Goal: Task Accomplishment & Management: Manage account settings

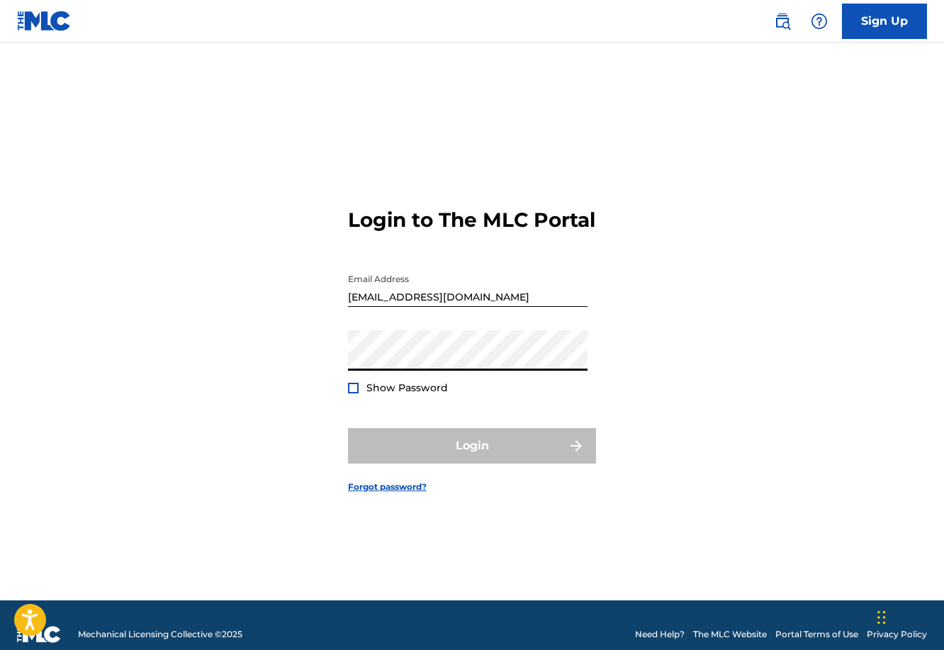
type input "[PERSON_NAME][EMAIL_ADDRESS][PERSON_NAME][DOMAIN_NAME]"
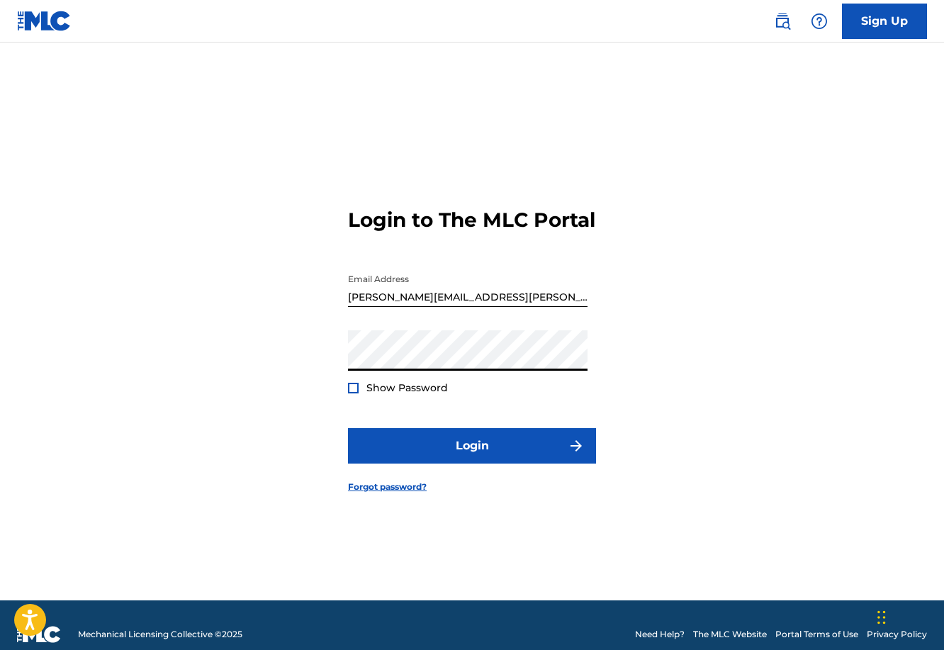
click at [350, 393] on div at bounding box center [353, 388] width 11 height 11
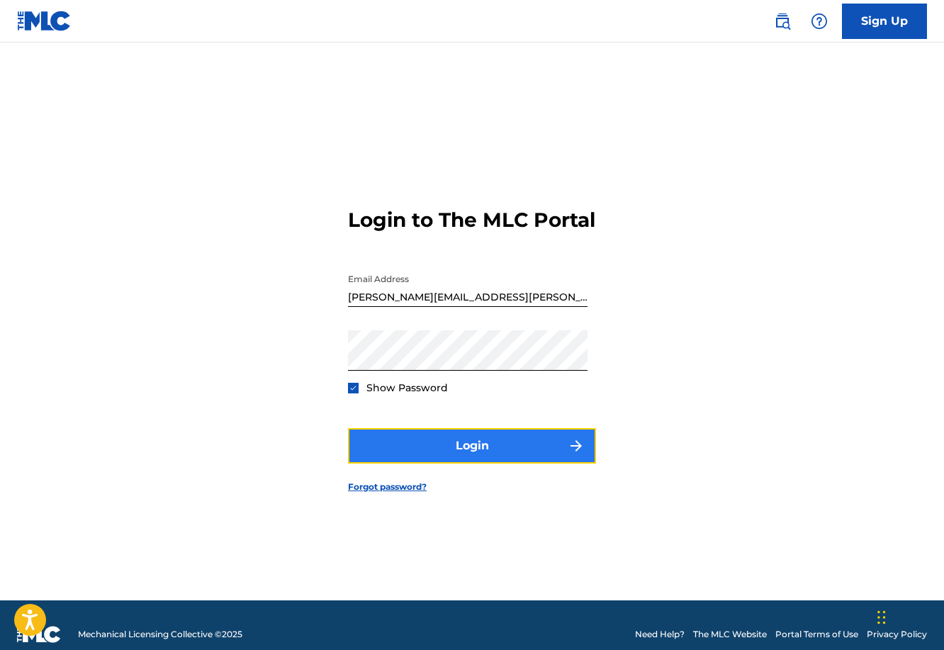
click at [427, 451] on button "Login" at bounding box center [472, 445] width 248 height 35
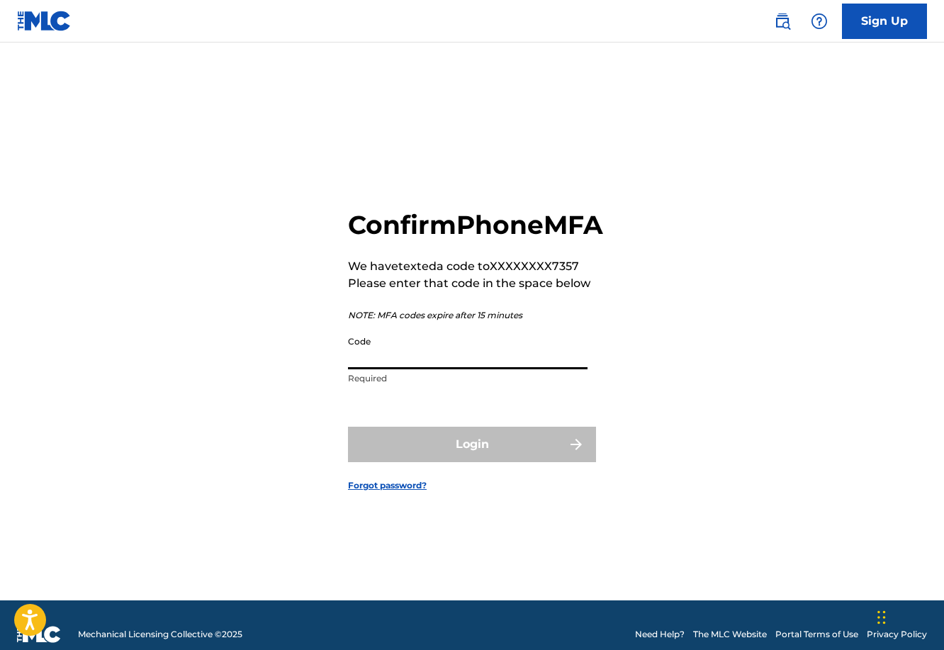
click at [434, 369] on input "Code" at bounding box center [467, 349] width 239 height 40
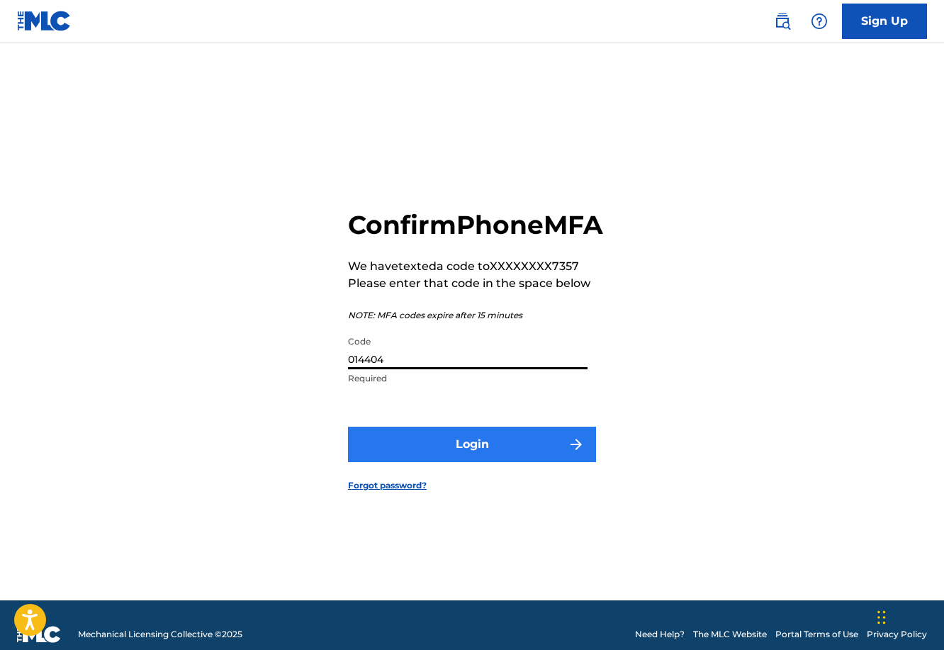
type input "014404"
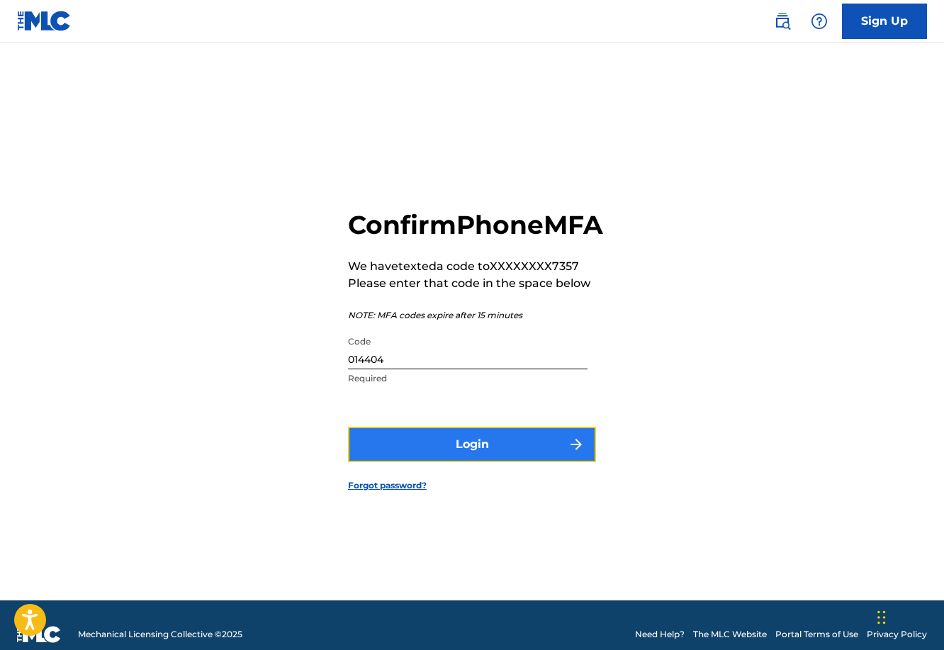
click at [453, 460] on button "Login" at bounding box center [472, 444] width 248 height 35
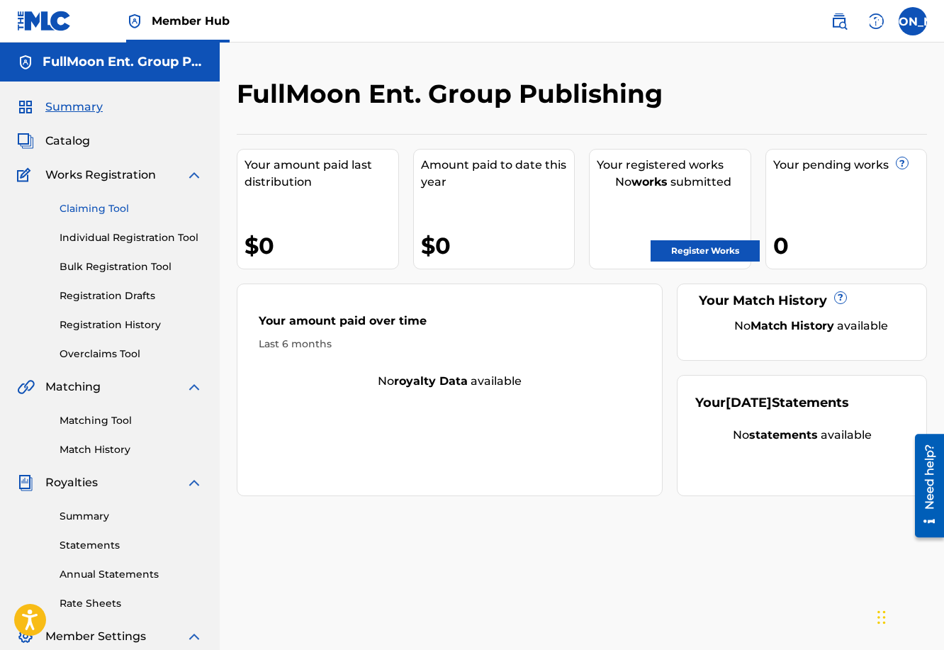
click at [113, 210] on link "Claiming Tool" at bounding box center [131, 208] width 143 height 15
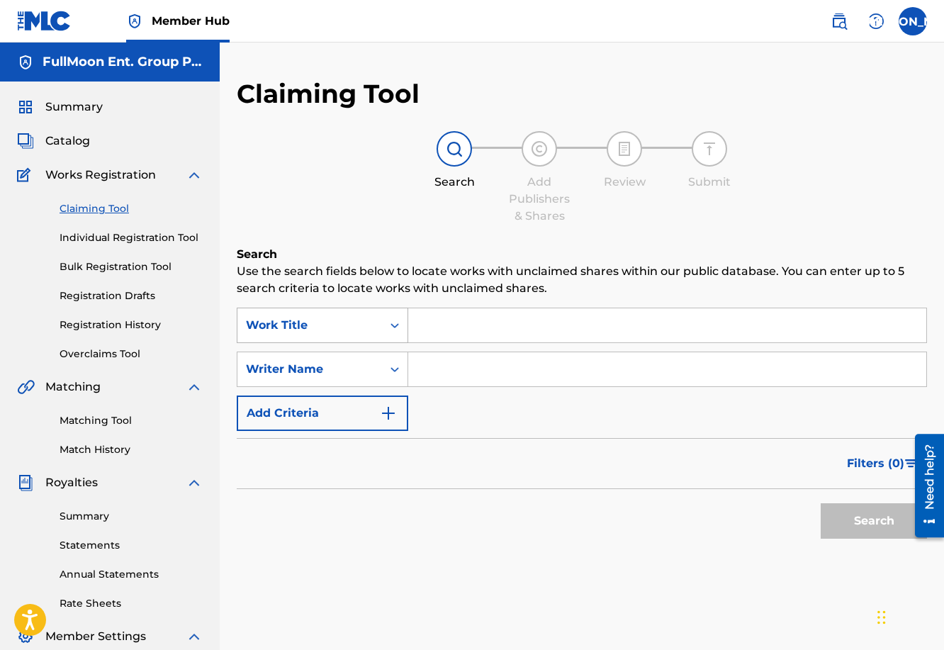
click at [399, 325] on icon "Search Form" at bounding box center [395, 325] width 14 height 14
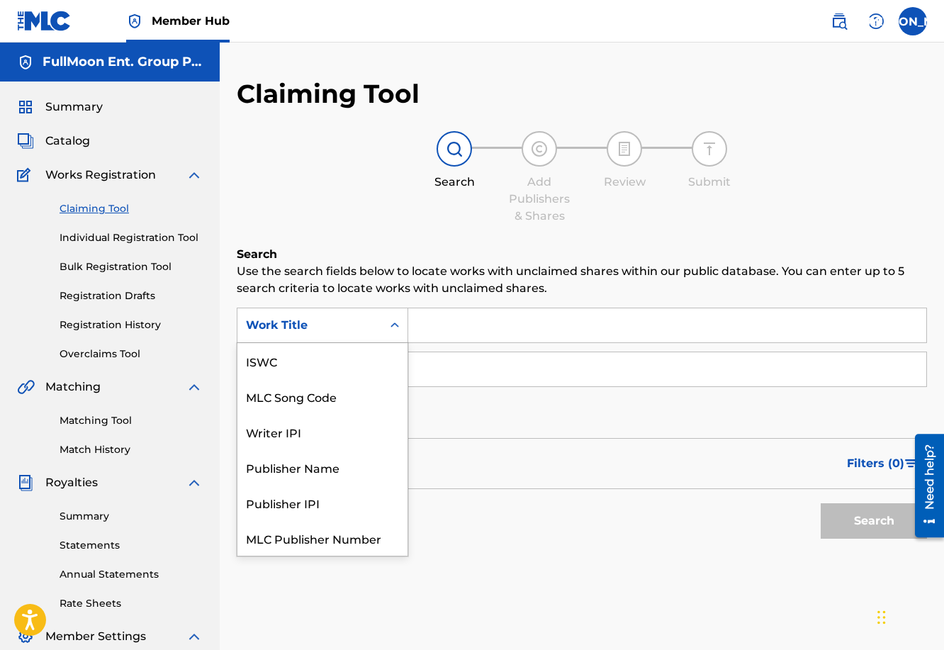
scroll to position [35, 0]
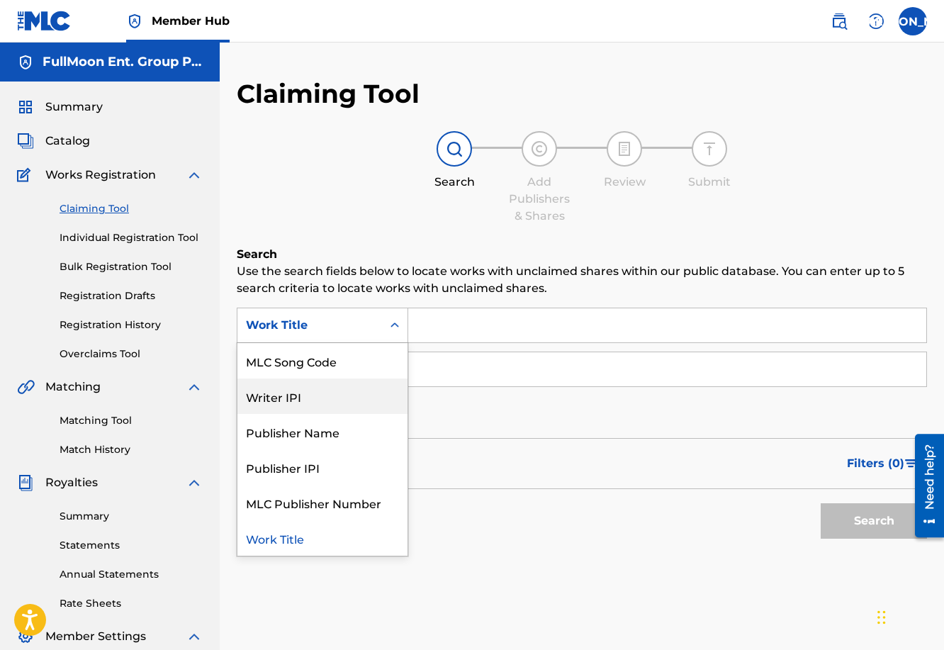
click at [329, 404] on div "Writer IPI" at bounding box center [322, 395] width 170 height 35
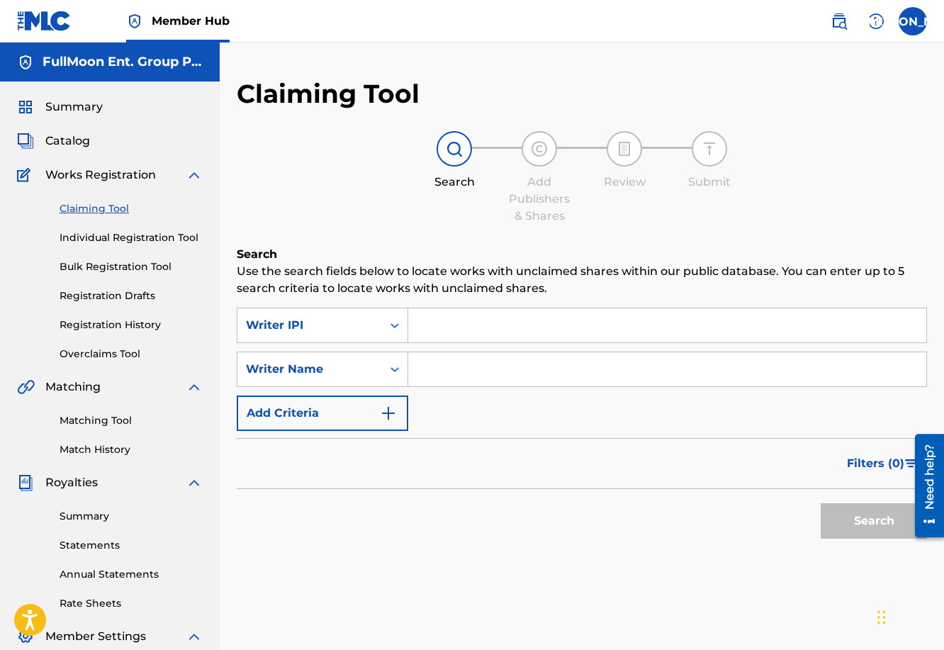
click at [431, 320] on input "Search Form" at bounding box center [667, 325] width 518 height 34
click at [446, 329] on input "Search Form" at bounding box center [667, 325] width 518 height 34
type input "7"
type input "703946049"
click at [574, 367] on input "Search Form" at bounding box center [667, 369] width 518 height 34
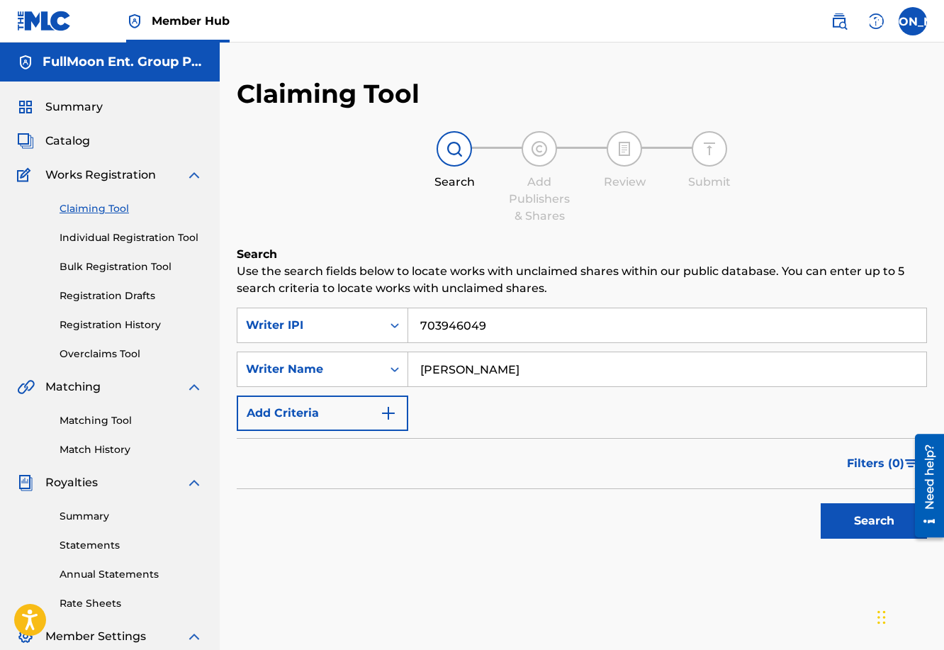
type input "[PERSON_NAME]"
click at [868, 507] on button "Search" at bounding box center [873, 520] width 106 height 35
click at [867, 518] on button "Search" at bounding box center [873, 520] width 106 height 35
click at [390, 413] on img "Search Form" at bounding box center [388, 413] width 17 height 17
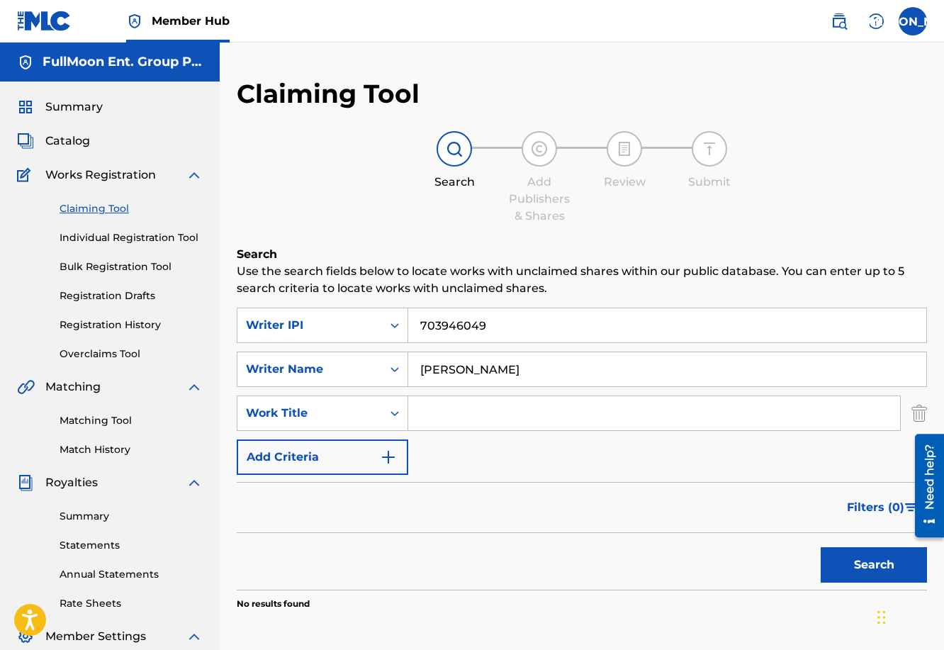
click at [460, 403] on input "Search Form" at bounding box center [654, 413] width 492 height 34
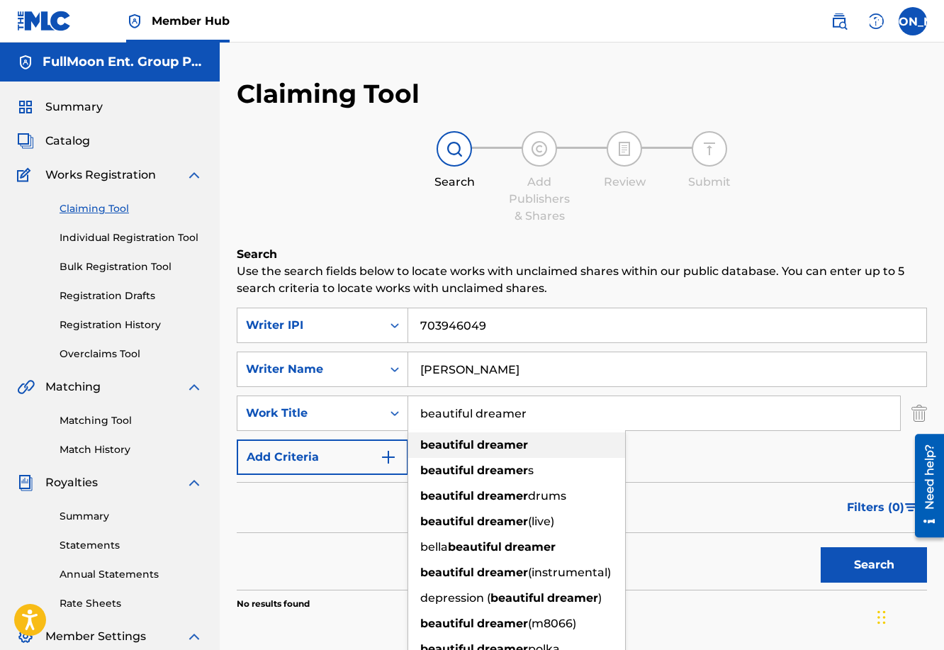
type input "beautiful dreamer"
click at [509, 450] on strong "dreamer" at bounding box center [502, 444] width 51 height 13
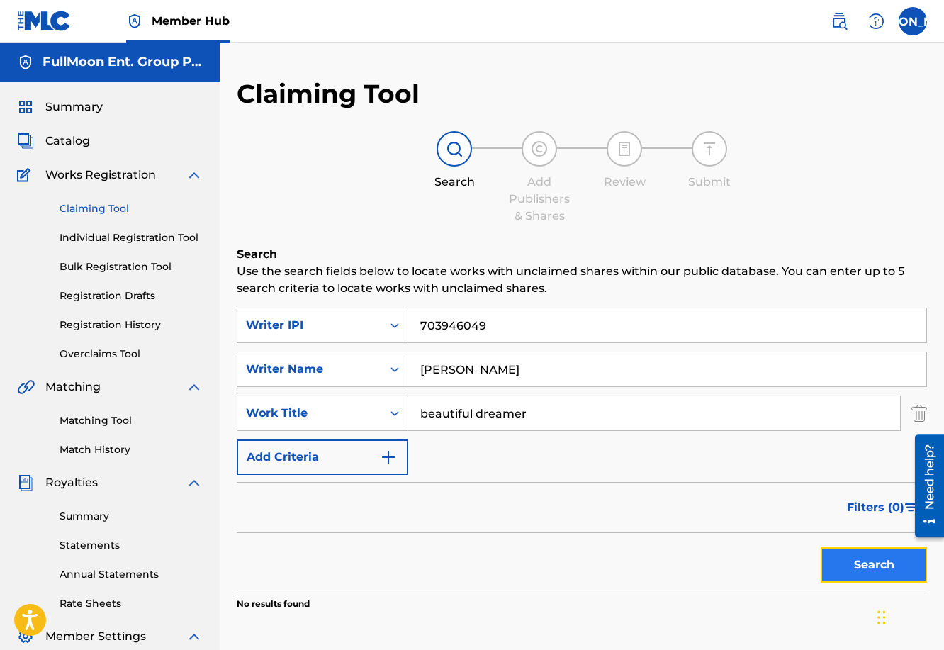
click at [835, 547] on button "Search" at bounding box center [873, 564] width 106 height 35
click at [838, 563] on button "Search" at bounding box center [873, 564] width 106 height 35
click at [498, 322] on input "703946049" at bounding box center [667, 325] width 518 height 34
drag, startPoint x: 496, startPoint y: 323, endPoint x: 430, endPoint y: 320, distance: 66.0
click at [430, 320] on input "703946049" at bounding box center [667, 325] width 518 height 34
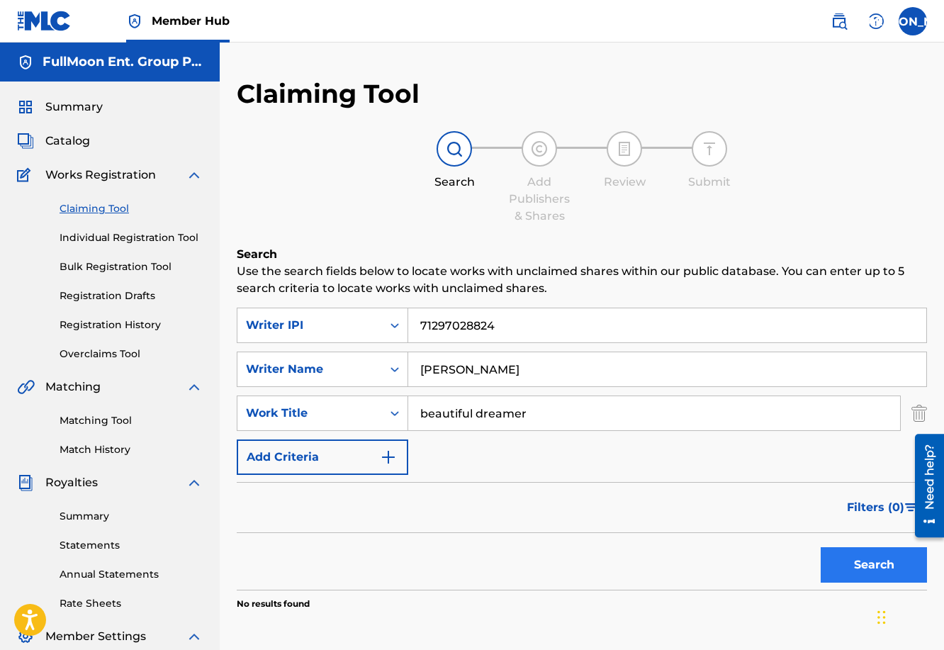
type input "71297028824"
click at [879, 569] on button "Search" at bounding box center [873, 564] width 106 height 35
click at [879, 570] on button "Search" at bounding box center [873, 564] width 106 height 35
drag, startPoint x: 507, startPoint y: 328, endPoint x: 378, endPoint y: 318, distance: 129.3
click at [376, 320] on div "SearchWithCriteria2bfa58e3-7b7e-4da7-b134-0584ffc3a0c6 Writer IPI 71297028824" at bounding box center [582, 325] width 690 height 35
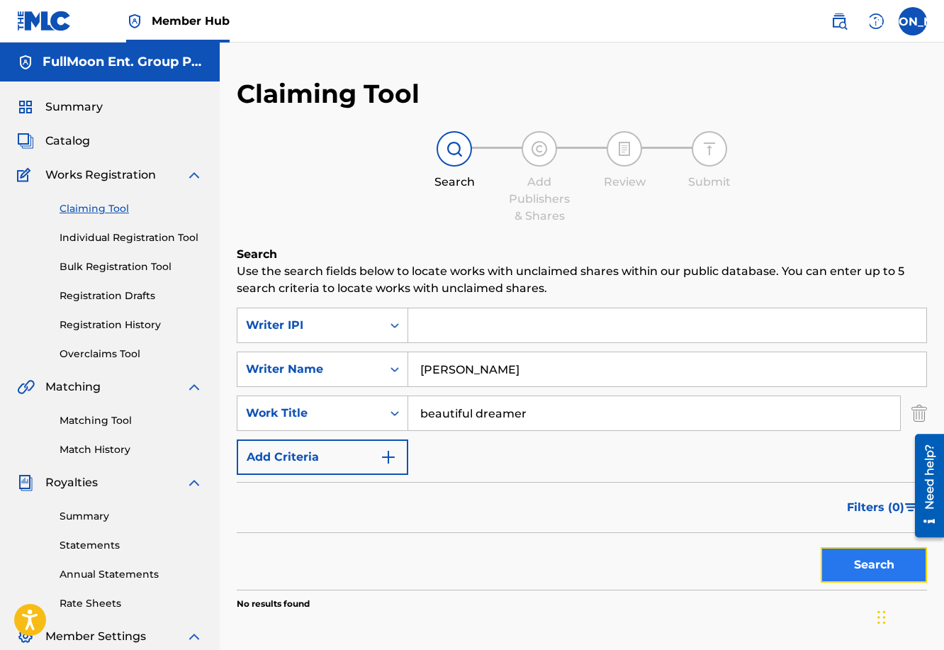
click at [898, 575] on button "Search" at bounding box center [873, 564] width 106 height 35
drag, startPoint x: 530, startPoint y: 410, endPoint x: 397, endPoint y: 417, distance: 133.4
click at [397, 417] on div "SearchWithCriteria7c352f5b-ea36-4336-a538-cefb9bb13d20 Work Title beautiful dre…" at bounding box center [582, 412] width 690 height 35
click at [820, 547] on button "Search" at bounding box center [873, 564] width 106 height 35
click at [480, 369] on input "[PERSON_NAME]" at bounding box center [667, 369] width 518 height 34
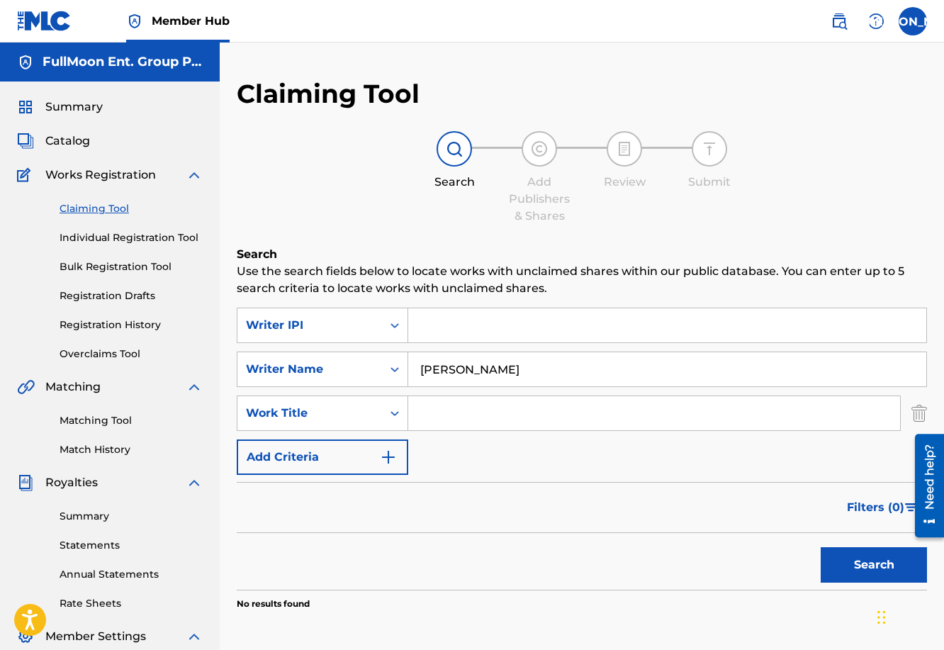
click at [89, 209] on link "Claiming Tool" at bounding box center [131, 208] width 143 height 15
click at [429, 325] on input "Search Form" at bounding box center [667, 325] width 518 height 34
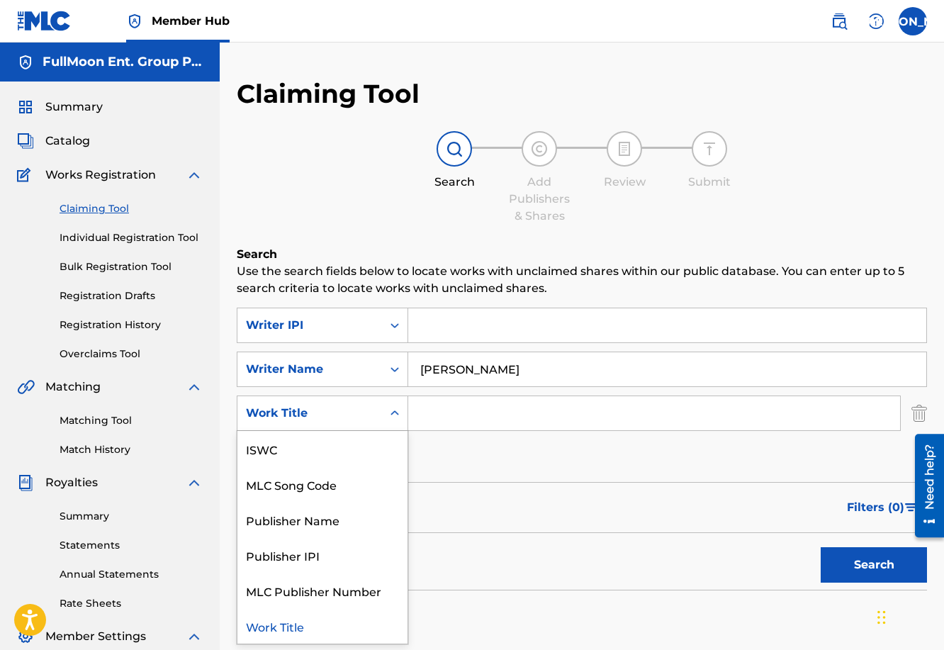
click at [396, 412] on icon "Search Form" at bounding box center [395, 413] width 14 height 14
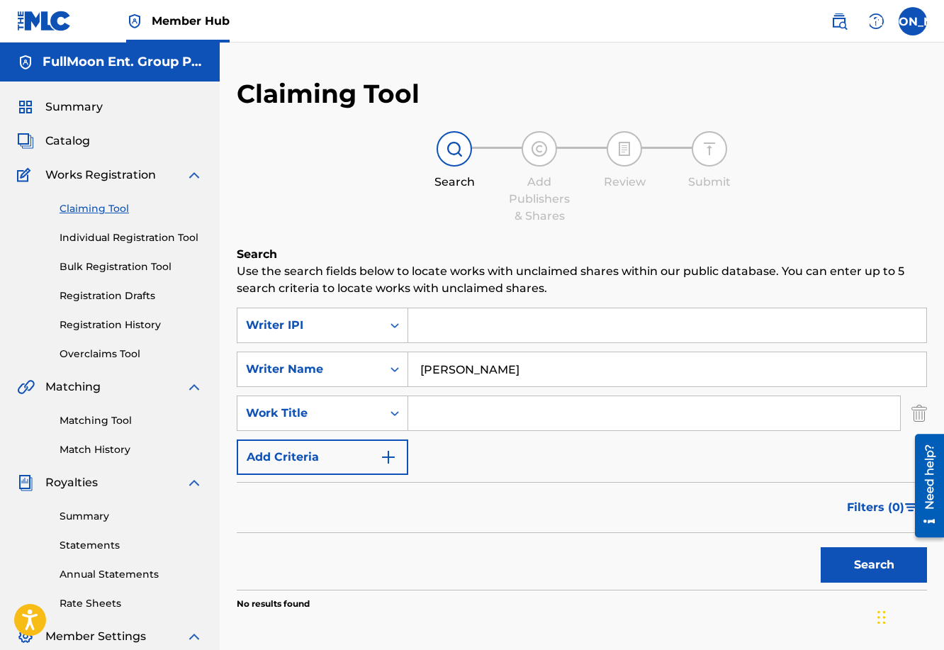
drag, startPoint x: 519, startPoint y: 366, endPoint x: 456, endPoint y: 368, distance: 63.1
click at [456, 368] on input "[PERSON_NAME]" at bounding box center [667, 369] width 518 height 34
click at [820, 547] on button "Search" at bounding box center [873, 564] width 106 height 35
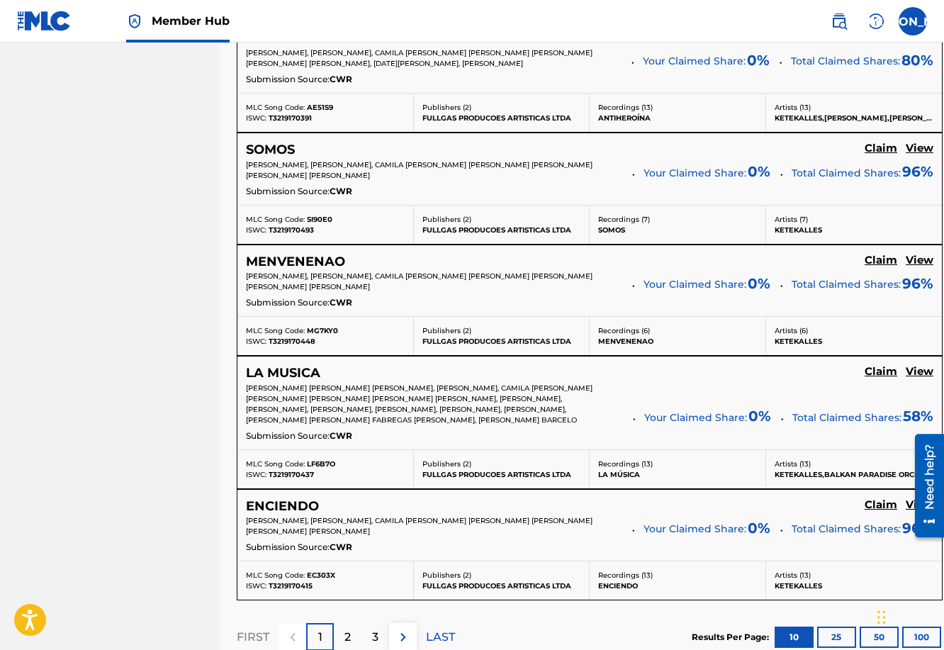
scroll to position [1316, 0]
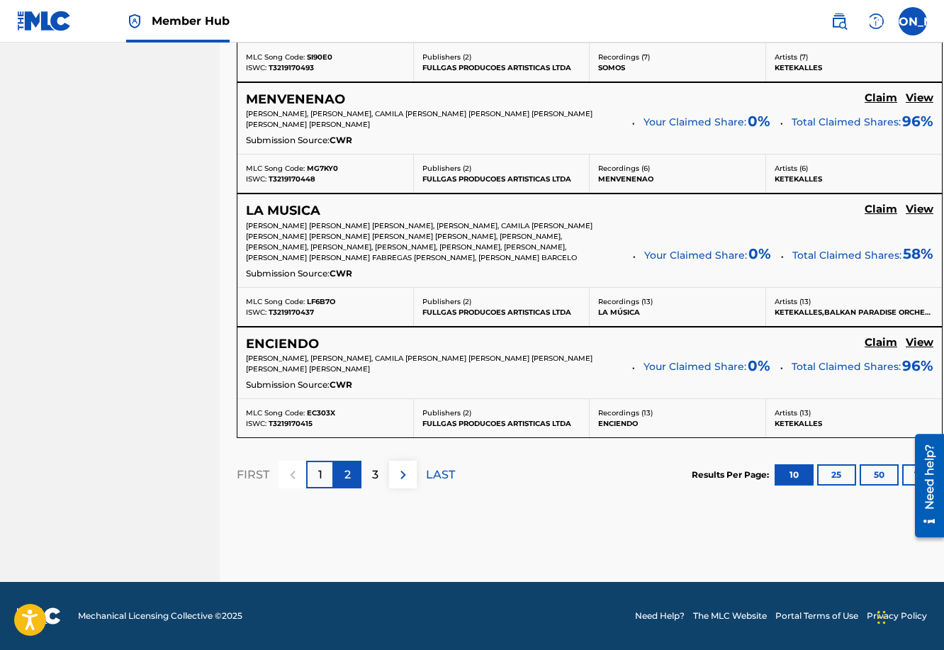
click at [349, 473] on p "2" at bounding box center [347, 474] width 6 height 17
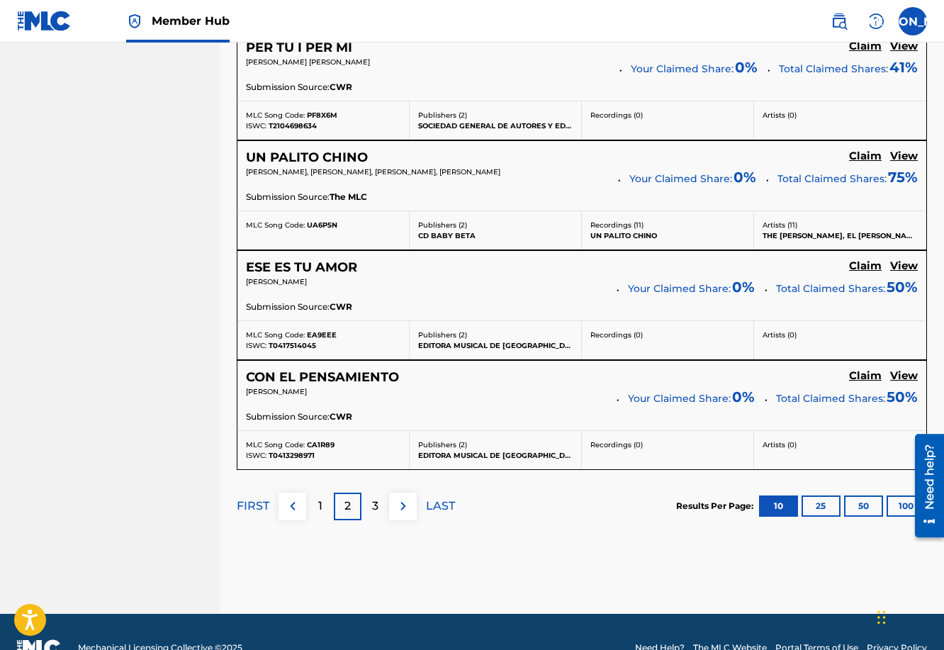
scroll to position [1312, 0]
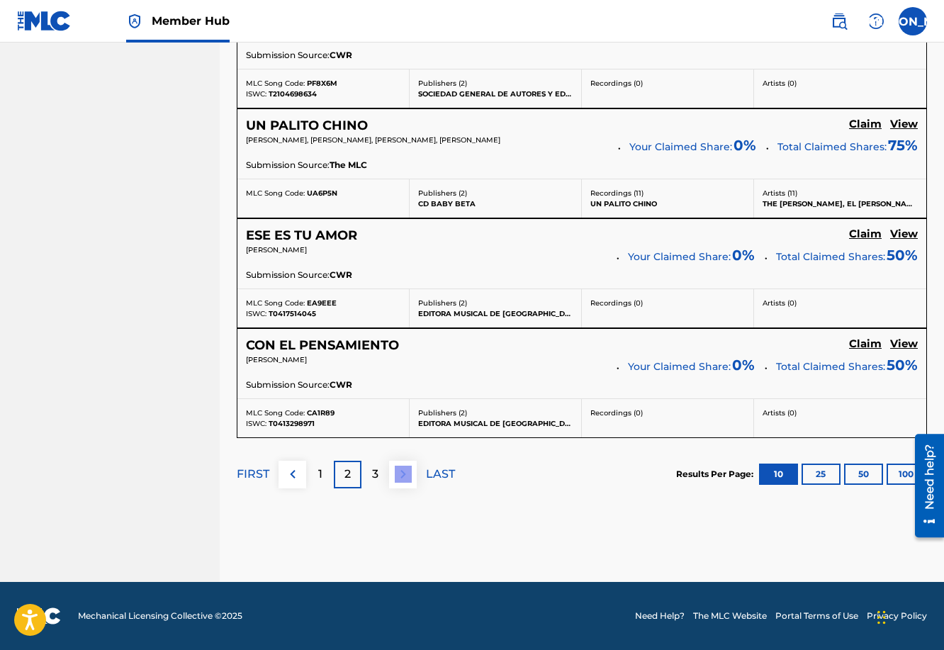
click at [388, 466] on div "FIRST 1 2 3 LAST" at bounding box center [346, 475] width 218 height 28
click at [380, 475] on div "3" at bounding box center [375, 475] width 28 height 28
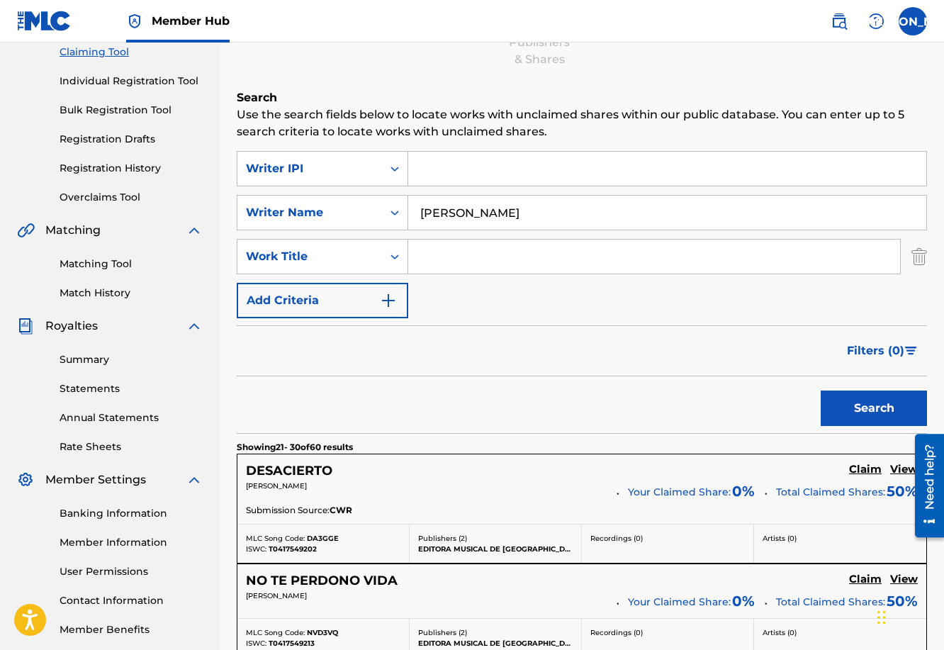
scroll to position [0, 0]
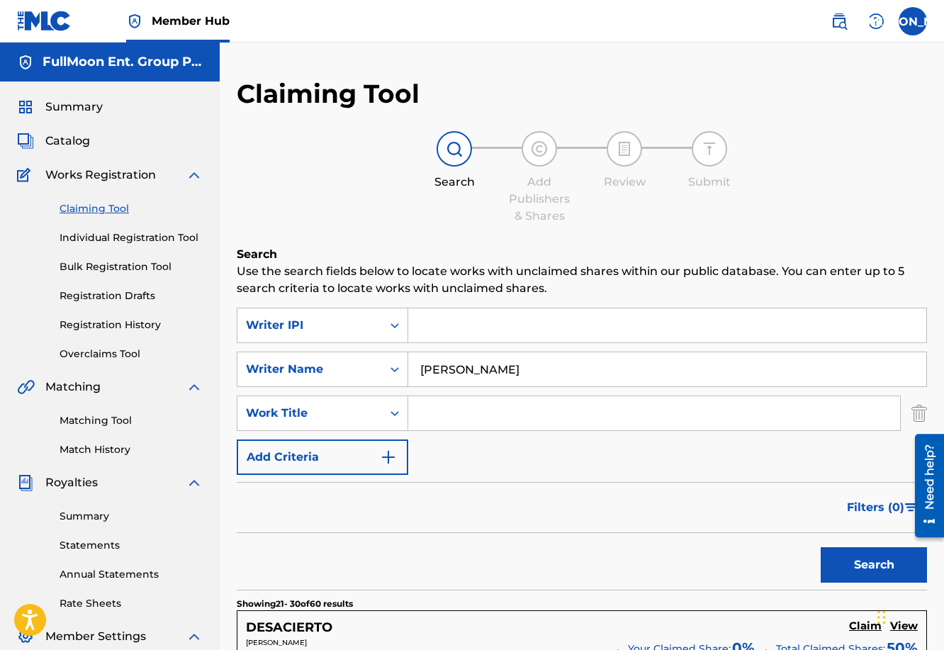
click at [456, 373] on input "[PERSON_NAME]" at bounding box center [667, 369] width 518 height 34
type input "[PERSON_NAME]"
click at [820, 547] on button "Search" at bounding box center [873, 564] width 106 height 35
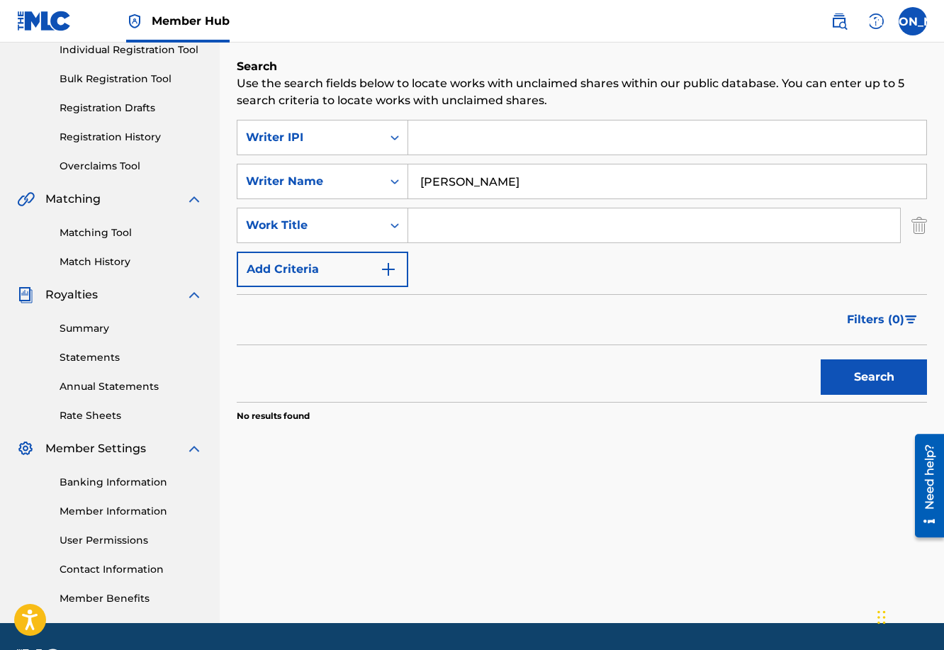
scroll to position [193, 0]
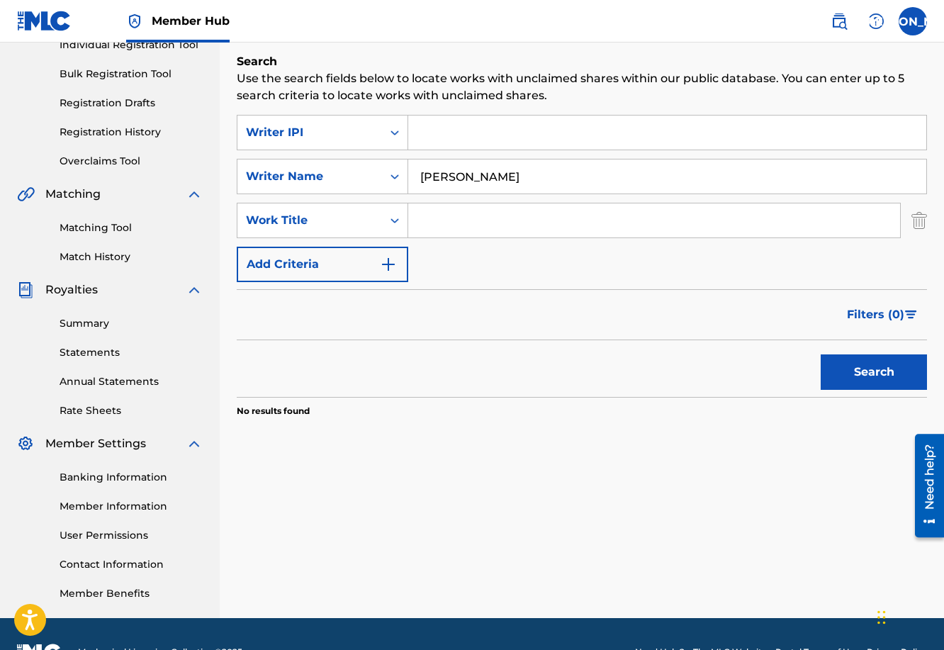
drag, startPoint x: 509, startPoint y: 177, endPoint x: 458, endPoint y: 178, distance: 50.3
click at [458, 178] on input "[PERSON_NAME]" at bounding box center [667, 176] width 518 height 34
drag, startPoint x: 475, startPoint y: 175, endPoint x: 395, endPoint y: 172, distance: 80.8
click at [393, 172] on div "SearchWithCriteria00161e35-f736-423a-a499-9a6385cfab8a Writer Name [PERSON_NAME]" at bounding box center [582, 176] width 690 height 35
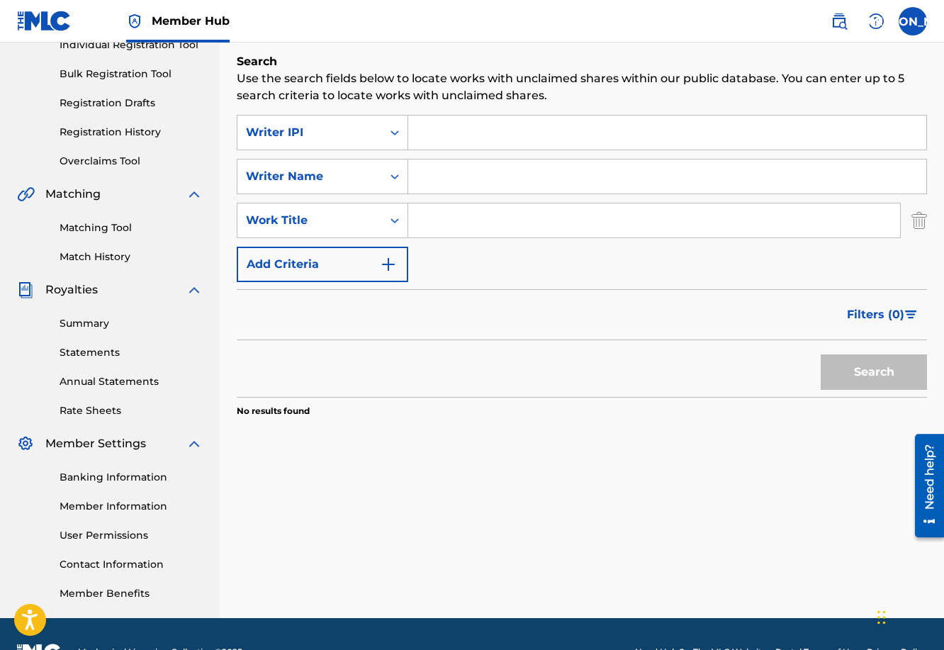
click at [425, 135] on input "Search Form" at bounding box center [667, 132] width 518 height 34
click at [431, 123] on input "Search Form" at bounding box center [667, 132] width 518 height 34
type input "703946049"
click at [846, 374] on button "Search" at bounding box center [873, 371] width 106 height 35
click at [425, 174] on input "Search Form" at bounding box center [667, 176] width 518 height 34
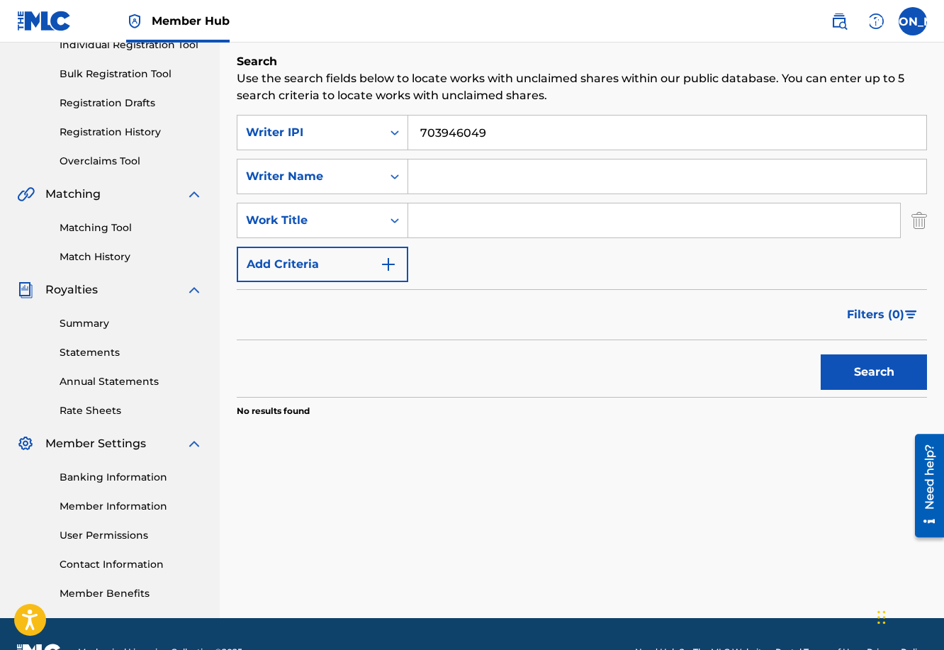
type input "[PERSON_NAME]"
click at [836, 381] on button "Search" at bounding box center [873, 371] width 106 height 35
drag, startPoint x: 510, startPoint y: 135, endPoint x: 378, endPoint y: 132, distance: 132.5
click at [379, 132] on div "SearchWithCriteria2bfa58e3-7b7e-4da7-b134-0584ffc3a0c6 Writer IPI 703946049" at bounding box center [582, 132] width 690 height 35
click at [820, 354] on button "Search" at bounding box center [873, 371] width 106 height 35
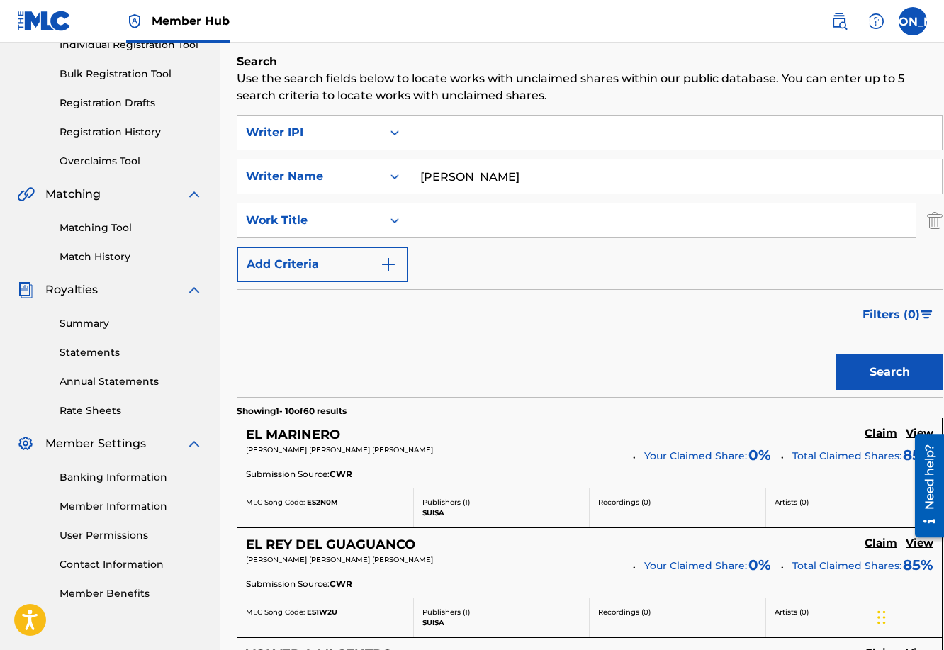
drag, startPoint x: 427, startPoint y: 225, endPoint x: 444, endPoint y: 208, distance: 24.0
click at [427, 225] on input "Search Form" at bounding box center [661, 220] width 507 height 34
drag, startPoint x: 502, startPoint y: 175, endPoint x: 403, endPoint y: 171, distance: 98.6
click at [403, 171] on div "SearchWithCriteria00161e35-f736-423a-a499-9a6385cfab8a Writer Name [PERSON_NAME]" at bounding box center [590, 176] width 706 height 35
click at [379, 157] on div "SearchWithCriteria2bfa58e3-7b7e-4da7-b134-0584ffc3a0c6 Writer IPI SearchWithCri…" at bounding box center [590, 198] width 706 height 167
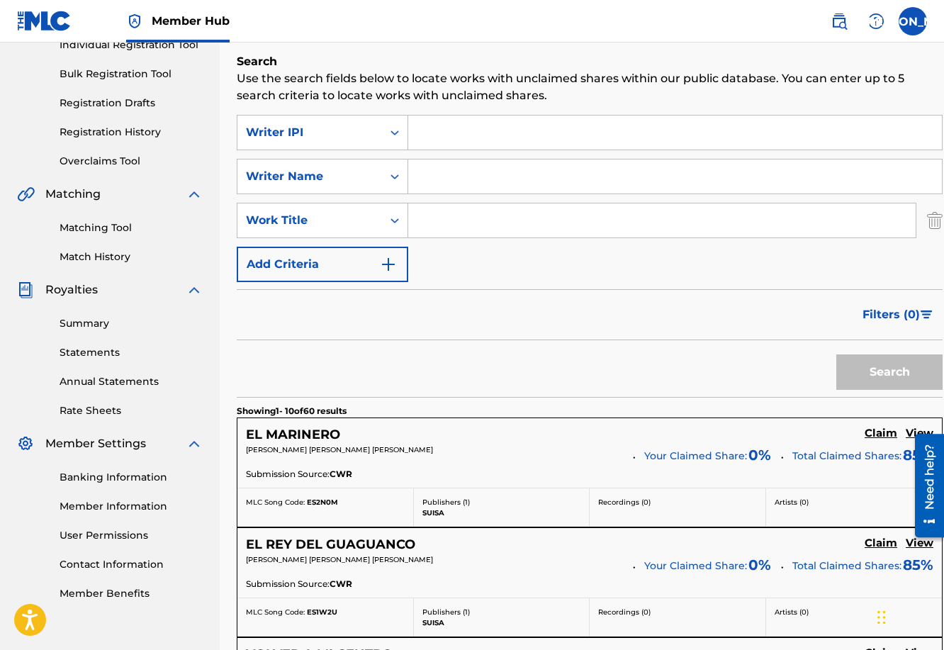
click at [475, 230] on input "Search Form" at bounding box center [661, 220] width 507 height 34
click at [836, 354] on button "Search" at bounding box center [889, 371] width 106 height 35
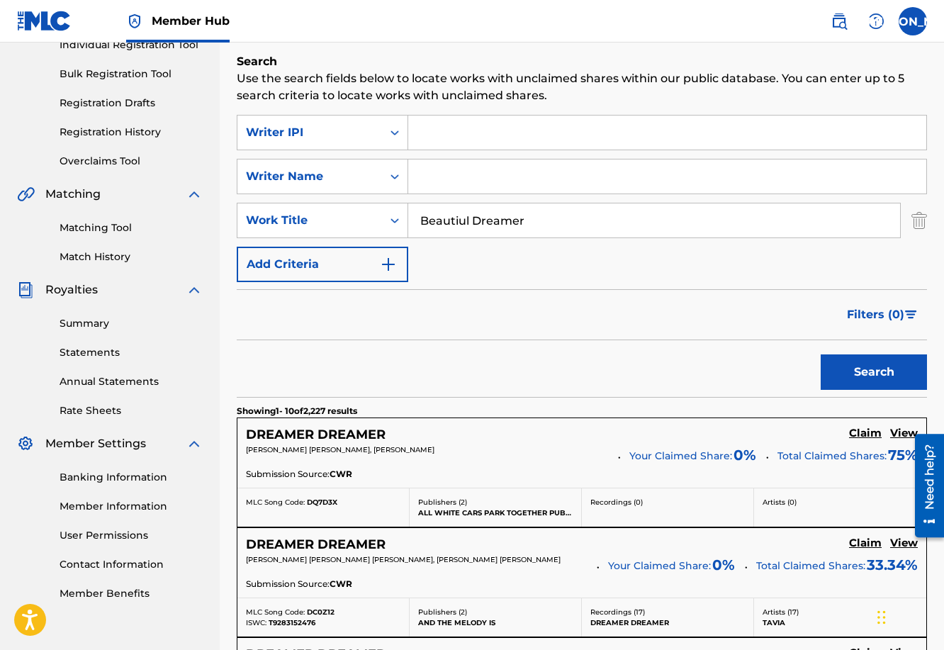
click at [461, 220] on input "Beautiul Dreamer" at bounding box center [654, 220] width 492 height 34
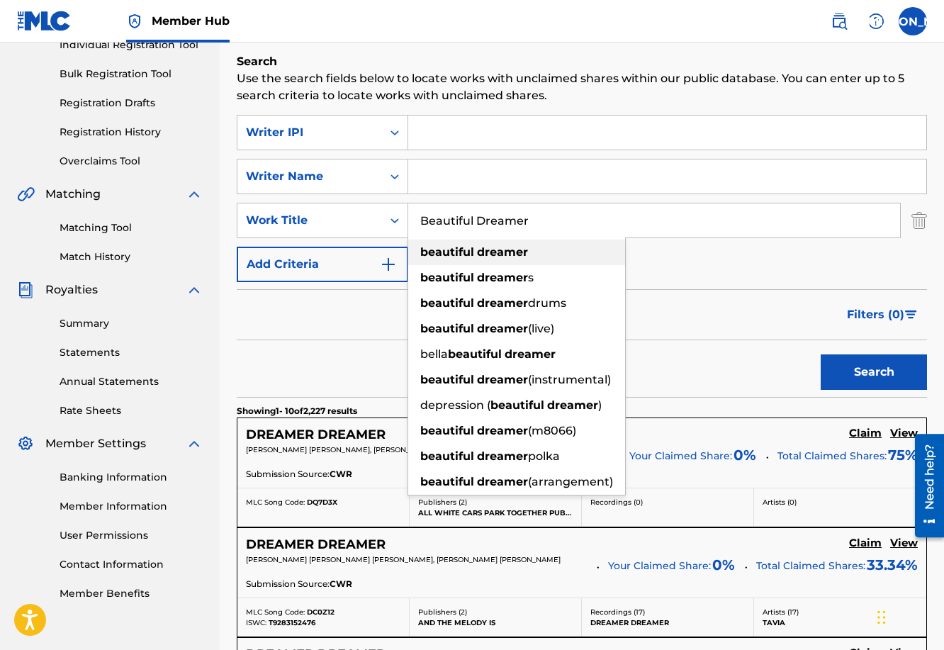
click at [521, 258] on strong "dreamer" at bounding box center [502, 251] width 51 height 13
type input "beautiful dreamer"
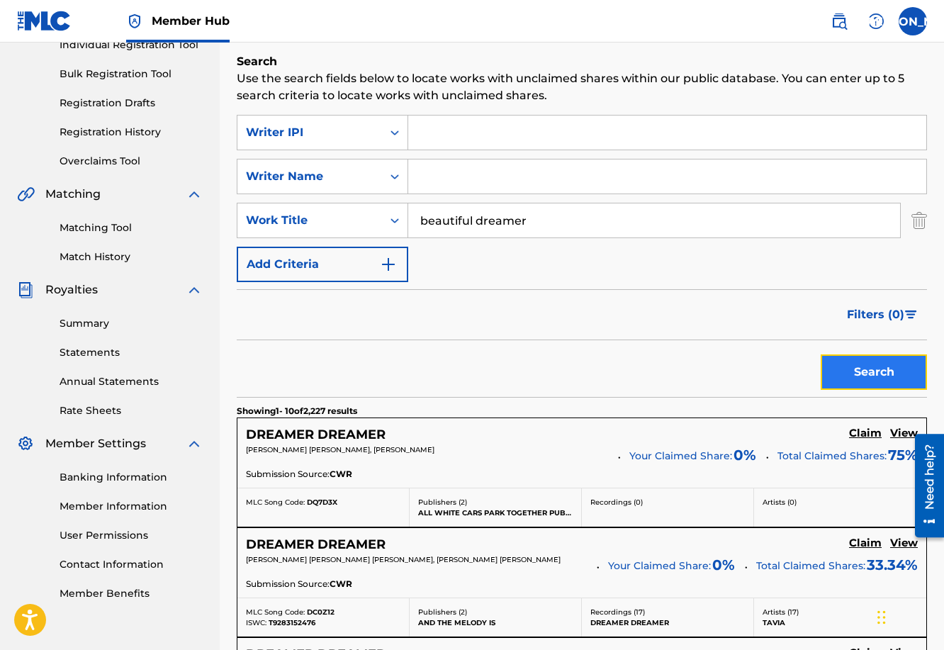
click at [873, 365] on button "Search" at bounding box center [873, 371] width 106 height 35
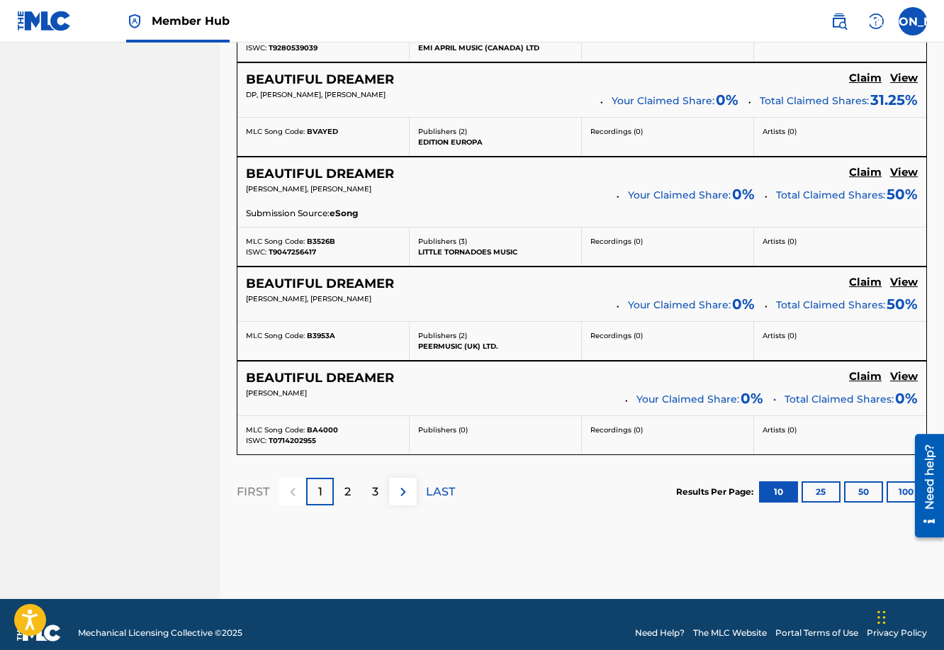
scroll to position [1224, 0]
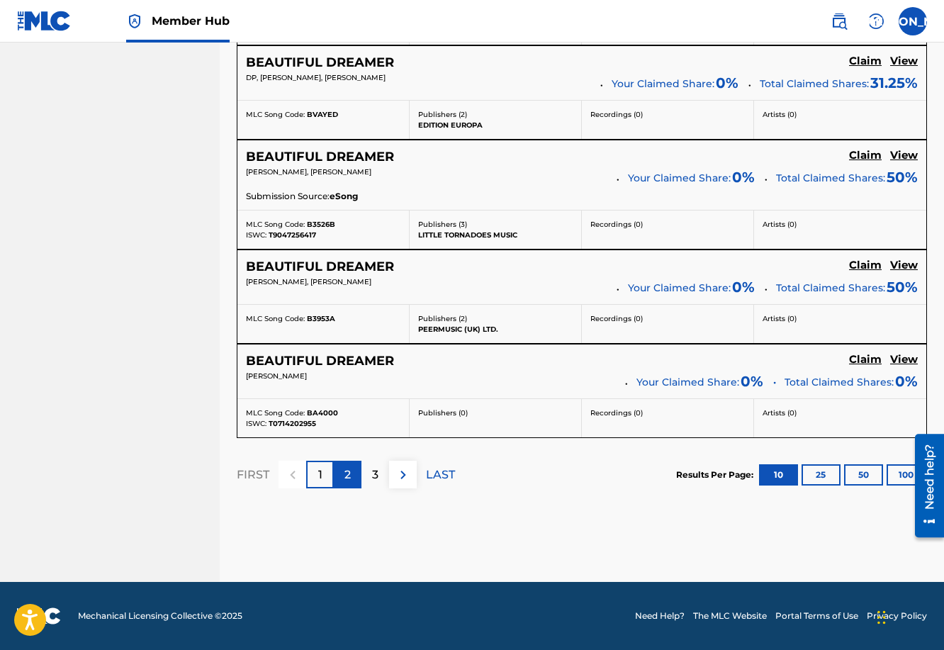
click at [360, 477] on div "2" at bounding box center [348, 475] width 28 height 28
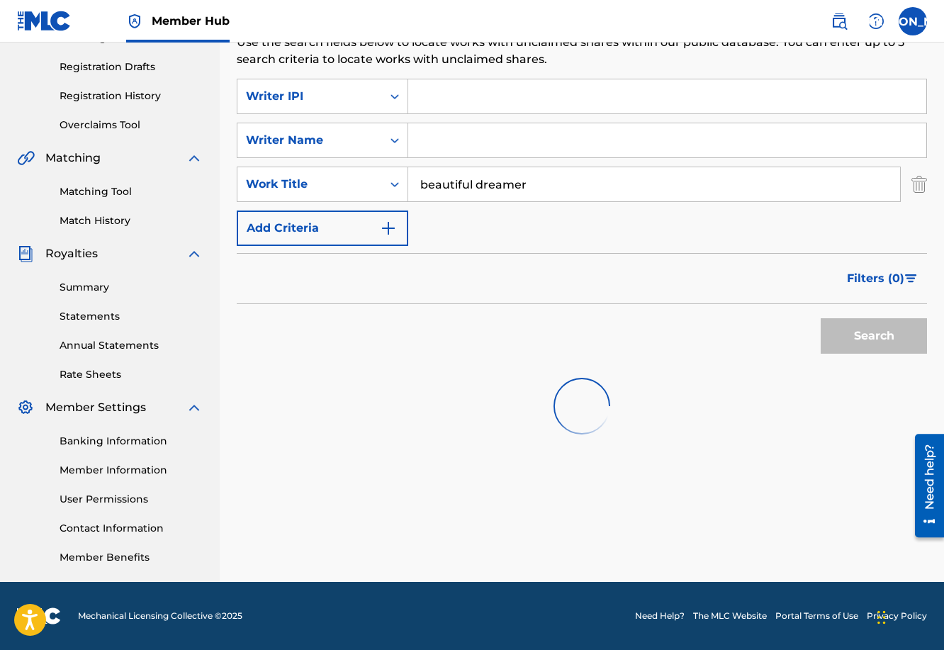
scroll to position [1008, 0]
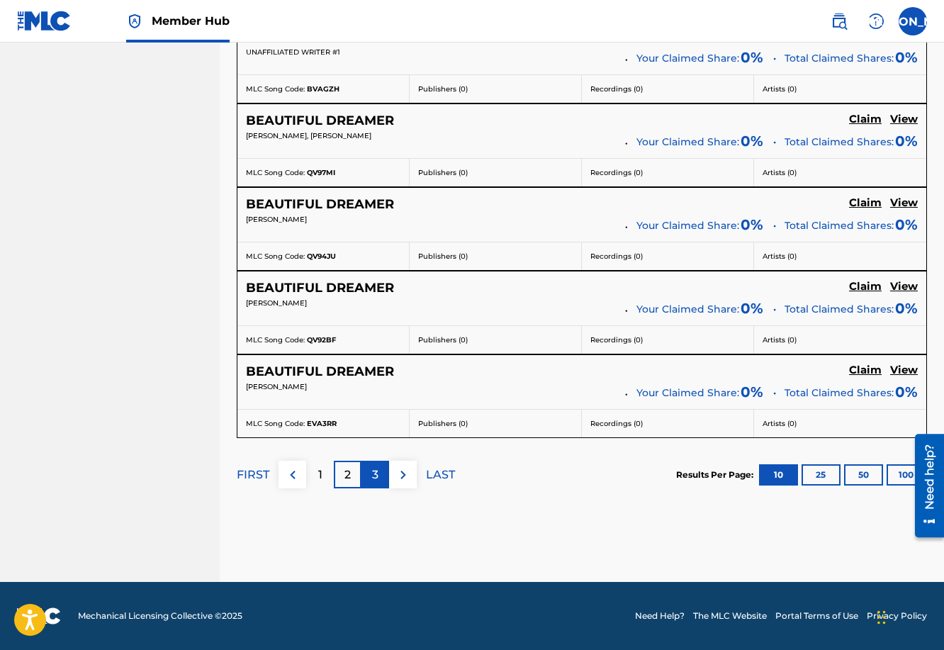
click at [376, 472] on p "3" at bounding box center [375, 474] width 6 height 17
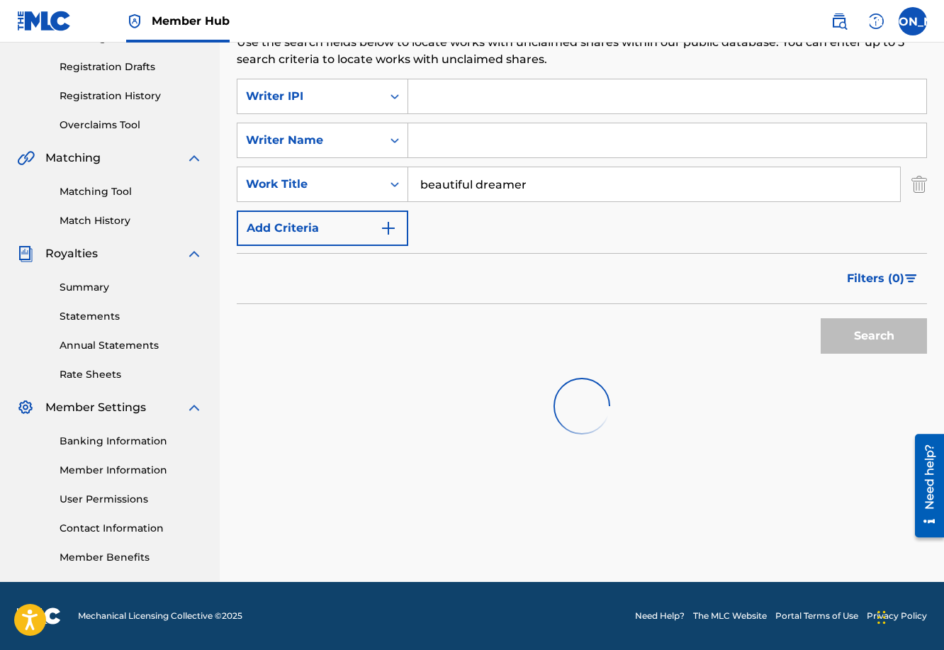
scroll to position [1192, 0]
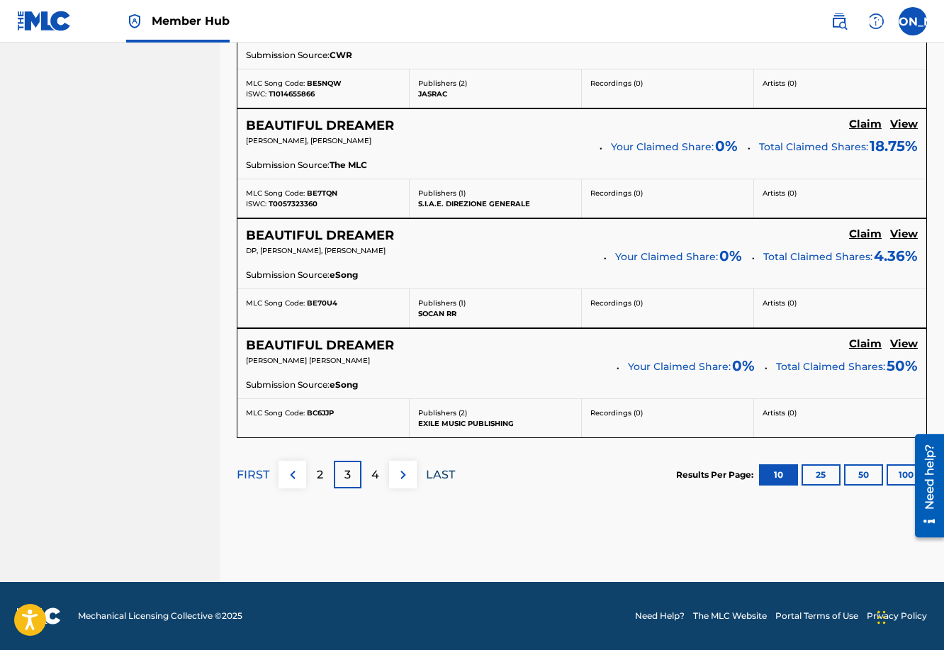
click at [429, 474] on p "LAST" at bounding box center [440, 474] width 29 height 17
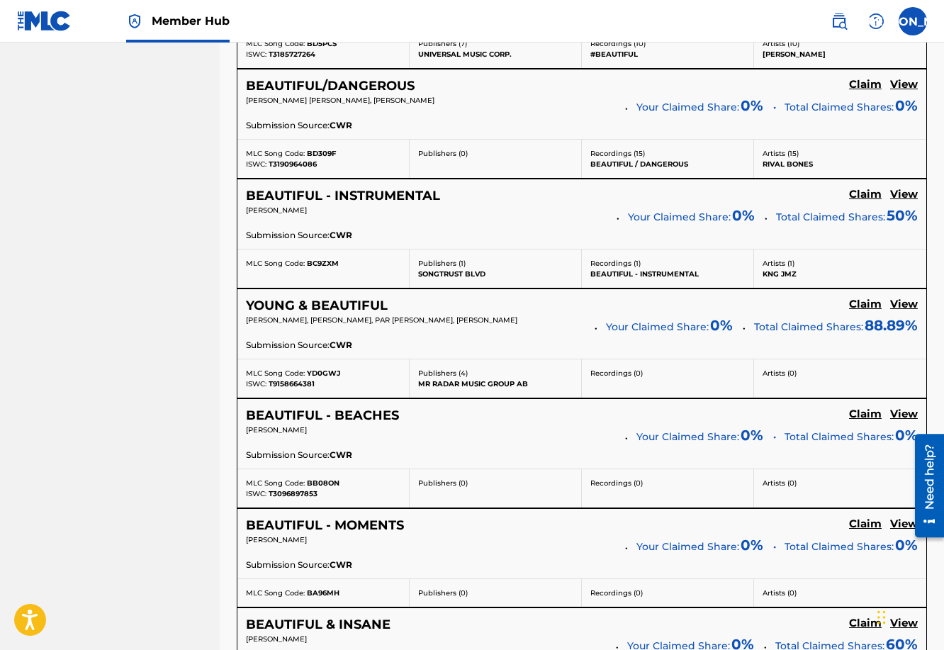
scroll to position [1263, 0]
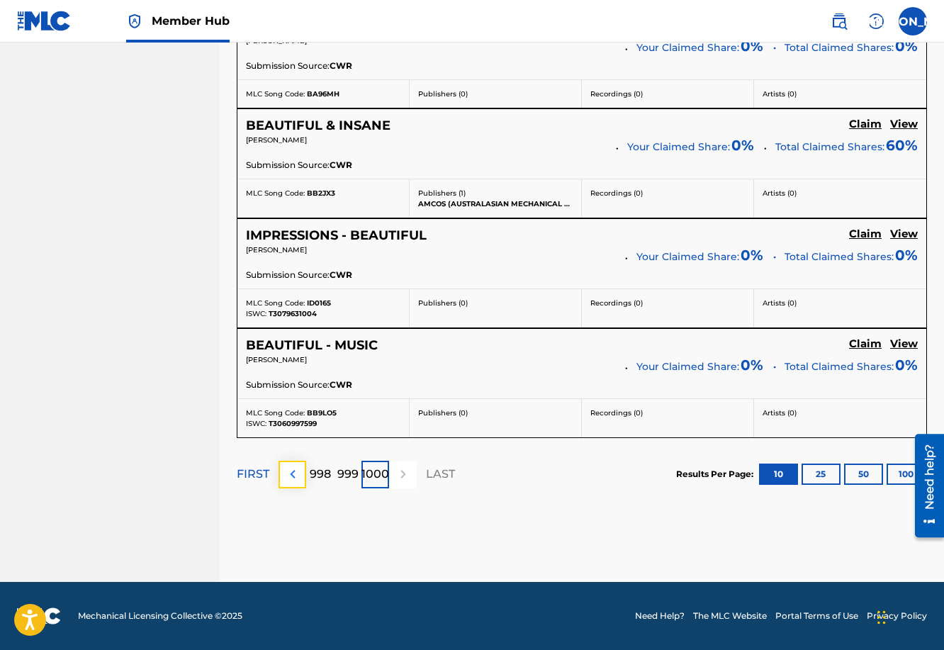
click at [291, 473] on img at bounding box center [292, 474] width 17 height 17
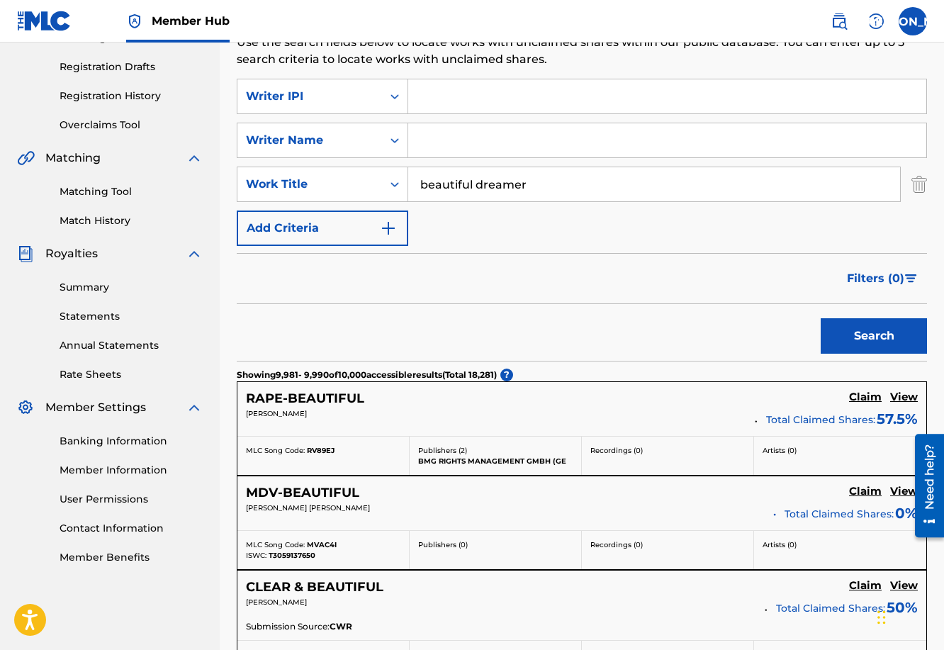
scroll to position [1192, 0]
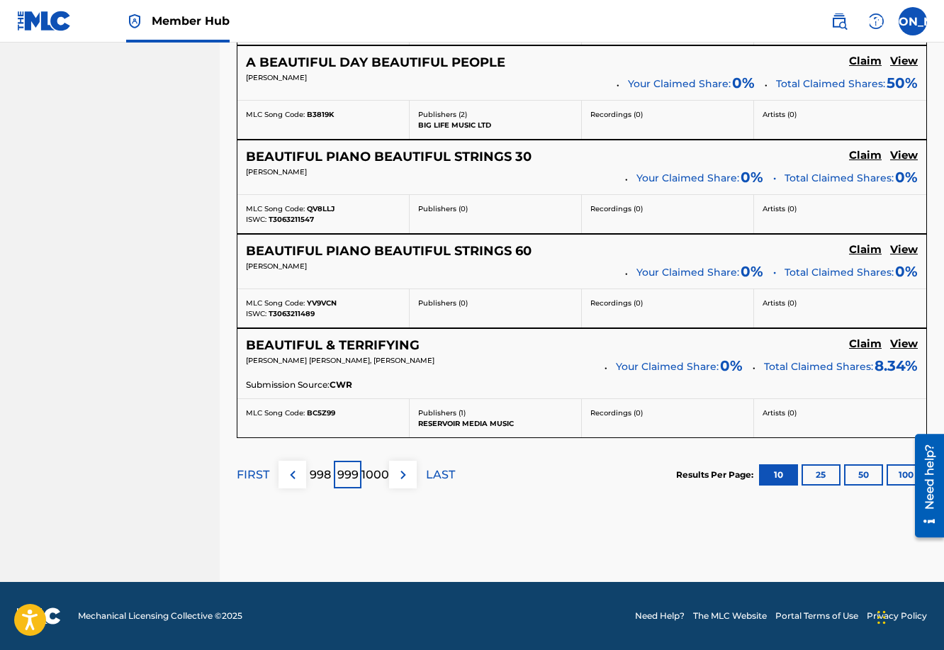
click at [259, 470] on p "FIRST" at bounding box center [253, 474] width 33 height 17
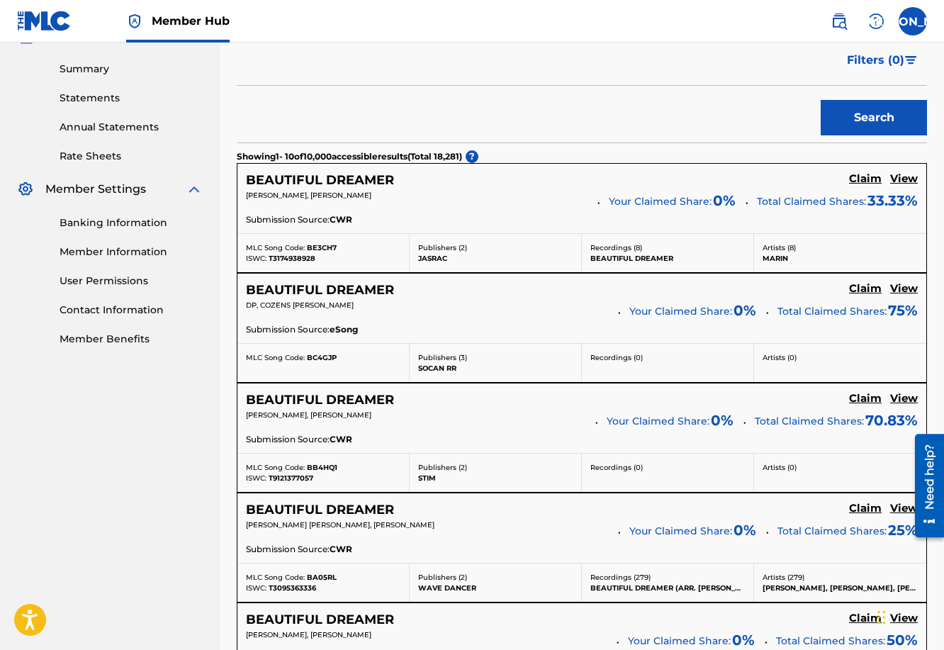
scroll to position [0, 0]
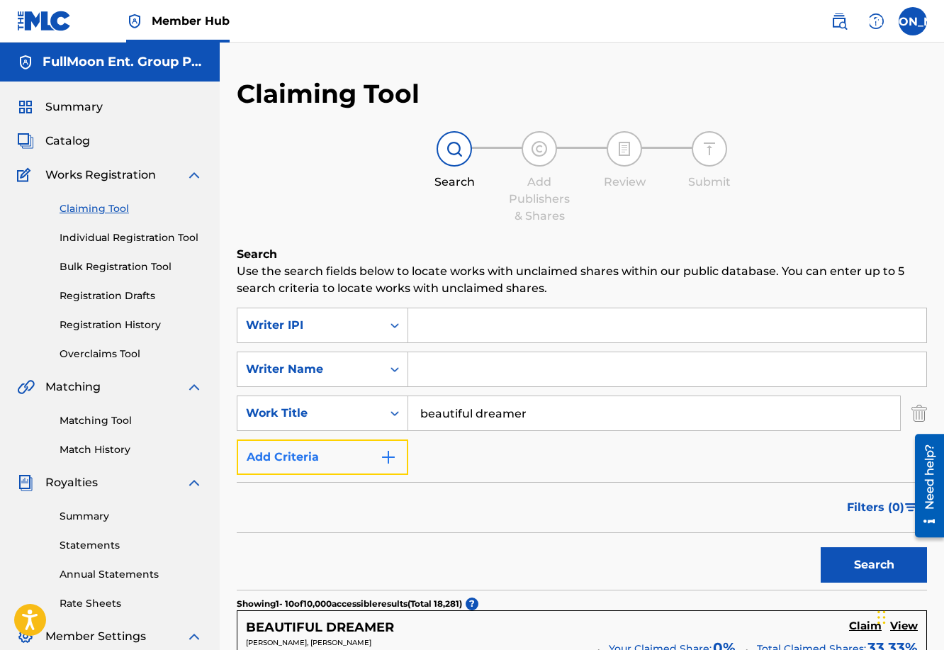
click at [385, 453] on img "Search Form" at bounding box center [388, 457] width 17 height 17
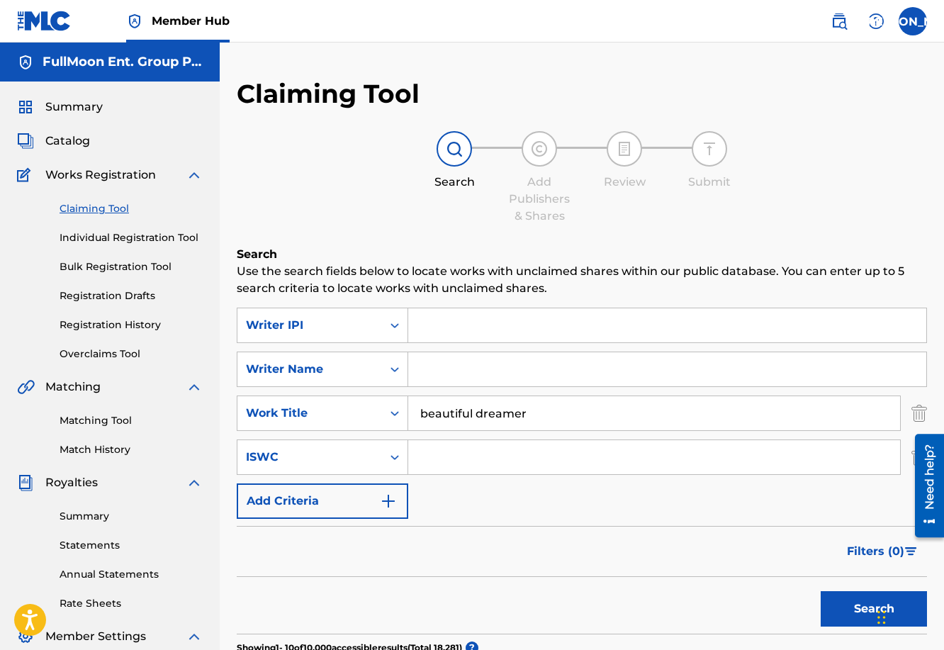
click at [447, 453] on input "Search Form" at bounding box center [654, 457] width 492 height 34
click at [910, 23] on label at bounding box center [912, 21] width 28 height 28
click at [913, 21] on input "[PERSON_NAME] Jorge Orozco [EMAIL_ADDRESS][PERSON_NAME][DOMAIN_NAME] Notificati…" at bounding box center [913, 21] width 0 height 0
click at [779, 201] on p "Log out" at bounding box center [775, 200] width 33 height 13
click at [913, 21] on input "[PERSON_NAME] Jorge Orozco [EMAIL_ADDRESS][PERSON_NAME][DOMAIN_NAME] Notificati…" at bounding box center [913, 21] width 0 height 0
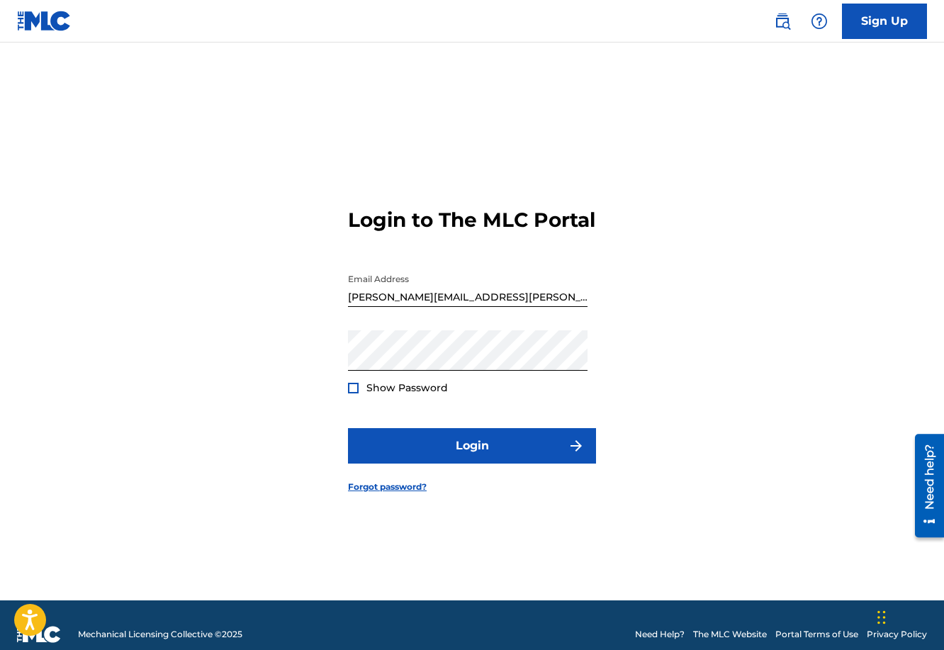
click at [445, 307] on input "[PERSON_NAME][EMAIL_ADDRESS][PERSON_NAME][DOMAIN_NAME]" at bounding box center [467, 286] width 239 height 40
click at [356, 393] on div at bounding box center [353, 388] width 11 height 11
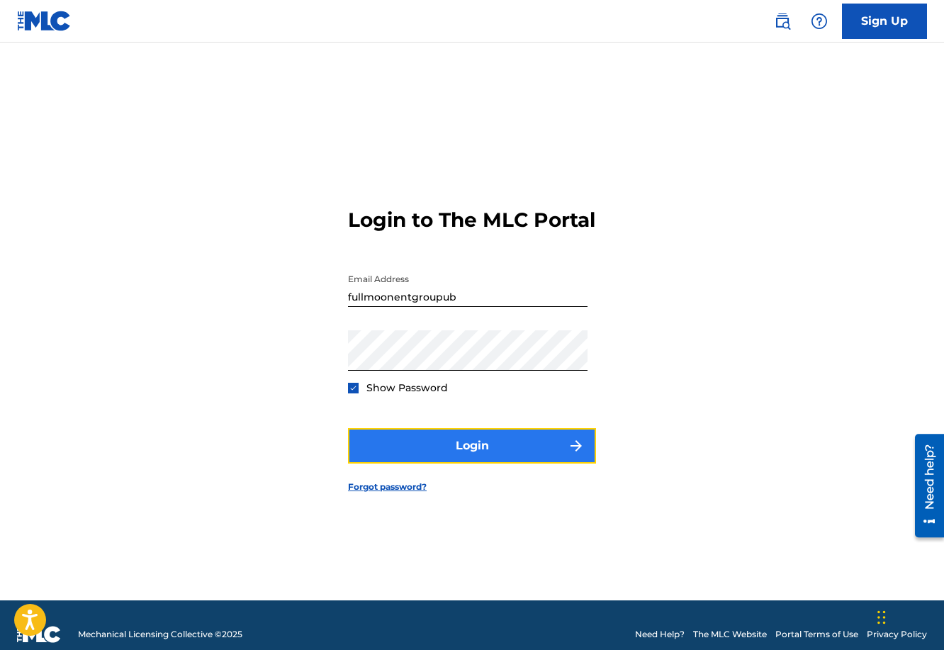
click at [434, 453] on button "Login" at bounding box center [472, 445] width 248 height 35
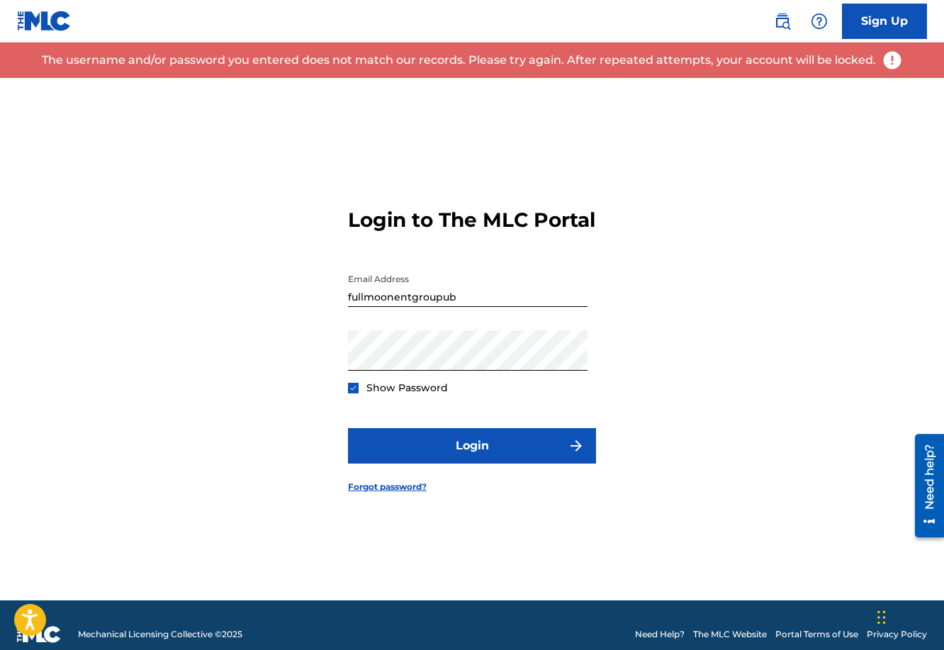
click at [458, 307] on input "fullmoonentgroupub" at bounding box center [467, 286] width 239 height 40
type input "[PERSON_NAME][EMAIL_ADDRESS][DOMAIN_NAME]"
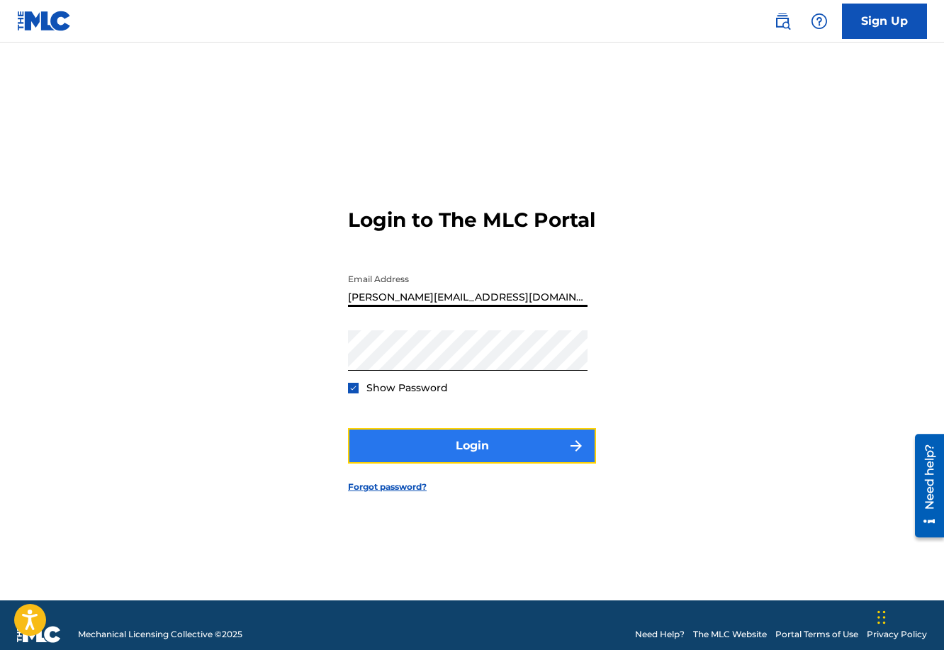
click at [462, 453] on button "Login" at bounding box center [472, 445] width 248 height 35
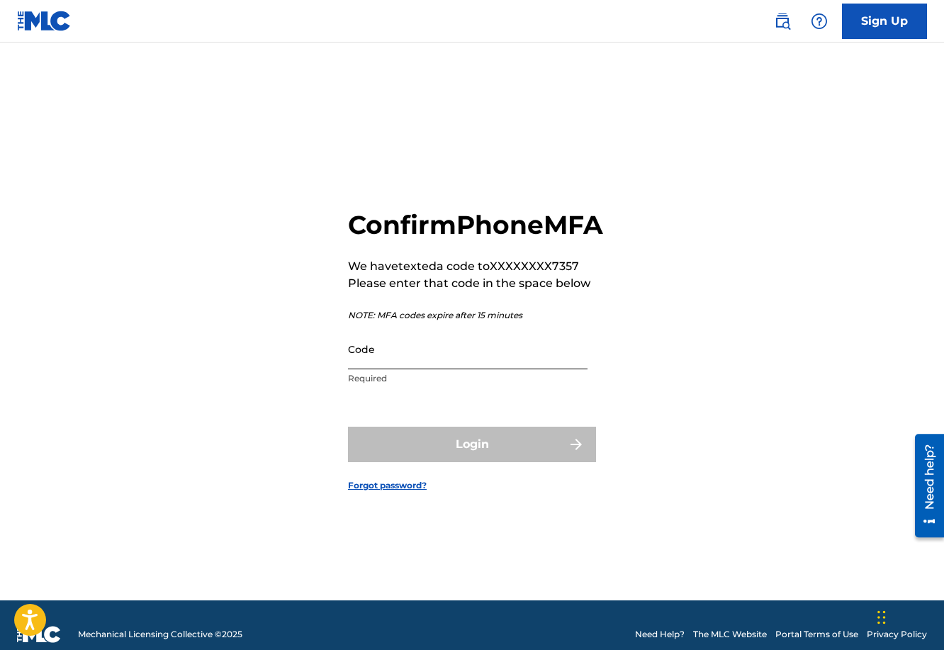
click at [428, 369] on input "Code" at bounding box center [467, 349] width 239 height 40
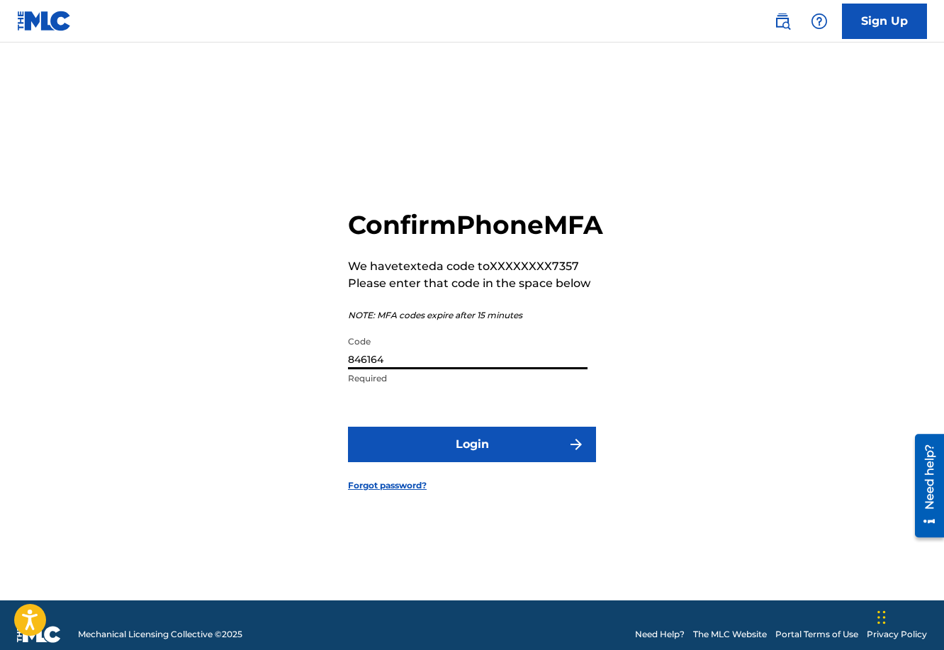
type input "846164"
click at [348, 427] on button "Login" at bounding box center [472, 444] width 248 height 35
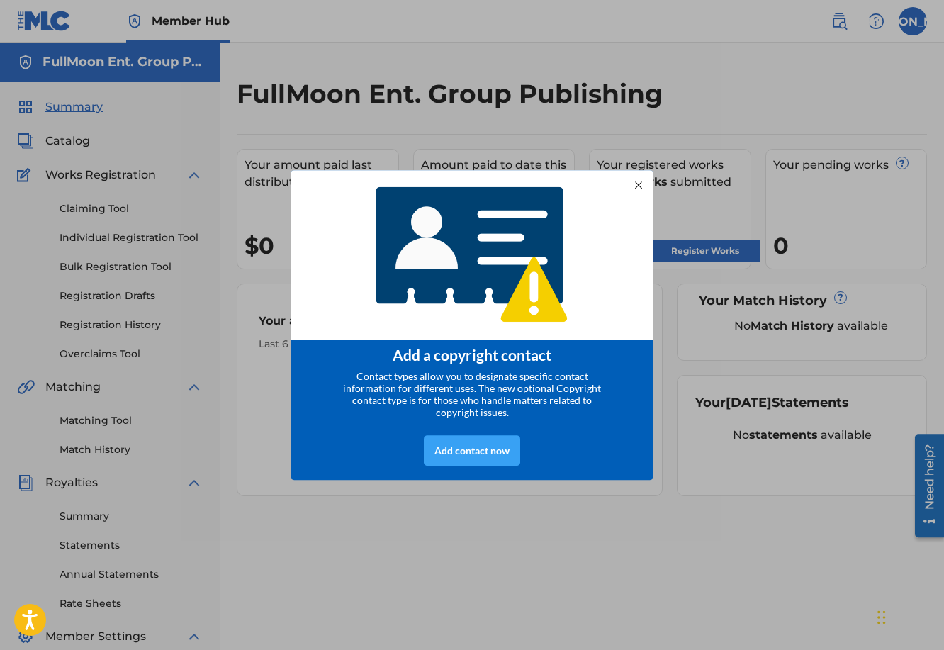
click at [482, 450] on div "Add contact now" at bounding box center [472, 450] width 96 height 30
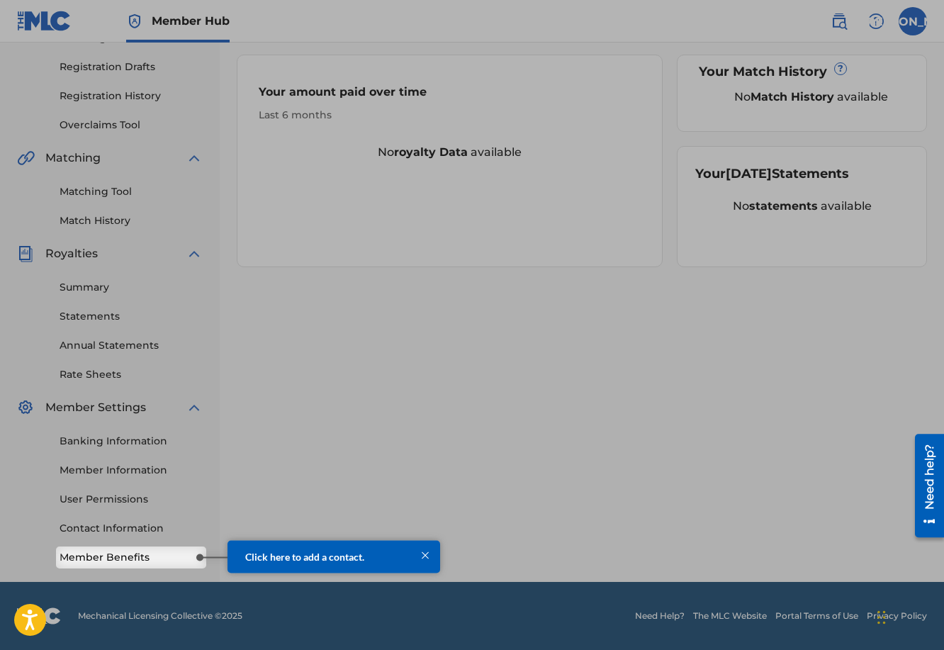
click at [618, 351] on div at bounding box center [472, 158] width 944 height 775
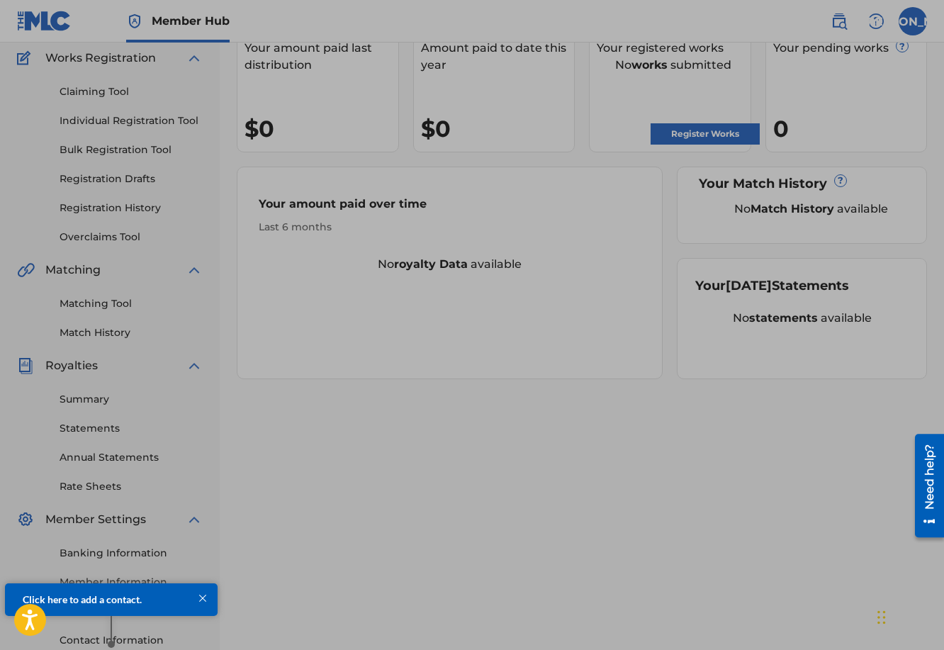
scroll to position [229, 0]
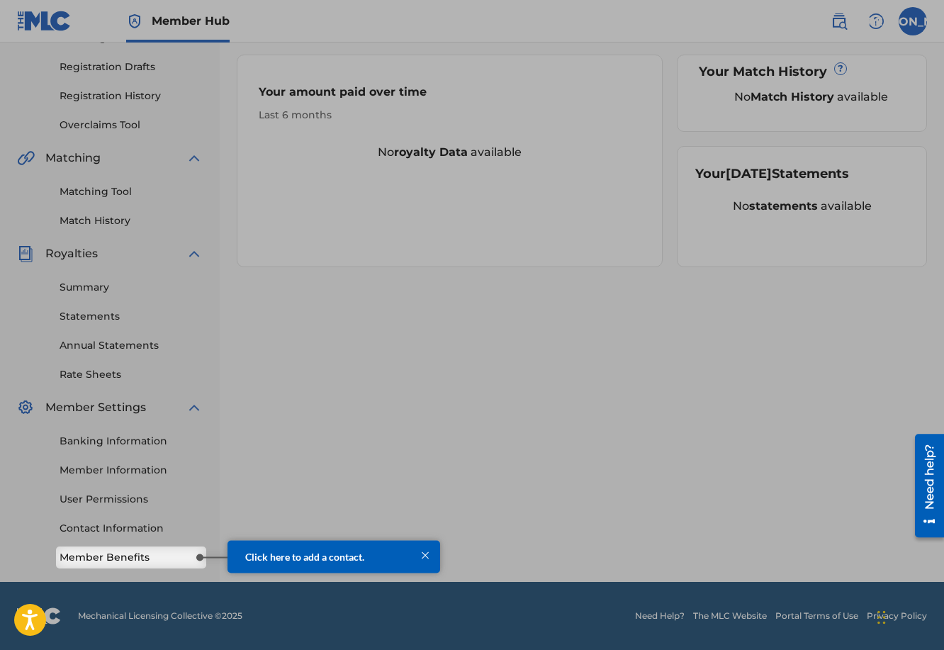
click at [85, 435] on div at bounding box center [472, 158] width 944 height 775
drag, startPoint x: 87, startPoint y: 438, endPoint x: 130, endPoint y: 436, distance: 42.6
click at [91, 439] on div at bounding box center [472, 158] width 944 height 775
drag, startPoint x: 575, startPoint y: 490, endPoint x: 565, endPoint y: 500, distance: 14.0
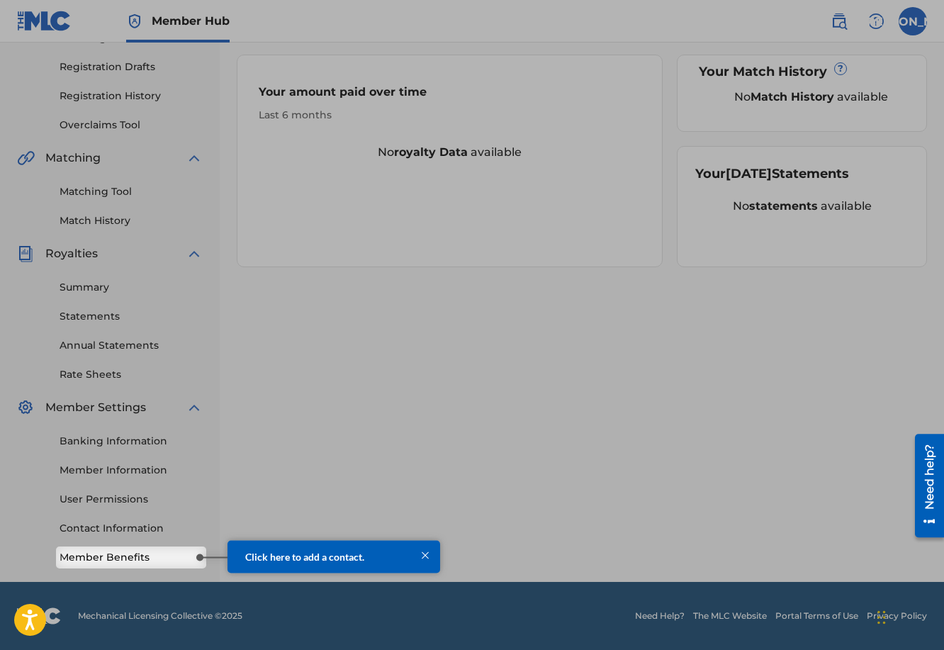
click at [571, 497] on div at bounding box center [472, 158] width 944 height 775
click at [430, 558] on div at bounding box center [425, 555] width 16 height 16
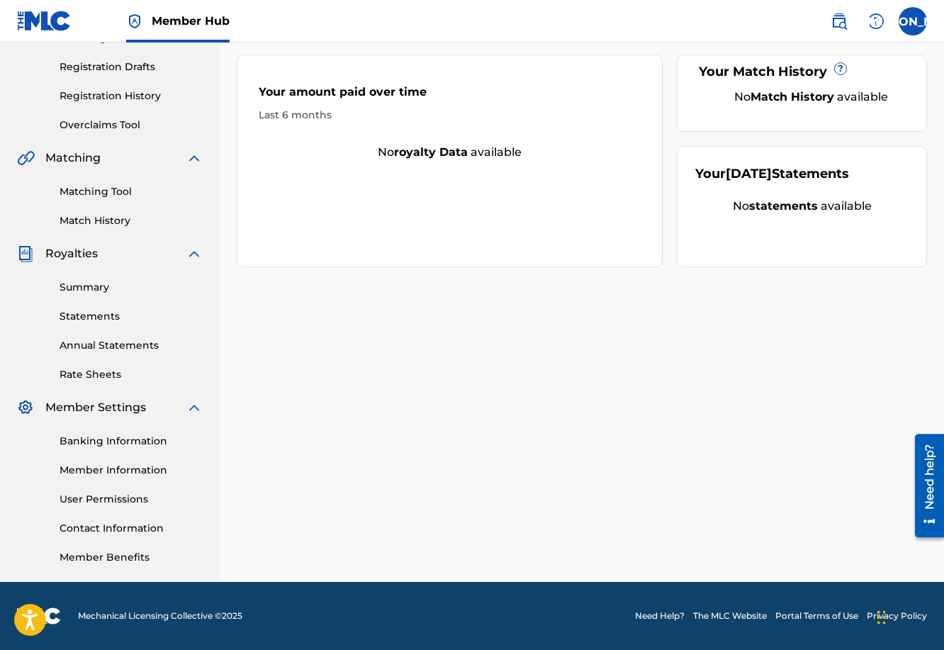
click at [140, 437] on link "Banking Information" at bounding box center [131, 441] width 143 height 15
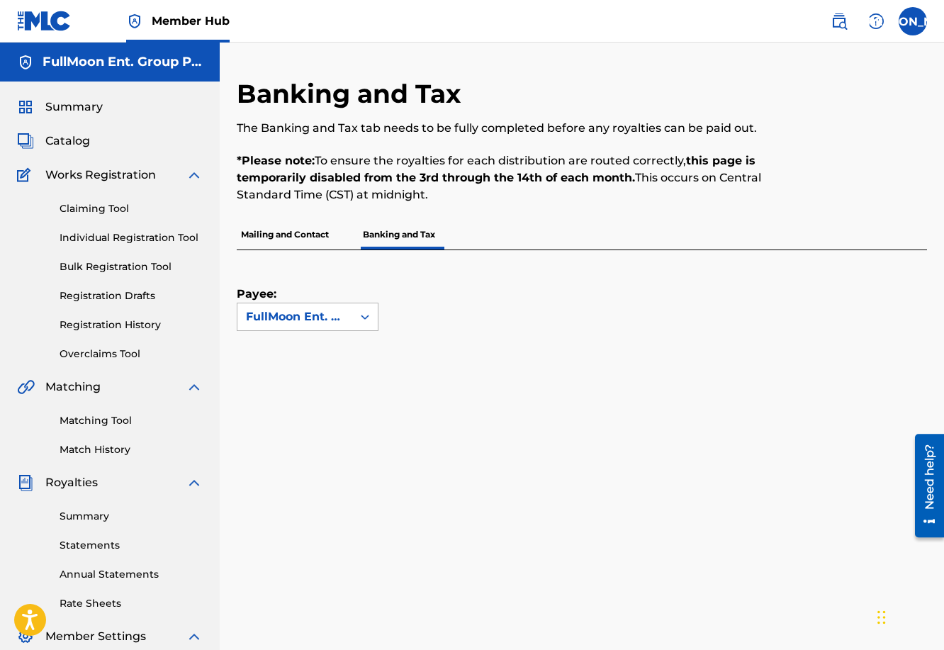
click at [354, 316] on div at bounding box center [365, 317] width 26 height 26
click at [922, 15] on label at bounding box center [912, 21] width 28 height 28
click at [913, 21] on input "[PERSON_NAME] Orozco [EMAIL_ADDRESS][DOMAIN_NAME] Notification Preferences Prof…" at bounding box center [913, 21] width 0 height 0
click at [309, 309] on div "FullMoon Ent. Group Publishing" at bounding box center [295, 316] width 98 height 17
click at [358, 283] on div "Payee: Use Up and Down to choose options, press Enter to select the currently f…" at bounding box center [308, 290] width 142 height 81
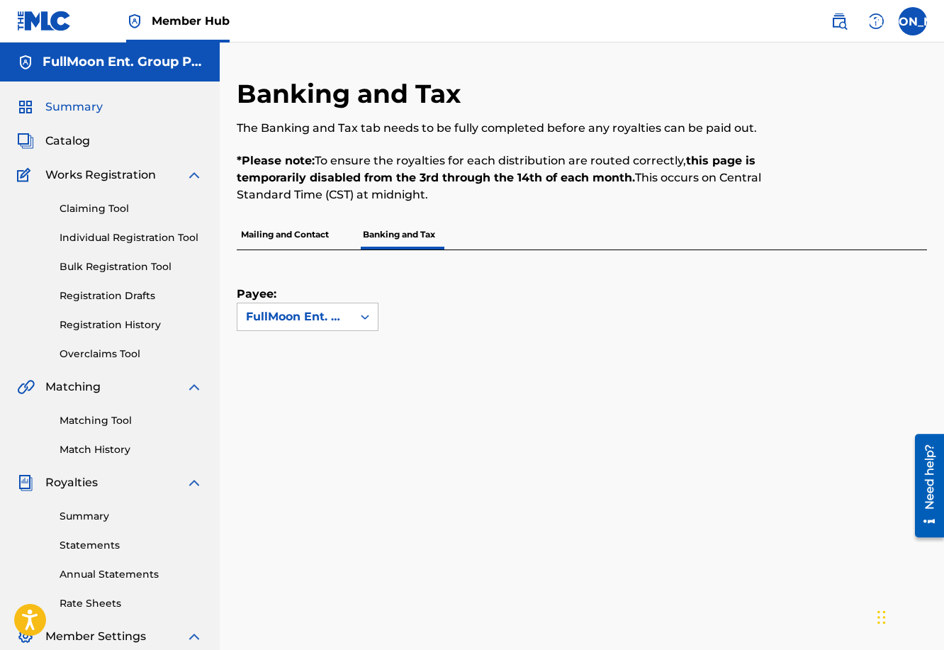
click at [75, 105] on span "Summary" at bounding box center [73, 106] width 57 height 17
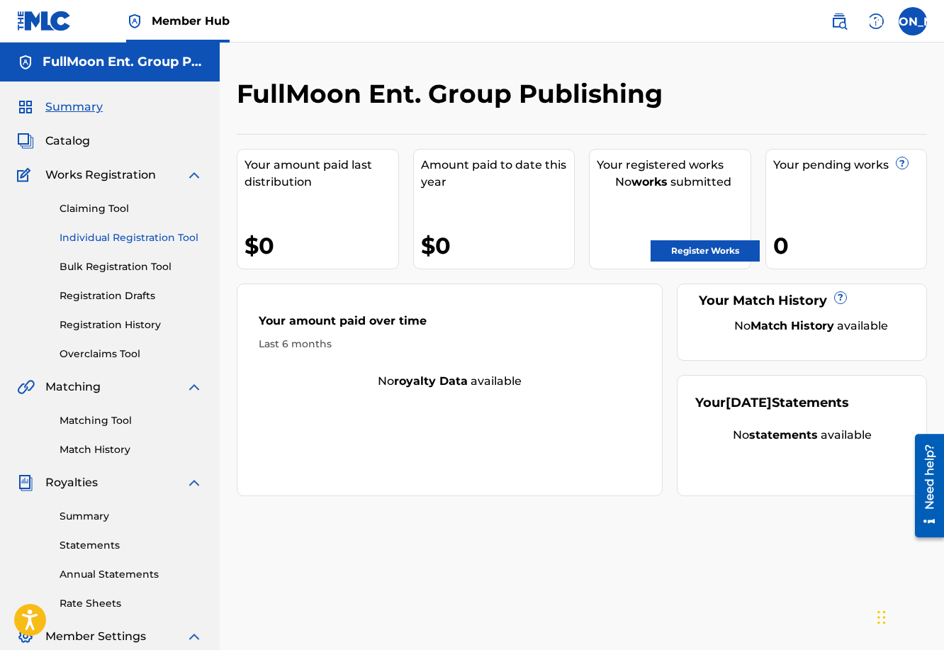
click at [147, 235] on link "Individual Registration Tool" at bounding box center [131, 237] width 143 height 15
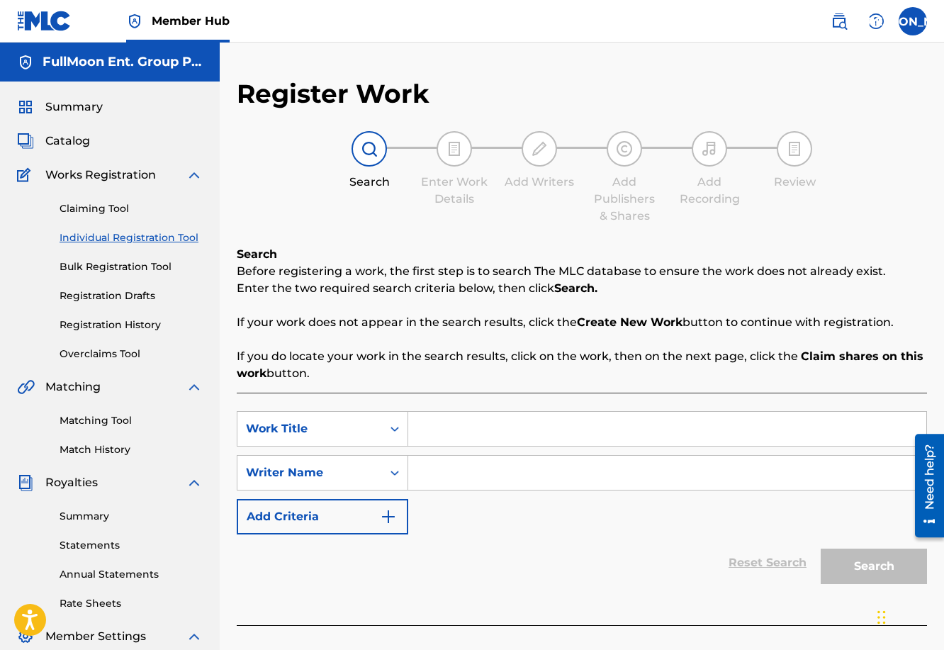
click at [439, 424] on input "Search Form" at bounding box center [667, 429] width 518 height 34
type input "beautiful dreamer"
click at [516, 470] on input "Search Form" at bounding box center [667, 473] width 518 height 34
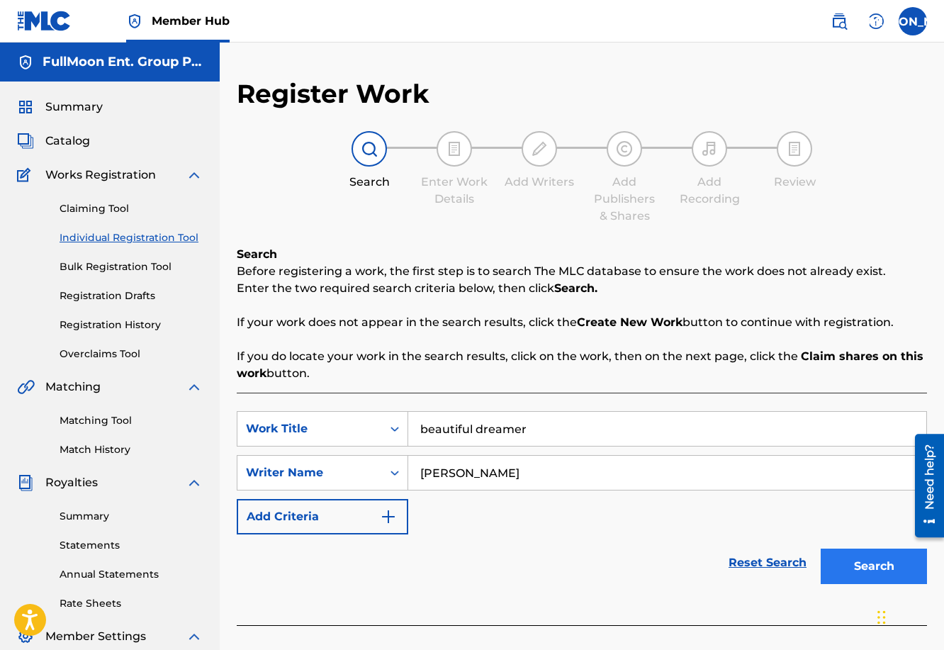
type input "[PERSON_NAME]"
click at [840, 562] on button "Search" at bounding box center [873, 565] width 106 height 35
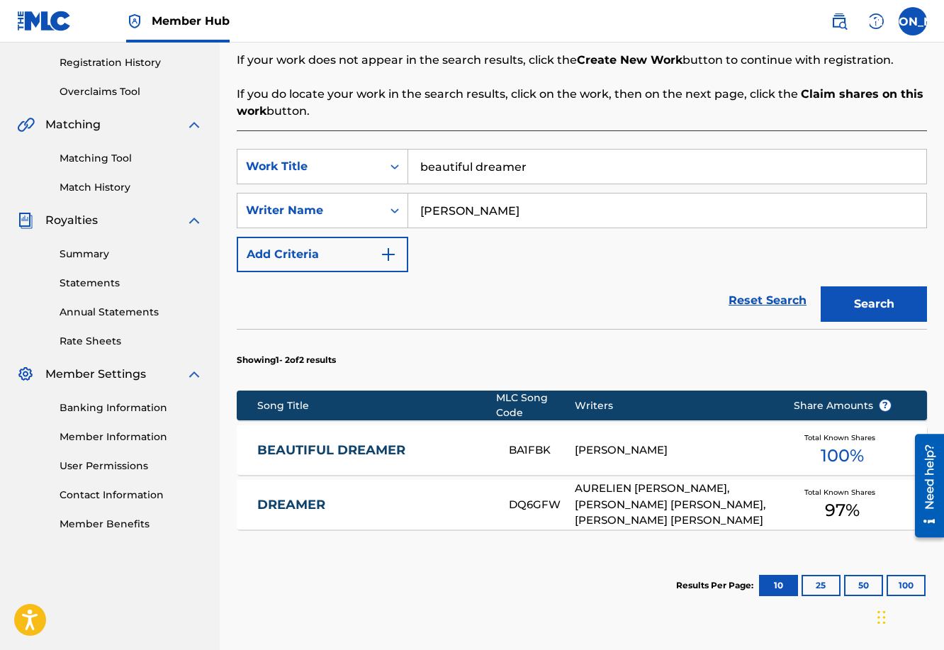
scroll to position [264, 0]
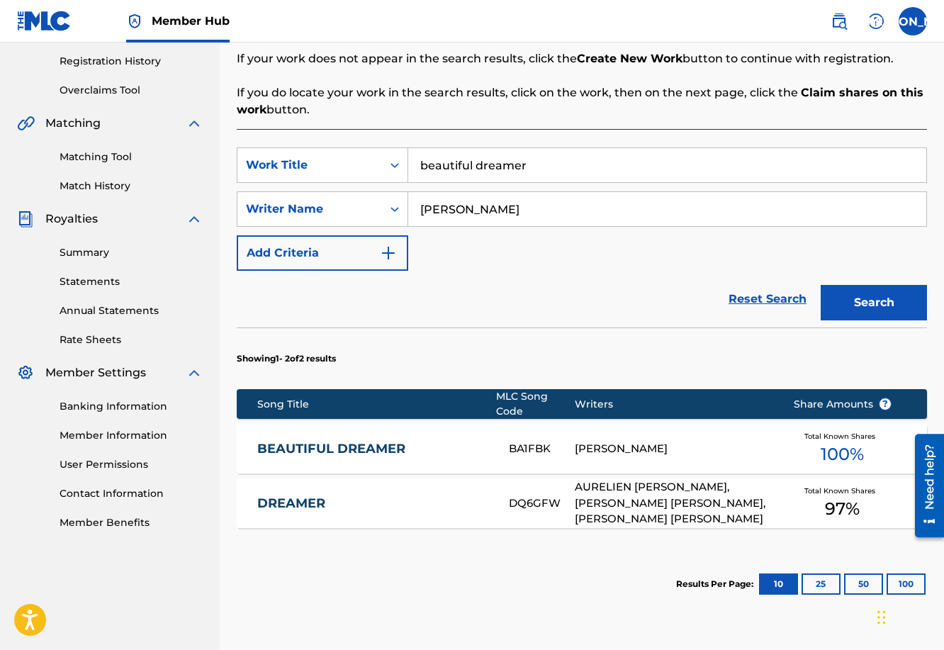
click at [811, 440] on span "Total Known Shares" at bounding box center [842, 436] width 77 height 11
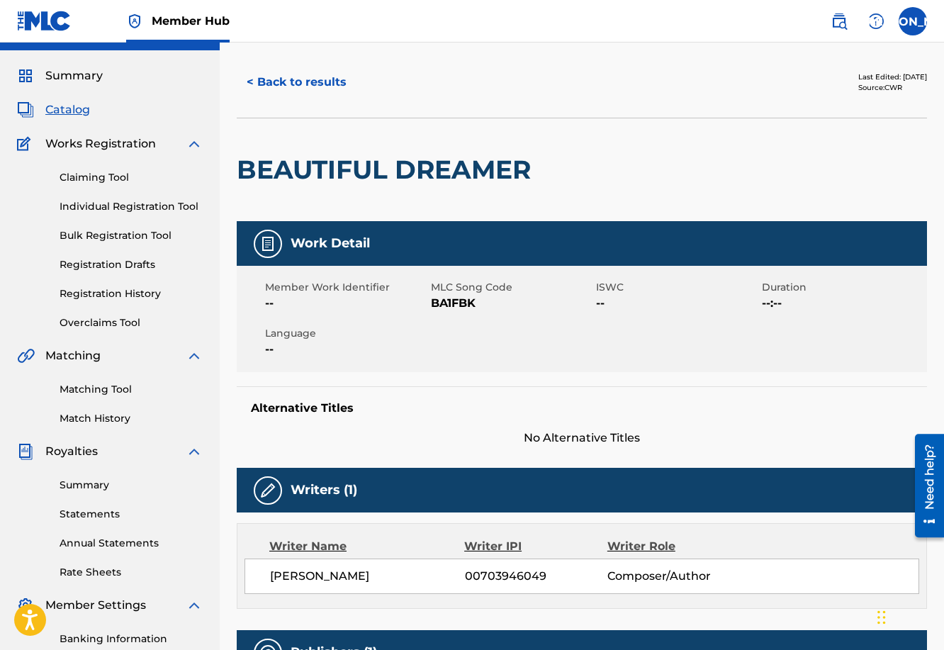
scroll to position [34, 0]
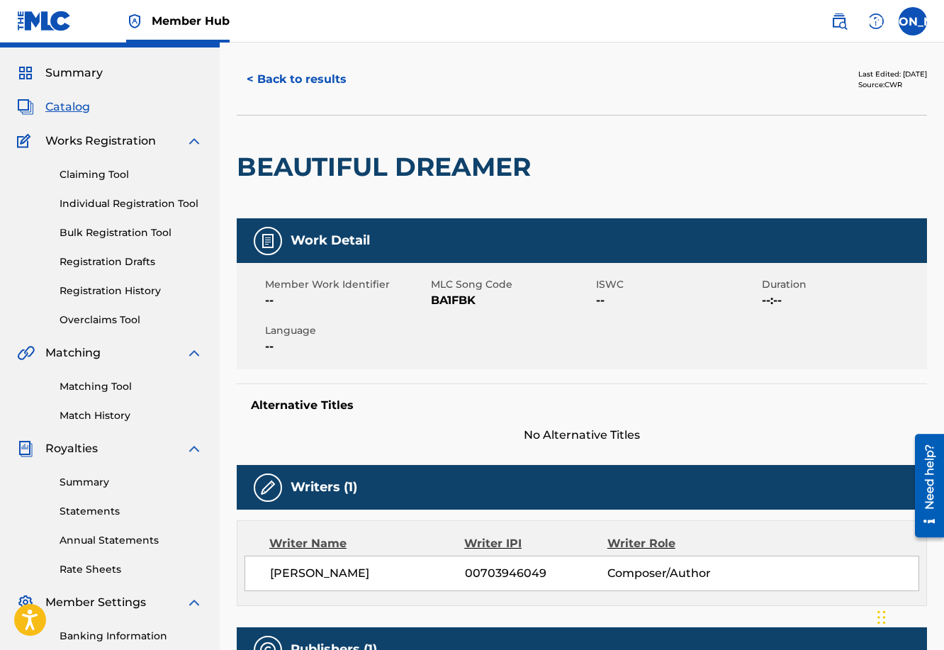
click at [638, 539] on div "Writer Role" at bounding box center [672, 543] width 130 height 17
click at [351, 573] on span "[PERSON_NAME]" at bounding box center [319, 572] width 99 height 13
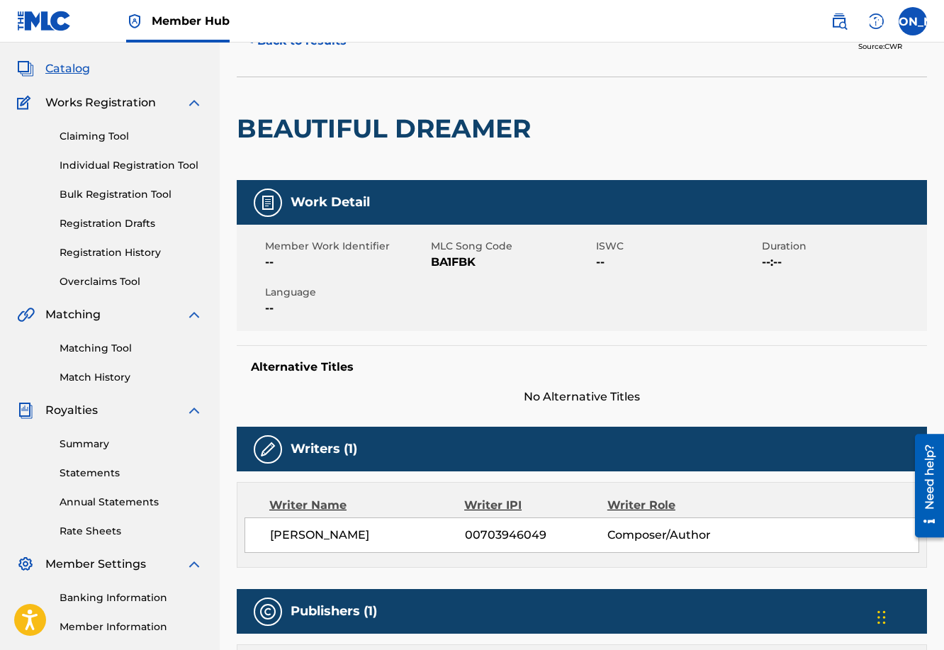
scroll to position [0, 0]
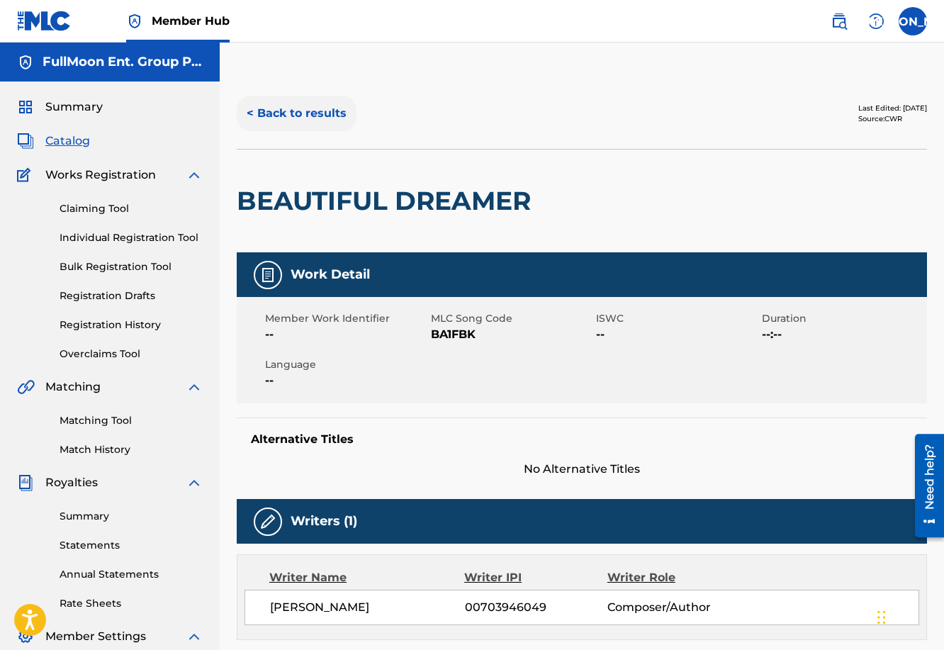
click at [276, 111] on button "< Back to results" at bounding box center [297, 113] width 120 height 35
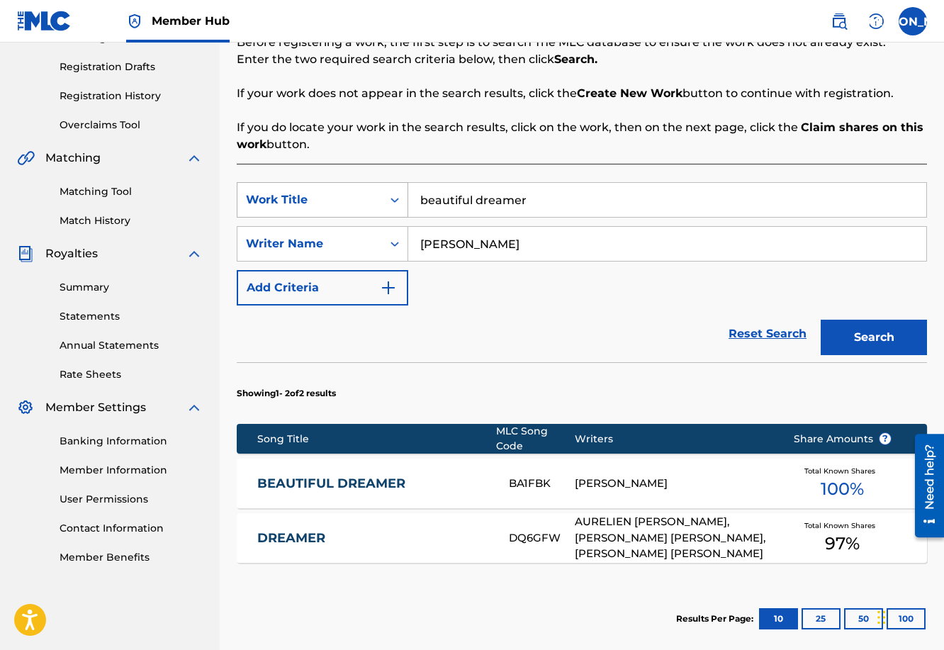
drag, startPoint x: 558, startPoint y: 200, endPoint x: 383, endPoint y: 186, distance: 175.5
click at [383, 186] on div "SearchWithCriteriadb82ad40-1f3f-4046-b4c8-f39390bf01ae Work Title beautiful dre…" at bounding box center [582, 199] width 690 height 35
type input "hallo"
click at [820, 320] on button "Search" at bounding box center [873, 337] width 106 height 35
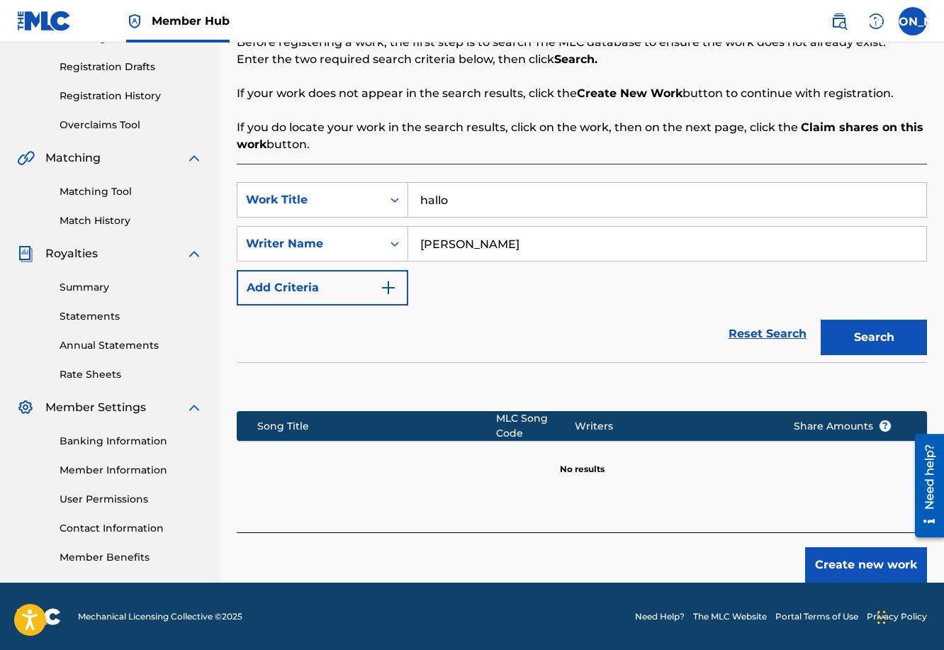
click at [512, 238] on input "[PERSON_NAME]" at bounding box center [667, 244] width 518 height 34
click at [456, 244] on input "[PERSON_NAME]" at bounding box center [667, 244] width 518 height 34
type input "[PERSON_NAME]"
click at [820, 320] on button "Search" at bounding box center [873, 337] width 106 height 35
click at [461, 198] on input "hallo" at bounding box center [667, 200] width 518 height 34
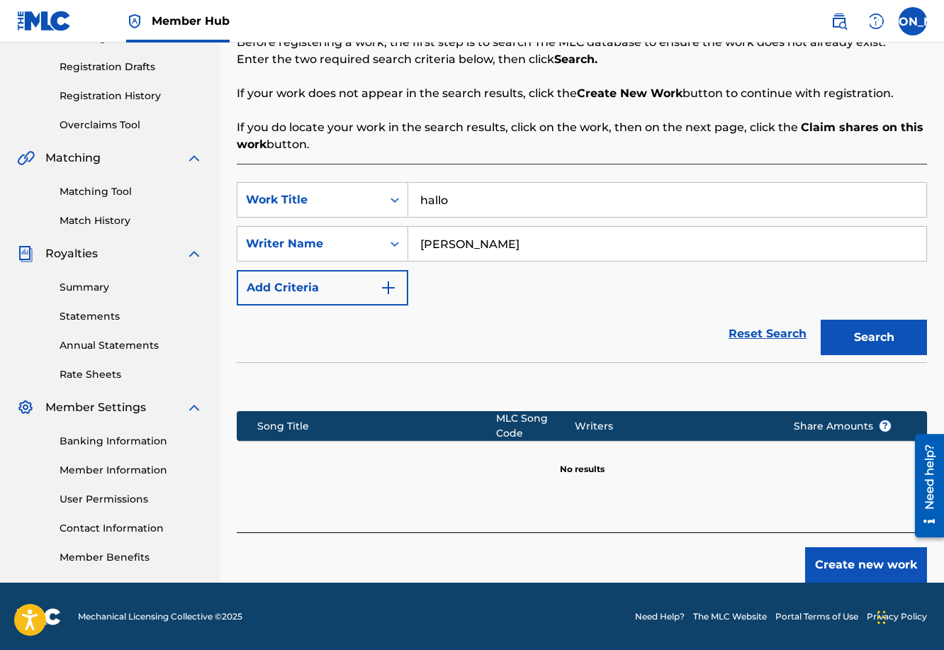
drag, startPoint x: 463, startPoint y: 198, endPoint x: 413, endPoint y: 192, distance: 49.9
click at [413, 192] on input "hallo" at bounding box center [667, 200] width 518 height 34
click at [820, 320] on button "Search" at bounding box center [873, 337] width 106 height 35
drag, startPoint x: 463, startPoint y: 200, endPoint x: 407, endPoint y: 198, distance: 56.7
click at [407, 198] on div "SearchWithCriteriadb82ad40-1f3f-4046-b4c8-f39390bf01ae Work Title Hallo" at bounding box center [582, 199] width 690 height 35
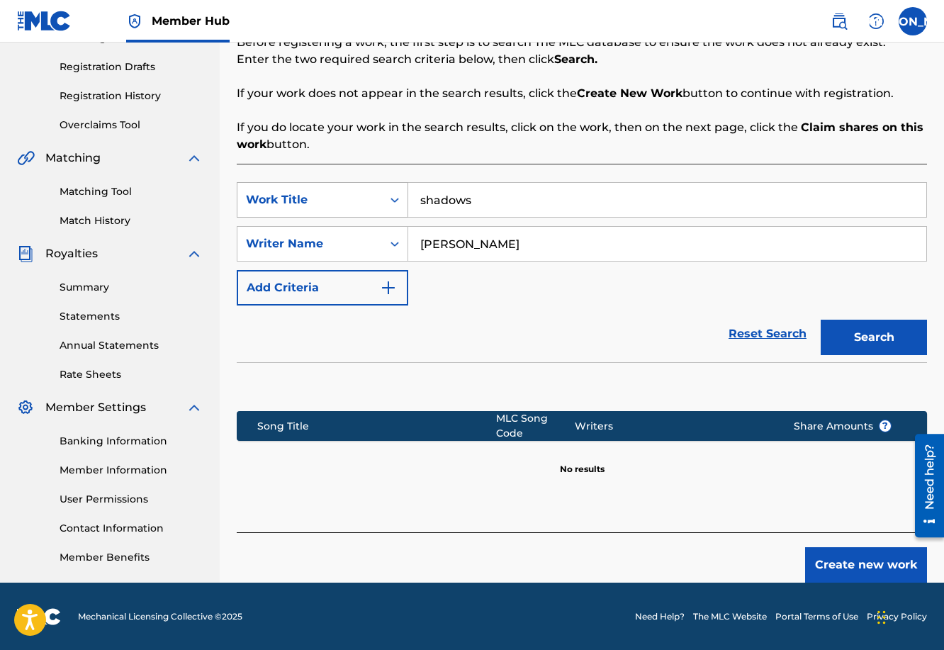
type input "shadows"
click at [820, 320] on button "Search" at bounding box center [873, 337] width 106 height 35
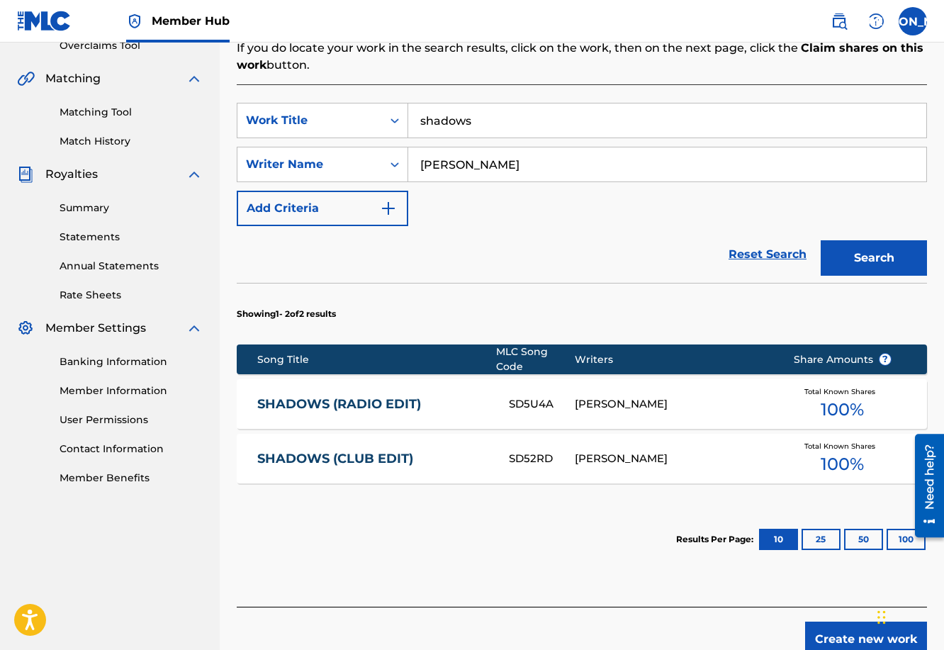
scroll to position [311, 0]
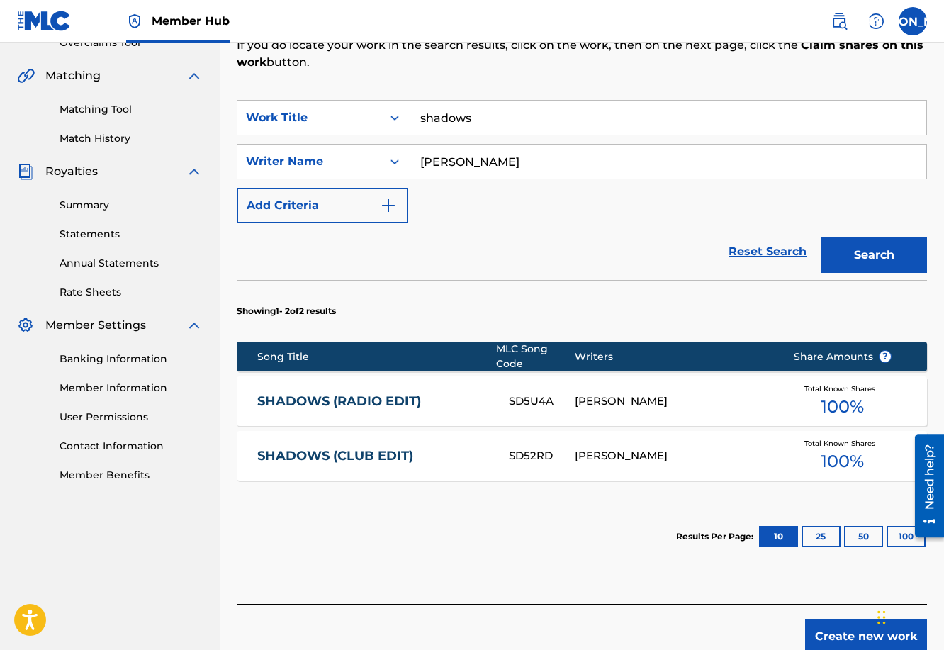
click at [841, 408] on span "100 %" at bounding box center [841, 407] width 43 height 26
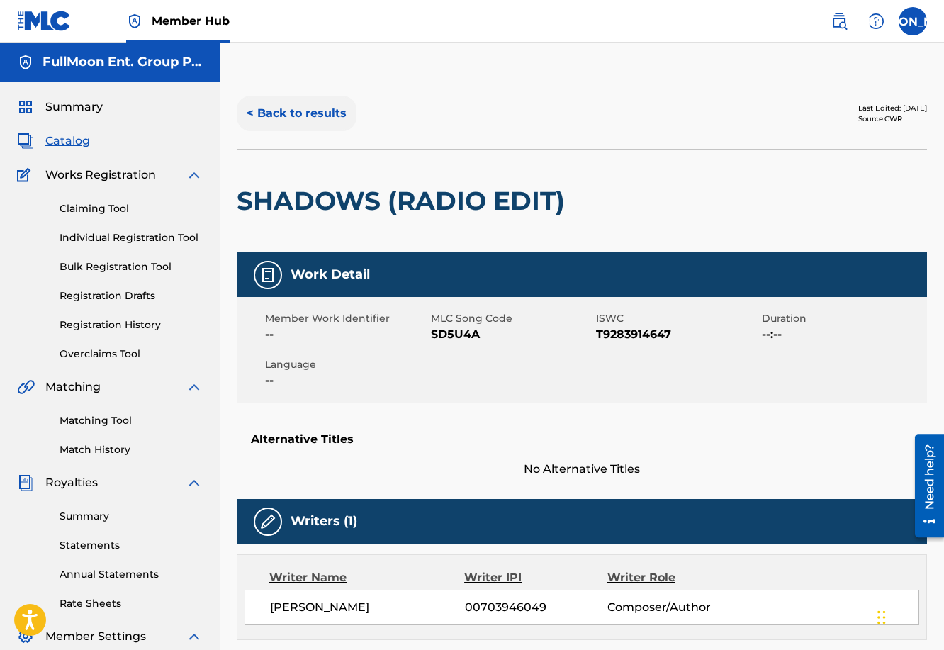
click at [322, 109] on button "< Back to results" at bounding box center [297, 113] width 120 height 35
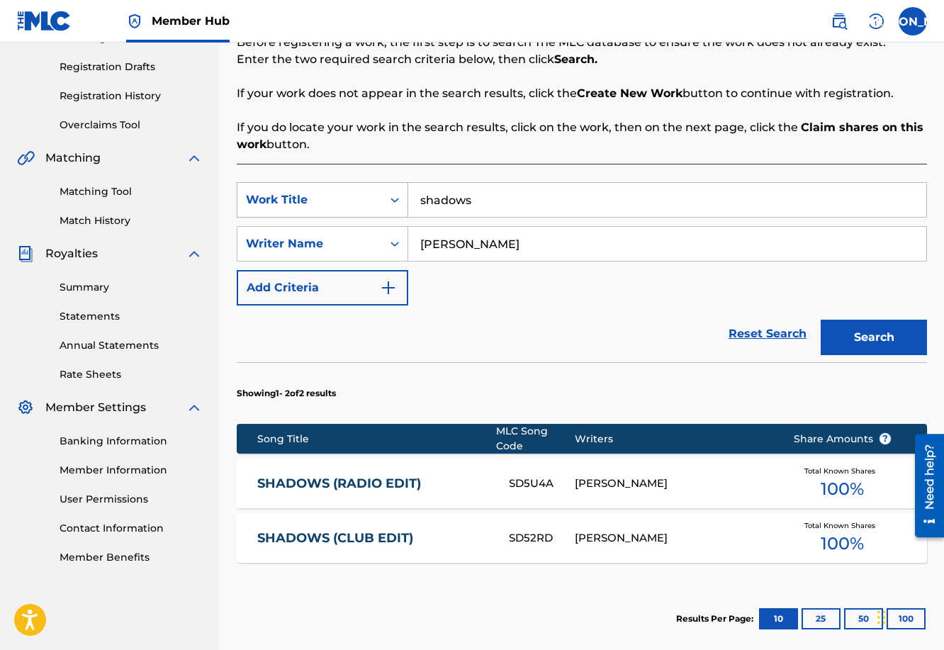
drag, startPoint x: 481, startPoint y: 205, endPoint x: 407, endPoint y: 201, distance: 74.5
click at [407, 201] on div "SearchWithCriteriadb82ad40-1f3f-4046-b4c8-f39390bf01ae Work Title shadows" at bounding box center [582, 199] width 690 height 35
type input "orbit"
click at [820, 320] on button "Search" at bounding box center [873, 337] width 106 height 35
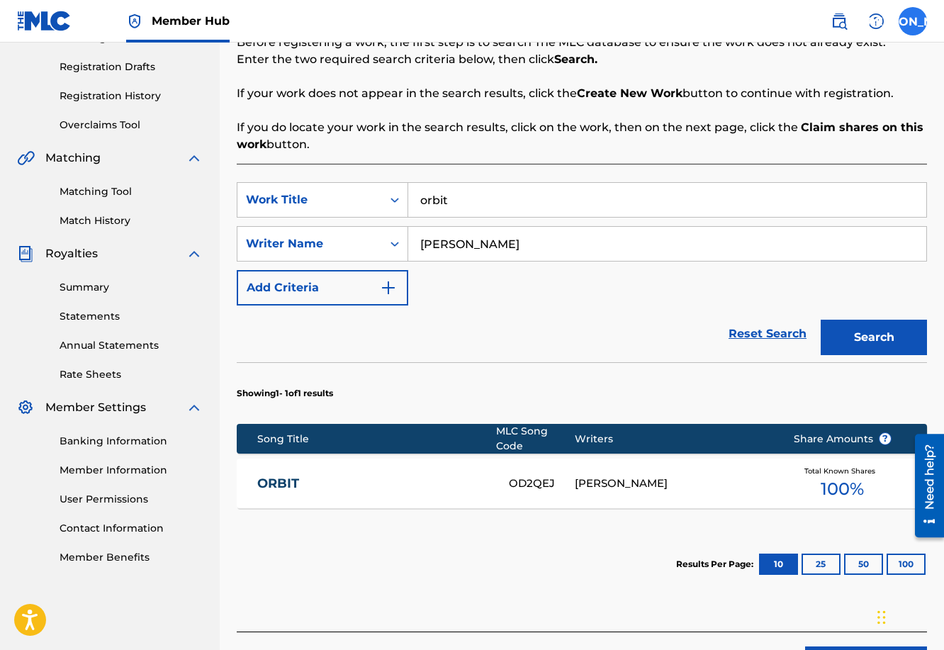
click at [909, 30] on label at bounding box center [912, 21] width 28 height 28
click at [913, 21] on input "[PERSON_NAME] Orozco [EMAIL_ADDRESS][DOMAIN_NAME] Notification Preferences Prof…" at bounding box center [913, 21] width 0 height 0
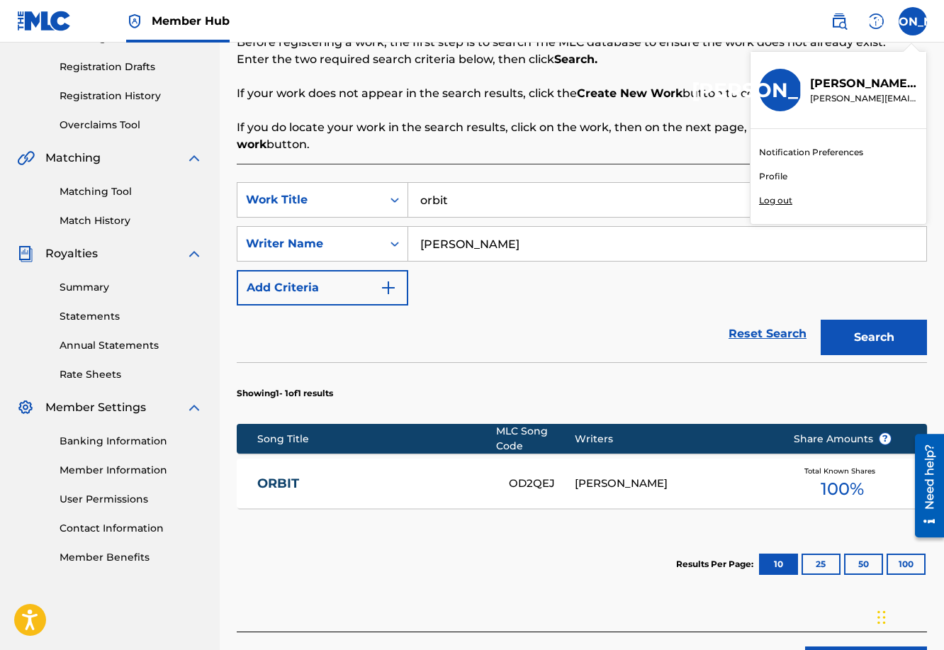
click at [777, 200] on p "Log out" at bounding box center [775, 200] width 33 height 13
click at [913, 21] on input "[PERSON_NAME] Orozco [EMAIL_ADDRESS][DOMAIN_NAME] Notification Preferences Prof…" at bounding box center [913, 21] width 0 height 0
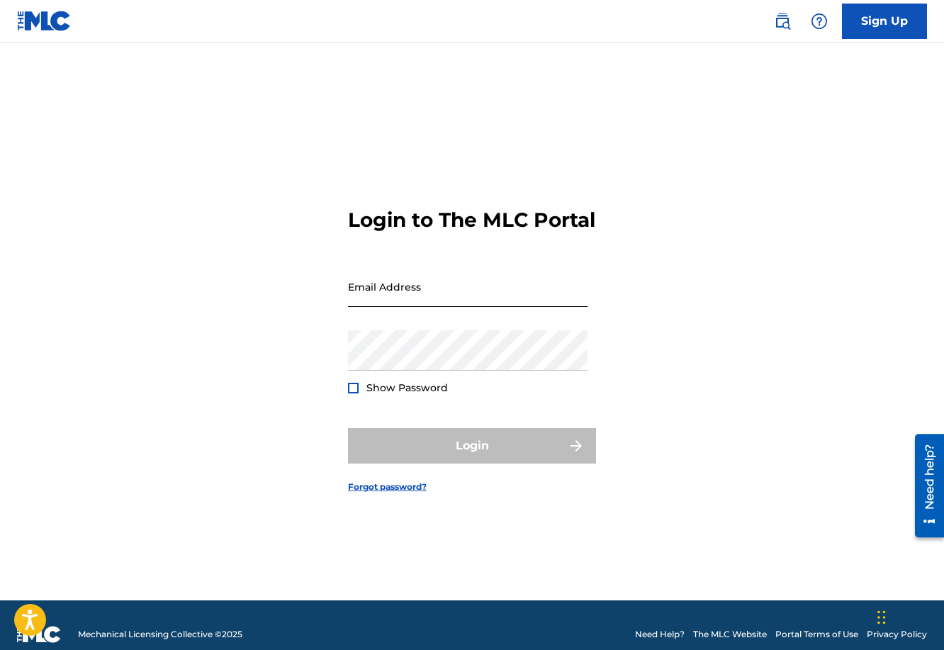
click at [454, 300] on input "Email Address" at bounding box center [467, 286] width 239 height 40
click at [688, 223] on div "Login to The MLC Portal Email Address Password Show Password Login Forgot passw…" at bounding box center [472, 339] width 944 height 522
click at [420, 297] on input "Email Address" at bounding box center [467, 286] width 239 height 40
click at [438, 307] on input "Email Address" at bounding box center [467, 286] width 239 height 40
drag, startPoint x: 761, startPoint y: 338, endPoint x: 745, endPoint y: 330, distance: 18.1
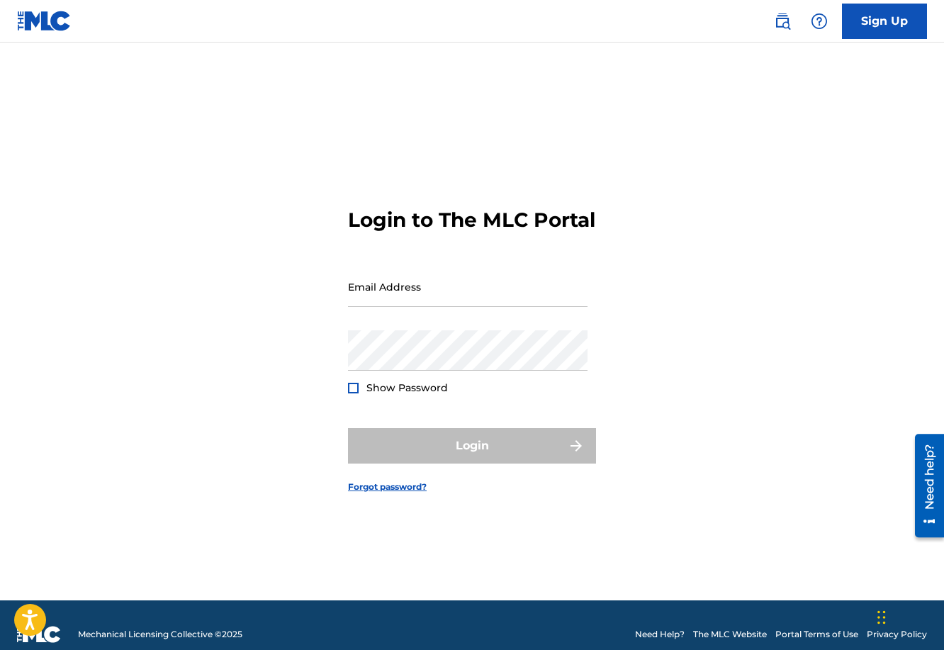
click at [745, 330] on div "Login to The MLC Portal Email Address Password Show Password Login Forgot passw…" at bounding box center [472, 339] width 944 height 522
click at [426, 307] on input "Email Address" at bounding box center [467, 286] width 239 height 40
click at [385, 307] on input "Email Address" at bounding box center [467, 286] width 239 height 40
type input "[PERSON_NAME][EMAIL_ADDRESS][PERSON_NAME][DOMAIN_NAME]"
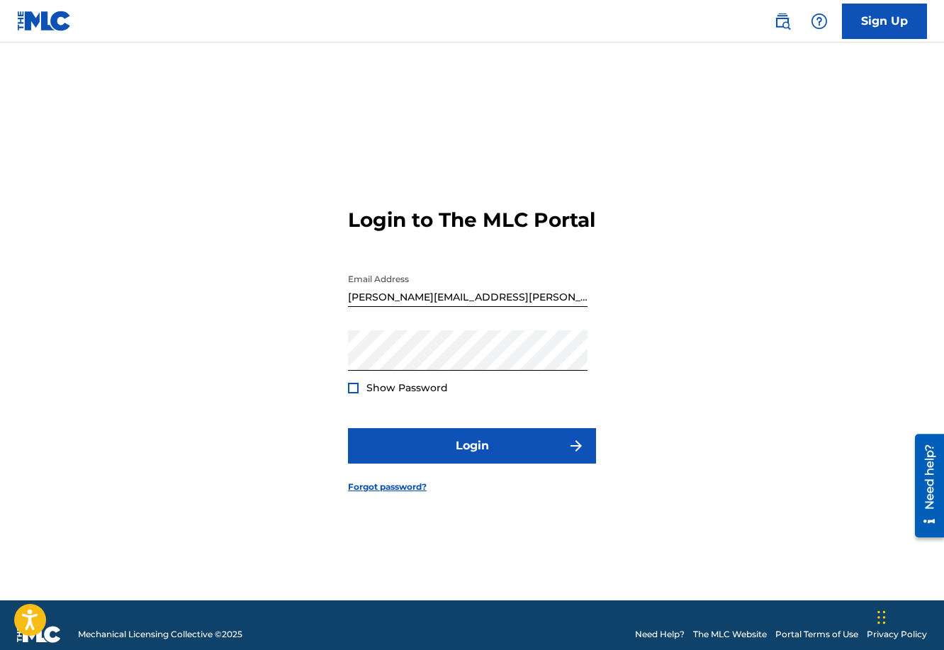
click at [355, 393] on div at bounding box center [353, 388] width 11 height 11
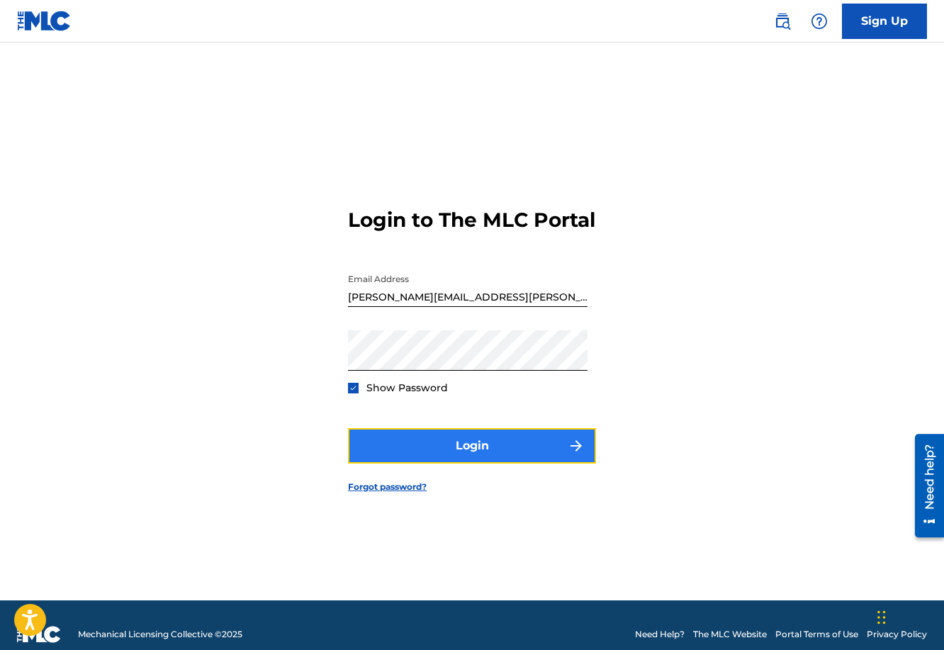
click at [464, 461] on button "Login" at bounding box center [472, 445] width 248 height 35
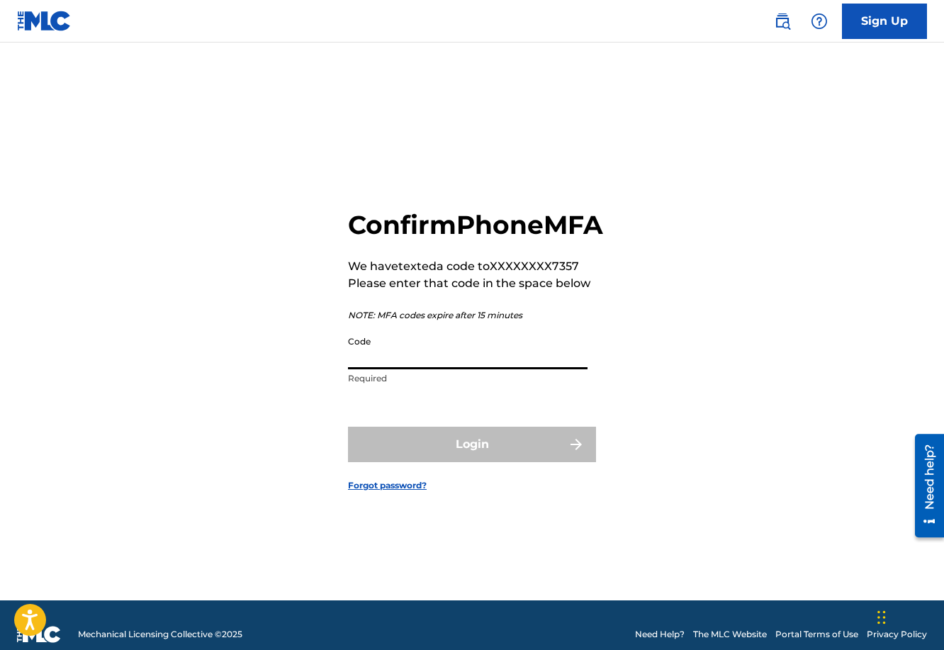
click at [429, 363] on input "Code" at bounding box center [467, 349] width 239 height 40
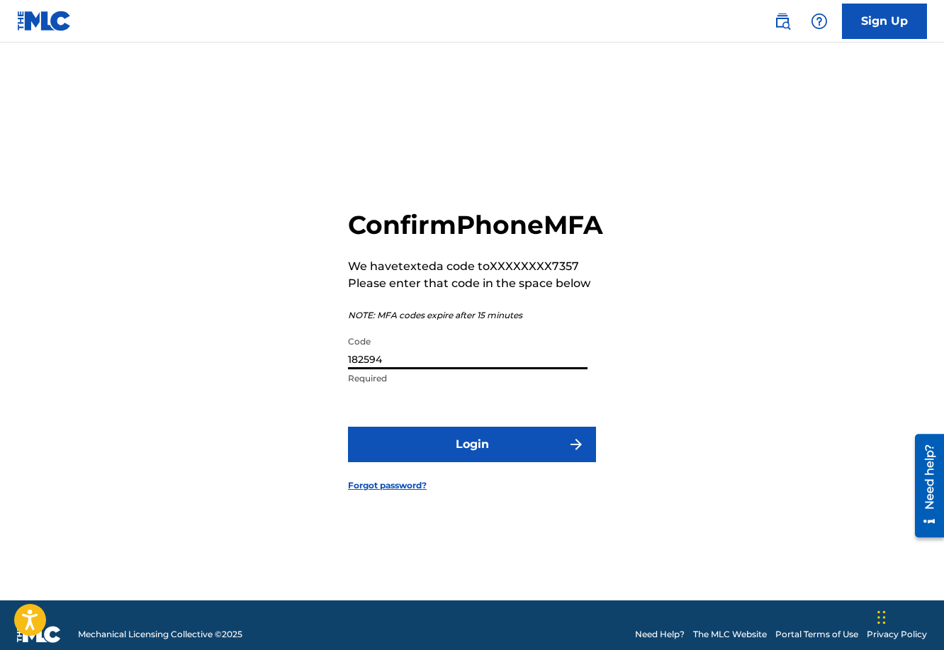
type input "182594"
click at [348, 427] on button "Login" at bounding box center [472, 444] width 248 height 35
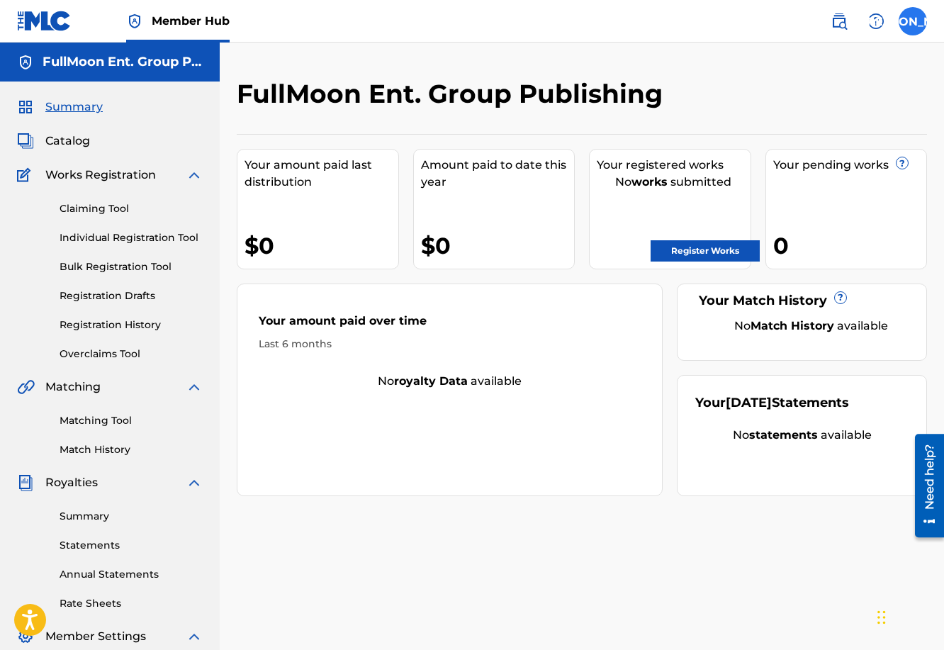
click at [924, 27] on label at bounding box center [912, 21] width 28 height 28
click at [913, 21] on input "[PERSON_NAME] Jorge Orozco [EMAIL_ADDRESS][PERSON_NAME][DOMAIN_NAME] Notificati…" at bounding box center [913, 21] width 0 height 0
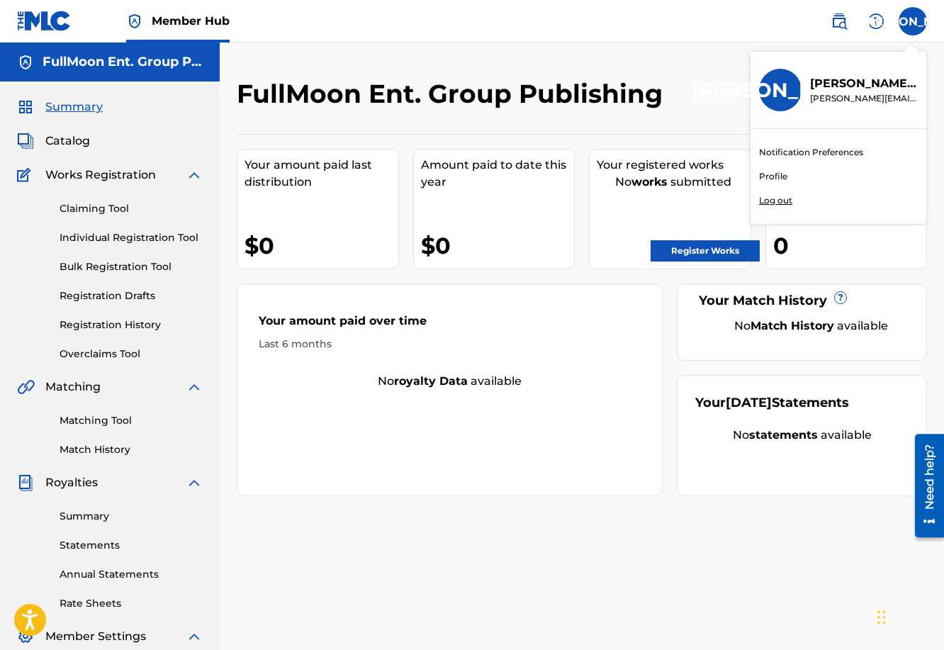
click at [776, 176] on link "Profile" at bounding box center [773, 176] width 28 height 13
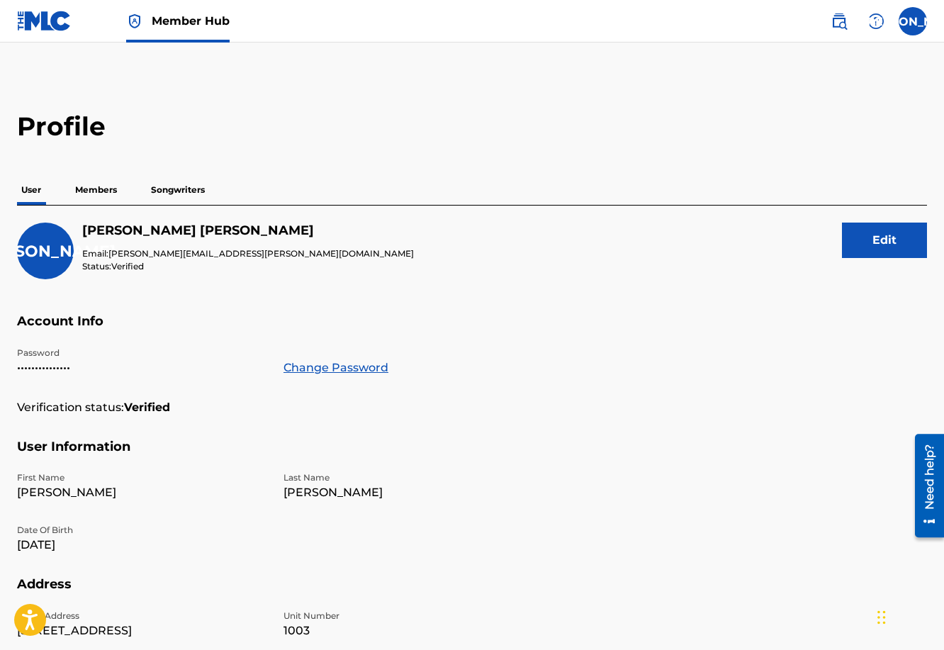
click at [84, 188] on p "Members" at bounding box center [96, 190] width 50 height 30
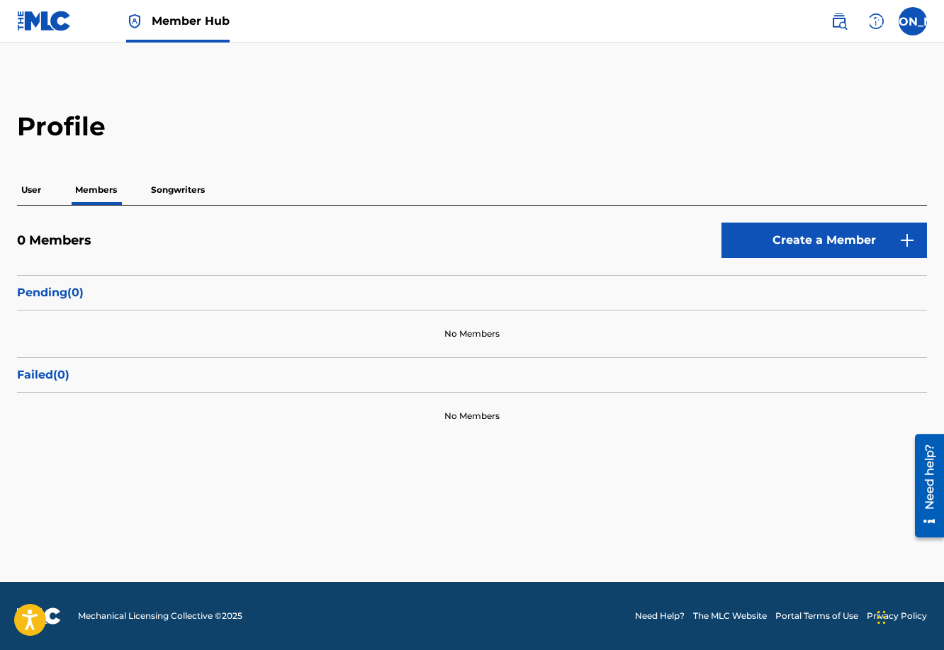
click at [185, 188] on p "Songwriters" at bounding box center [178, 190] width 62 height 30
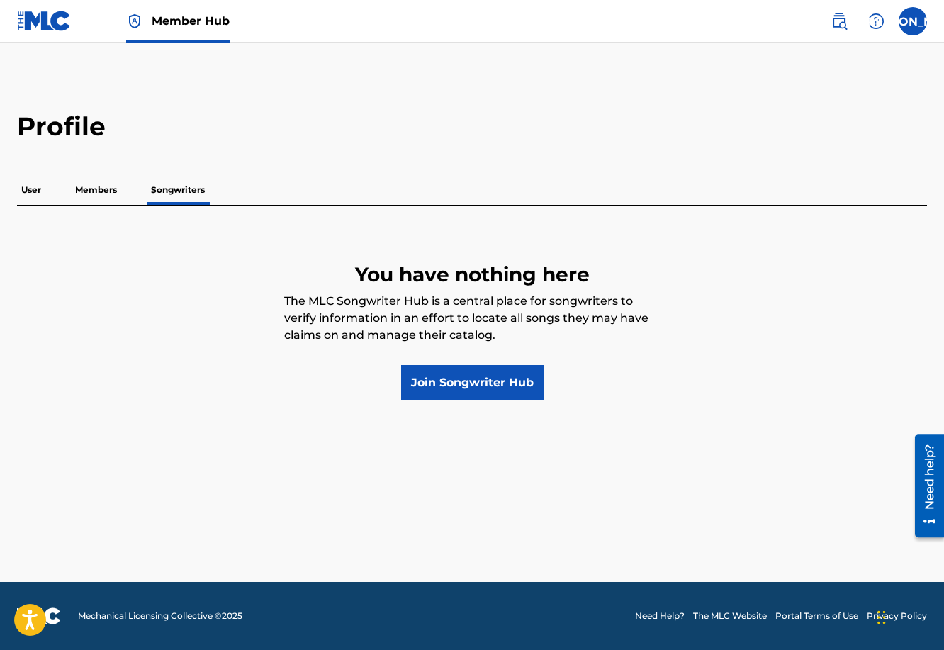
click at [38, 189] on p "User" at bounding box center [31, 190] width 28 height 30
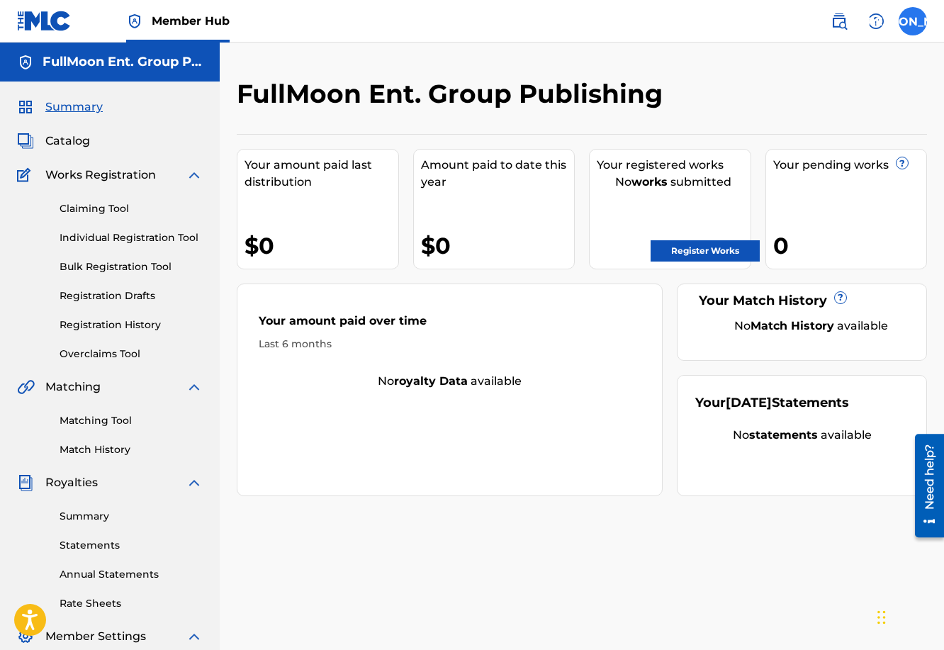
click at [912, 9] on label at bounding box center [912, 21] width 28 height 28
click at [913, 21] on input "[PERSON_NAME] Jorge Orozco [EMAIL_ADDRESS][PERSON_NAME][DOMAIN_NAME] Notificati…" at bounding box center [913, 21] width 0 height 0
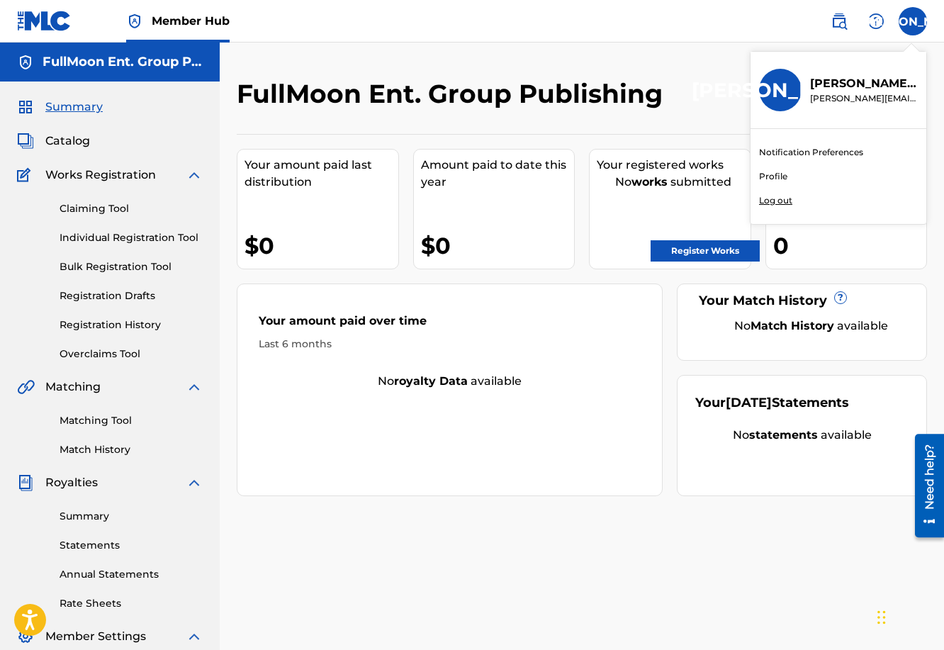
click at [767, 201] on p "Log out" at bounding box center [775, 200] width 33 height 13
click at [913, 21] on input "[PERSON_NAME] Jorge Orozco [EMAIL_ADDRESS][PERSON_NAME][DOMAIN_NAME] Notificati…" at bounding box center [913, 21] width 0 height 0
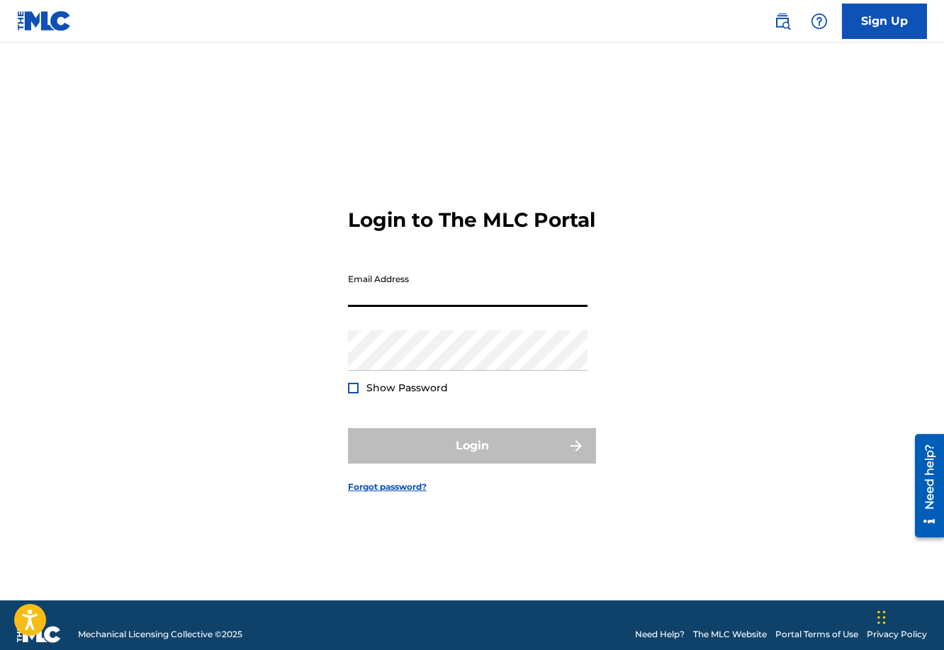
click at [544, 299] on input "Email Address" at bounding box center [467, 286] width 239 height 40
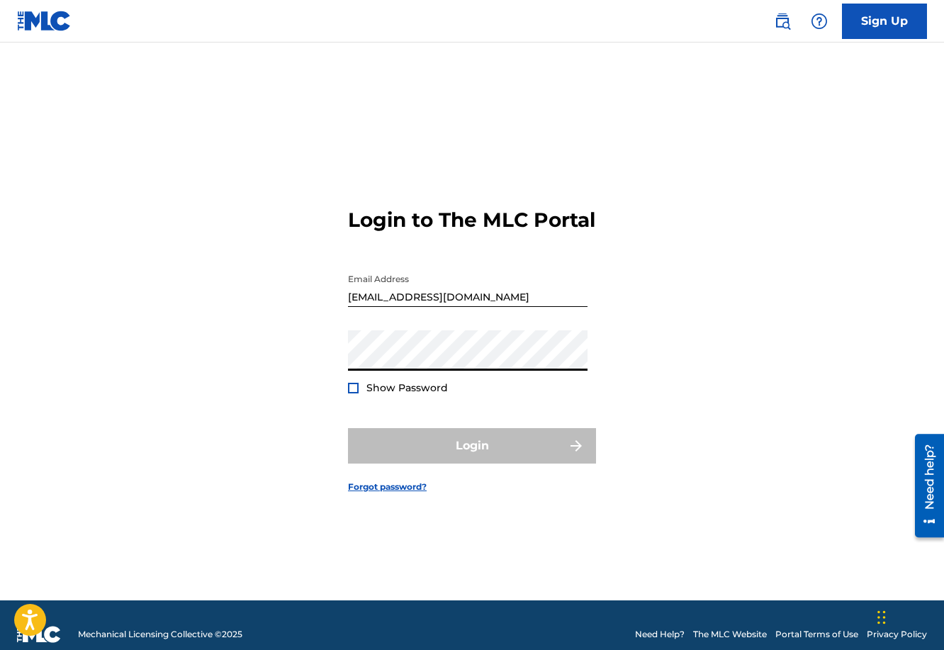
type input "[PERSON_NAME][EMAIL_ADDRESS][DOMAIN_NAME]"
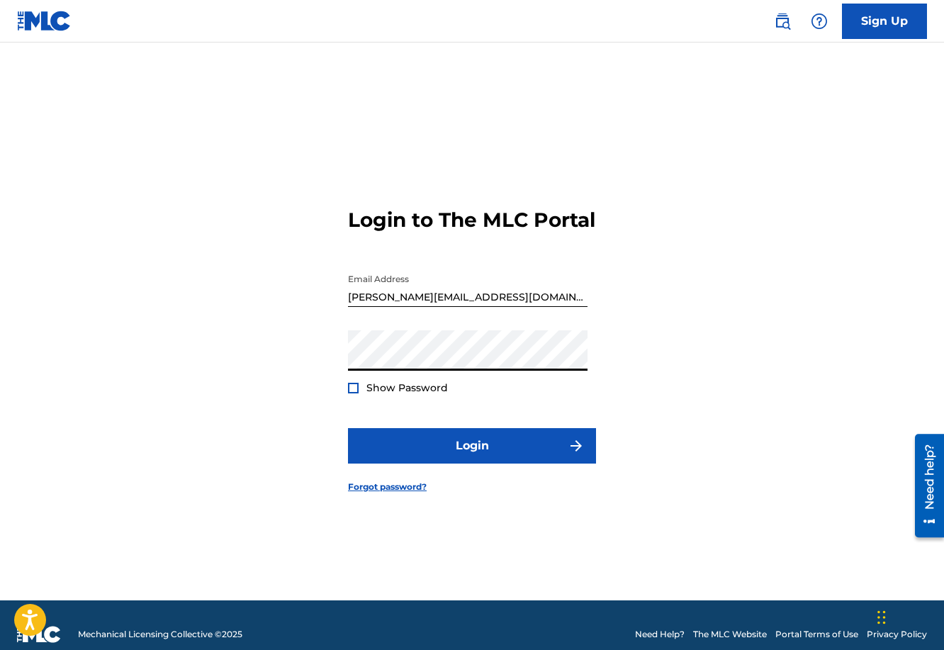
click at [344, 397] on div "Login to The MLC Portal Email Address [PERSON_NAME][EMAIL_ADDRESS][DOMAIN_NAME]…" at bounding box center [472, 339] width 944 height 522
click at [349, 393] on div at bounding box center [353, 388] width 11 height 11
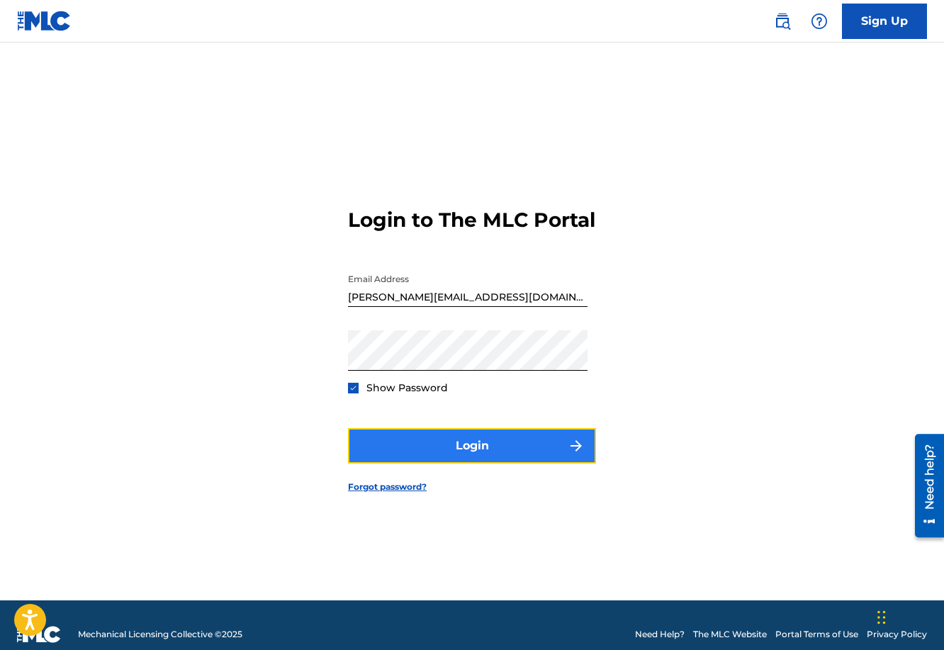
click at [376, 446] on button "Login" at bounding box center [472, 445] width 248 height 35
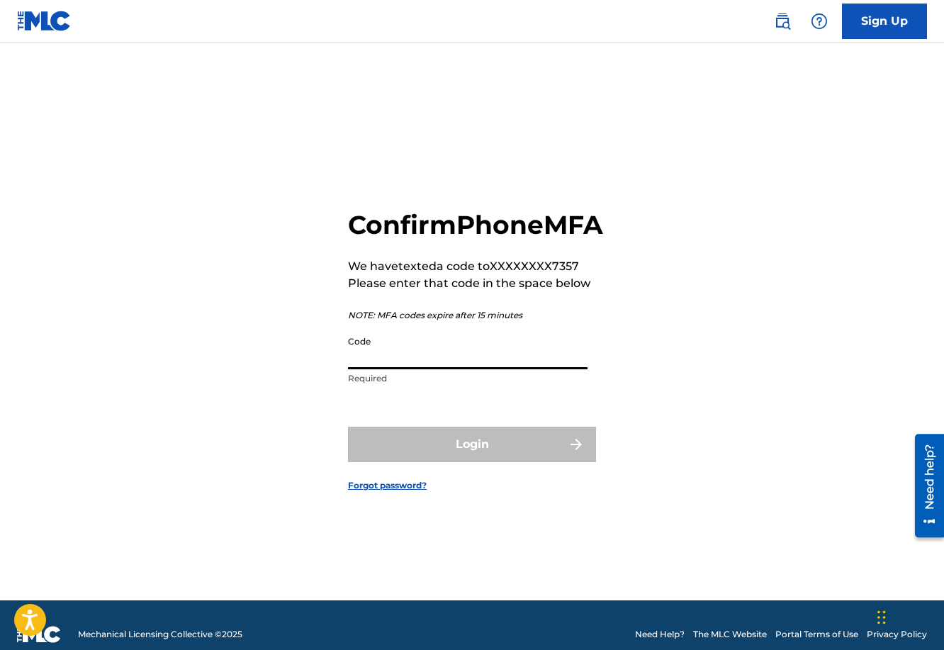
click at [411, 369] on input "Code" at bounding box center [467, 349] width 239 height 40
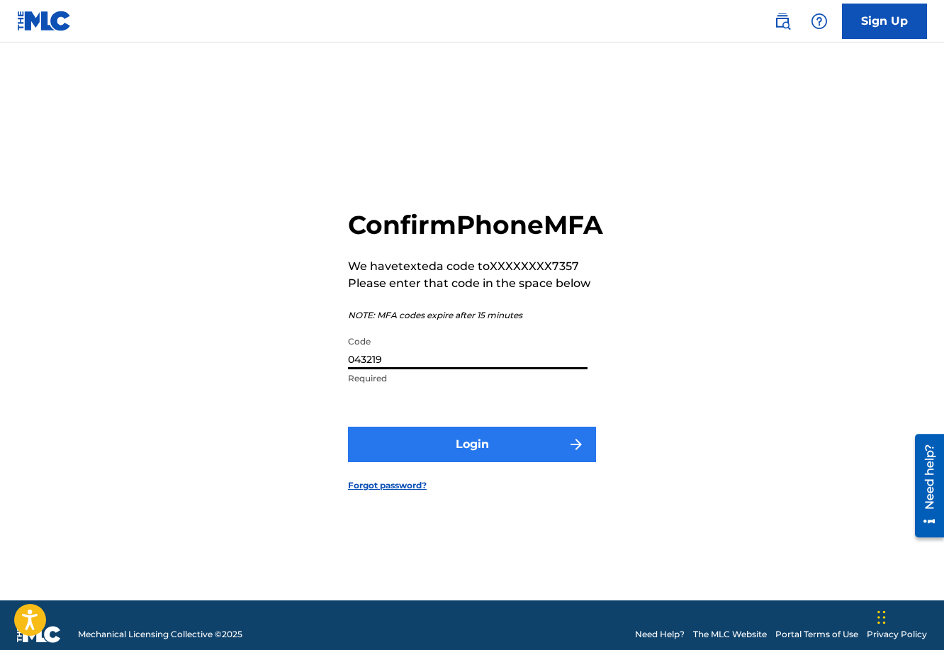
type input "043219"
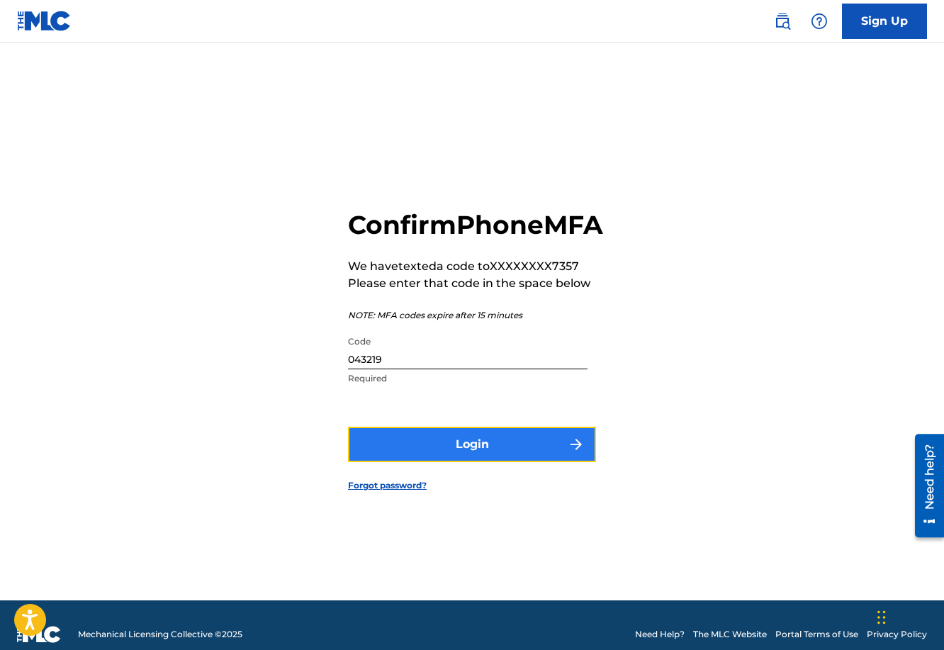
click at [416, 449] on button "Login" at bounding box center [472, 444] width 248 height 35
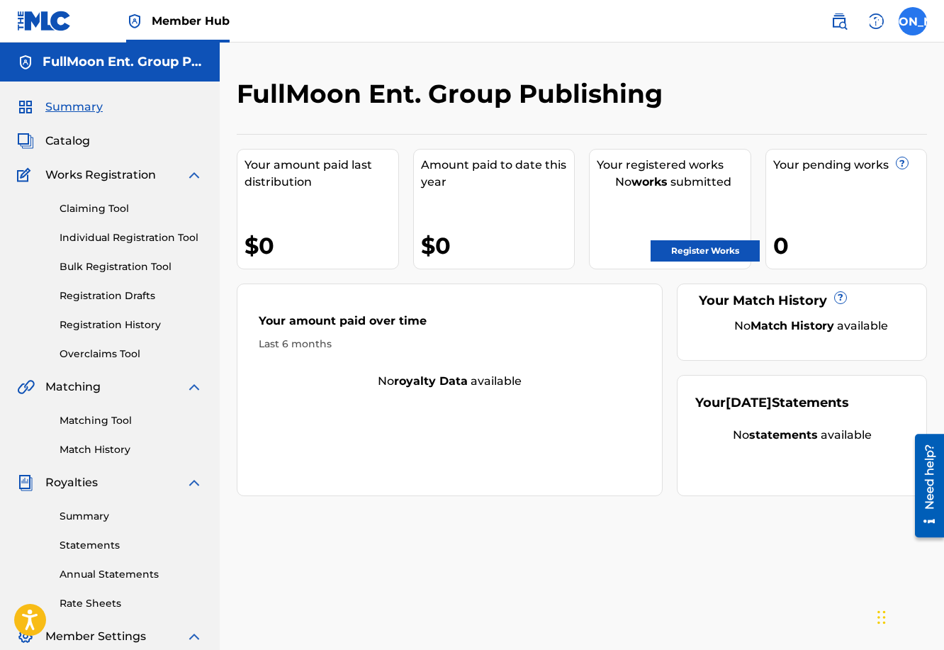
click at [919, 25] on label at bounding box center [912, 21] width 28 height 28
click at [913, 21] on input "[PERSON_NAME] Orozco [EMAIL_ADDRESS][DOMAIN_NAME] Notification Preferences Prof…" at bounding box center [913, 21] width 0 height 0
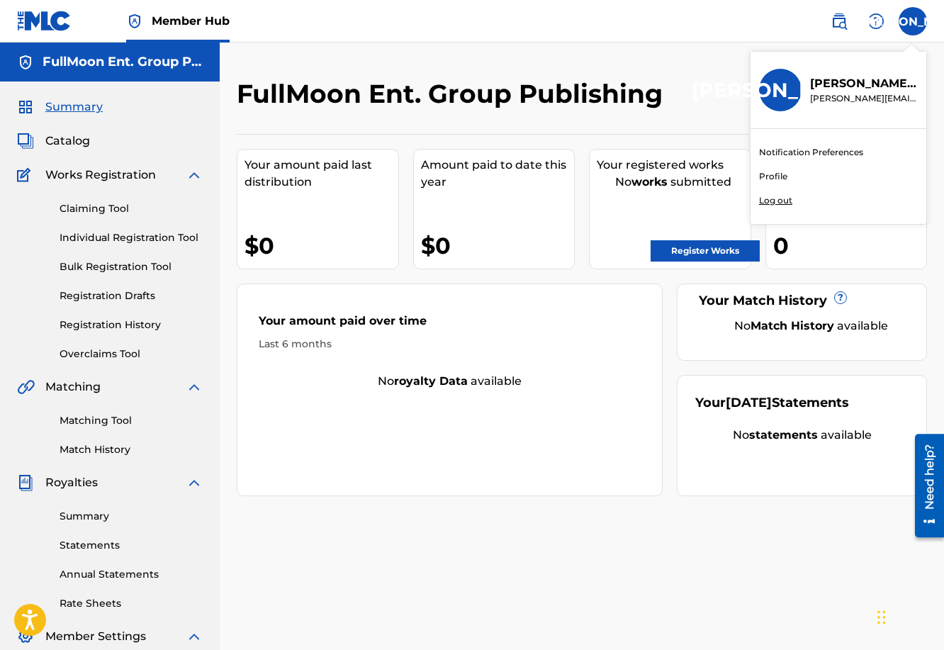
click at [776, 175] on link "Profile" at bounding box center [773, 176] width 28 height 13
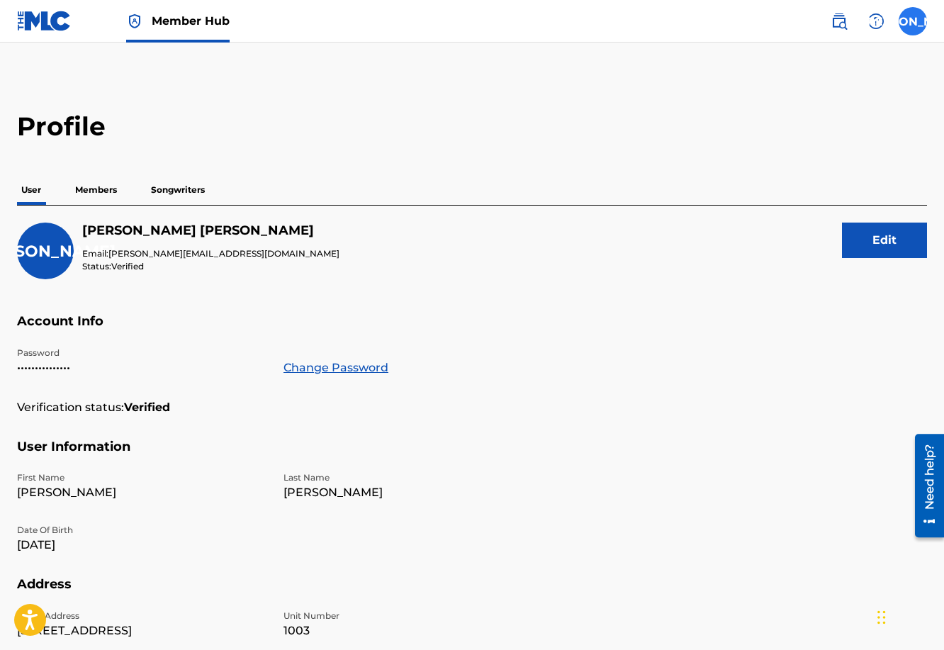
click at [910, 21] on label at bounding box center [912, 21] width 28 height 28
click at [913, 21] on input "[PERSON_NAME] Orozco [EMAIL_ADDRESS][DOMAIN_NAME] Notification Preferences Prof…" at bounding box center [913, 21] width 0 height 0
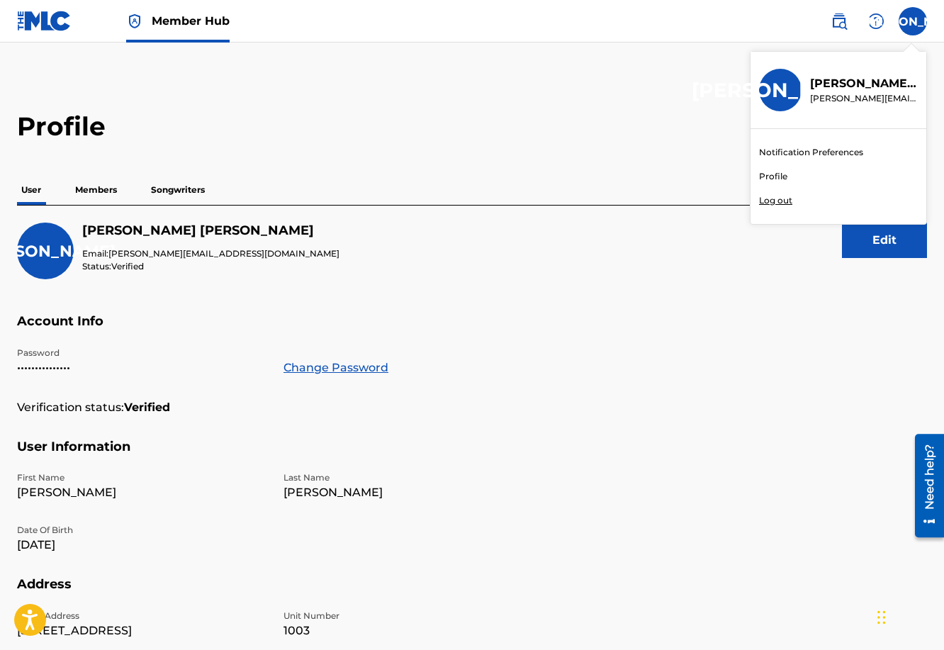
click at [779, 193] on div "Notification Preferences Profile Log out" at bounding box center [838, 176] width 176 height 95
click at [913, 21] on input "[PERSON_NAME] Orozco [EMAIL_ADDRESS][DOMAIN_NAME] Notification Preferences Prof…" at bounding box center [913, 21] width 0 height 0
click at [774, 209] on div "Notification Preferences Profile Log out" at bounding box center [838, 176] width 176 height 95
click at [913, 21] on input "[PERSON_NAME] Orozco [EMAIL_ADDRESS][DOMAIN_NAME] Notification Preferences Prof…" at bounding box center [913, 21] width 0 height 0
click at [778, 201] on div "Notification Preferences Profile Log out" at bounding box center [838, 176] width 176 height 95
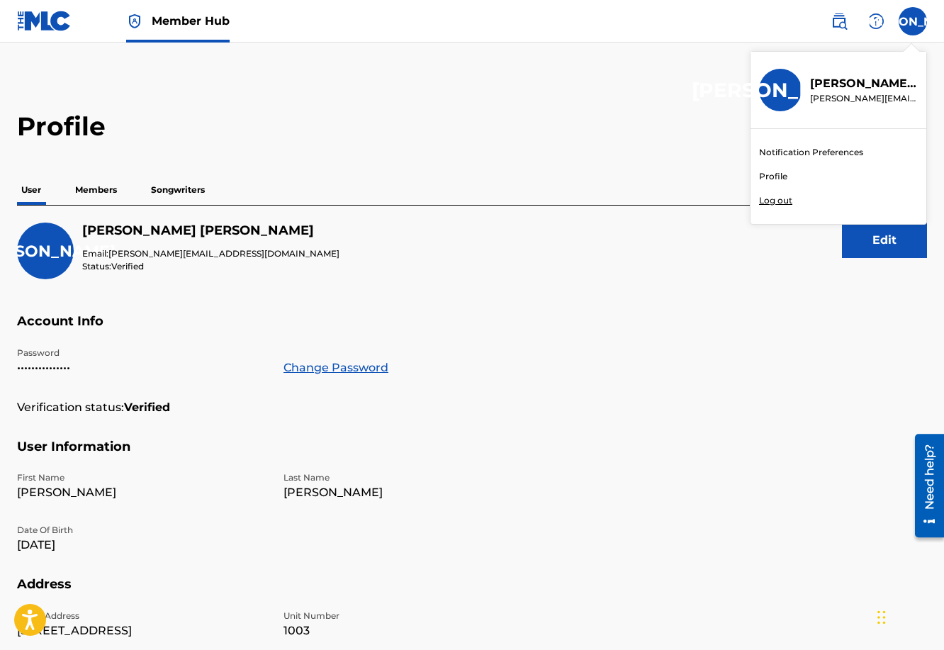
click at [913, 21] on input "[PERSON_NAME] Orozco [EMAIL_ADDRESS][DOMAIN_NAME] Notification Preferences Prof…" at bounding box center [913, 21] width 0 height 0
click at [778, 201] on p "Log out" at bounding box center [775, 200] width 33 height 13
click at [913, 21] on input "[PERSON_NAME] Orozco [EMAIL_ADDRESS][DOMAIN_NAME] Notification Preferences Prof…" at bounding box center [913, 21] width 0 height 0
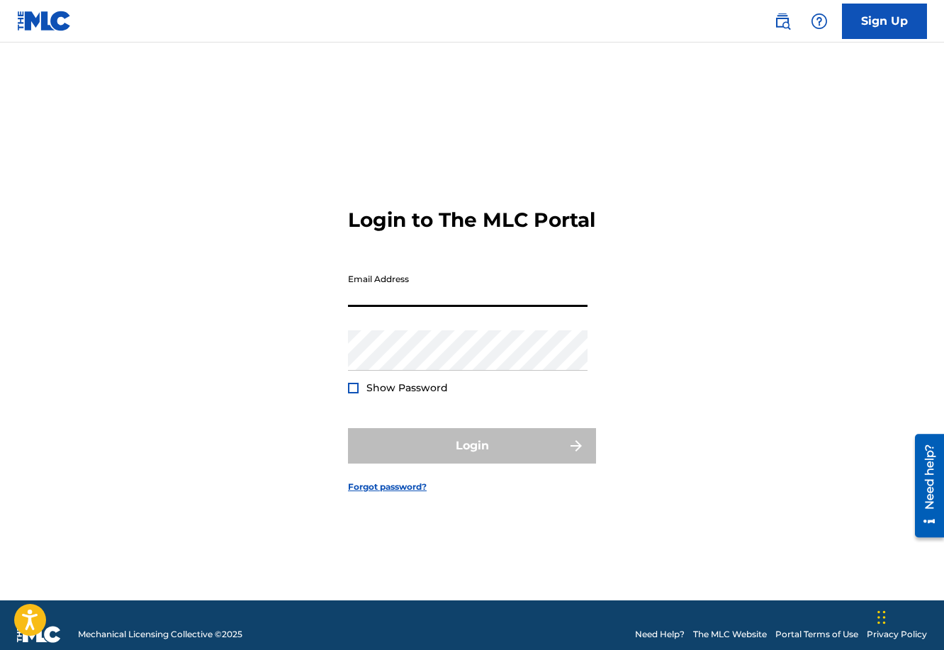
click at [536, 307] on input "Email Address" at bounding box center [467, 286] width 239 height 40
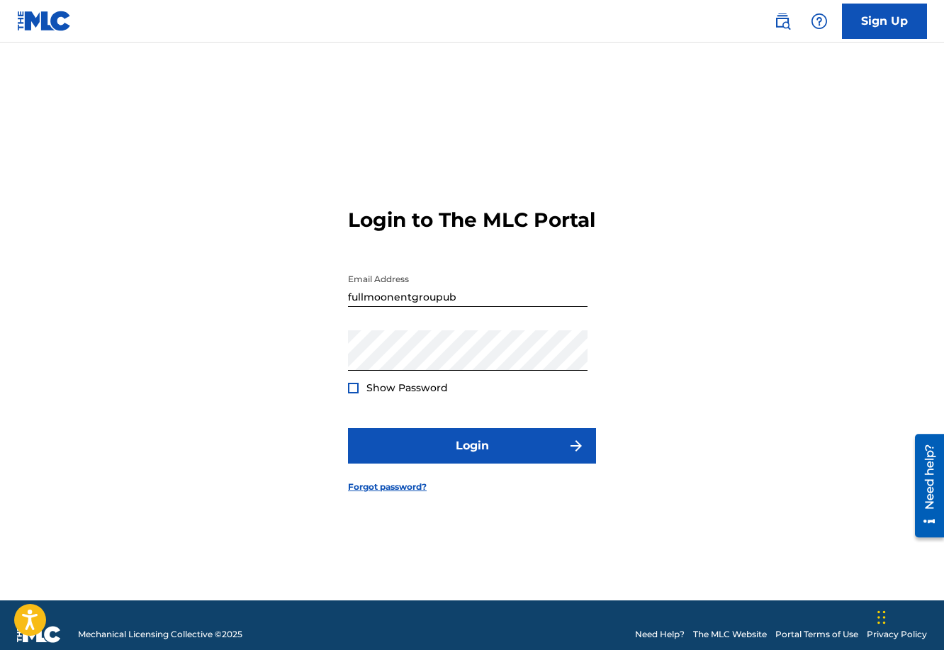
click at [348, 396] on div "Login to The MLC Portal Email Address fullmoonentgroupub Password Show Password…" at bounding box center [472, 339] width 944 height 522
click at [354, 393] on div at bounding box center [353, 388] width 11 height 11
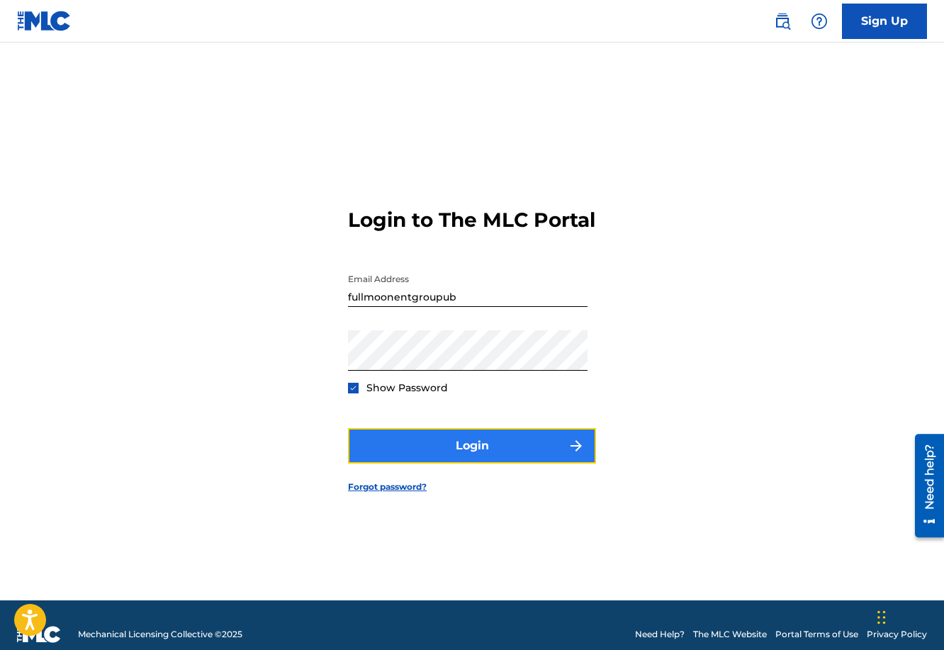
click at [399, 446] on button "Login" at bounding box center [472, 445] width 248 height 35
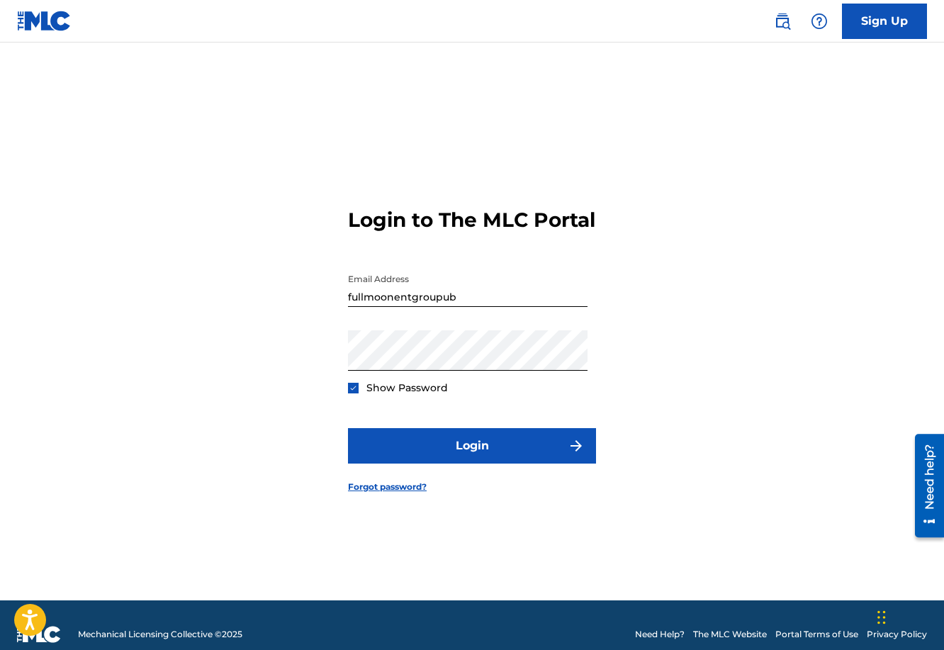
click at [468, 307] on input "fullmoonentgroupub" at bounding box center [467, 286] width 239 height 40
drag, startPoint x: 410, startPoint y: 312, endPoint x: 485, endPoint y: 305, distance: 74.7
click at [485, 305] on input "fullmoonentgroupub" at bounding box center [467, 286] width 239 height 40
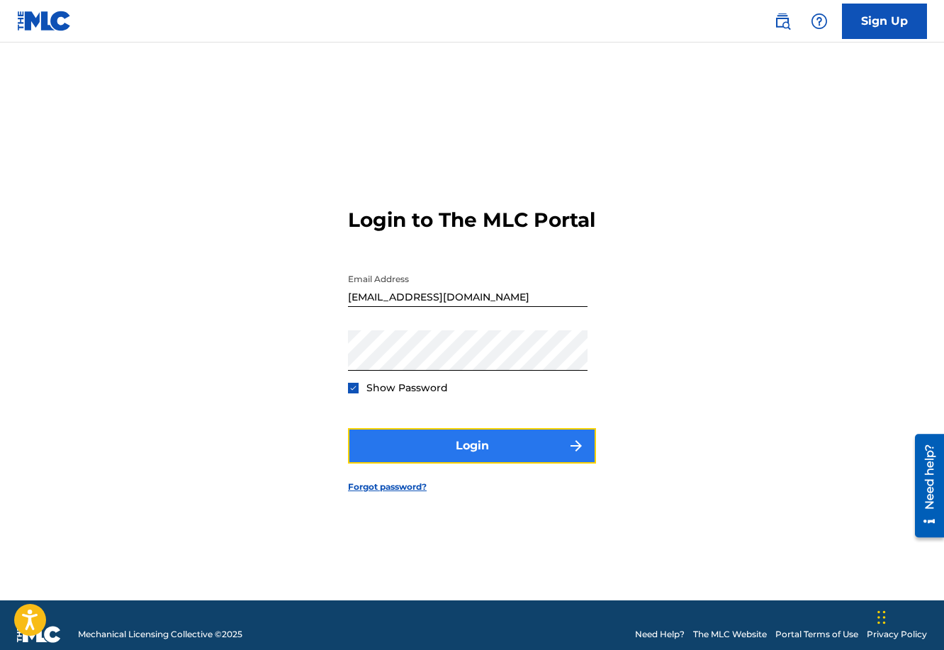
click at [438, 461] on button "Login" at bounding box center [472, 445] width 248 height 35
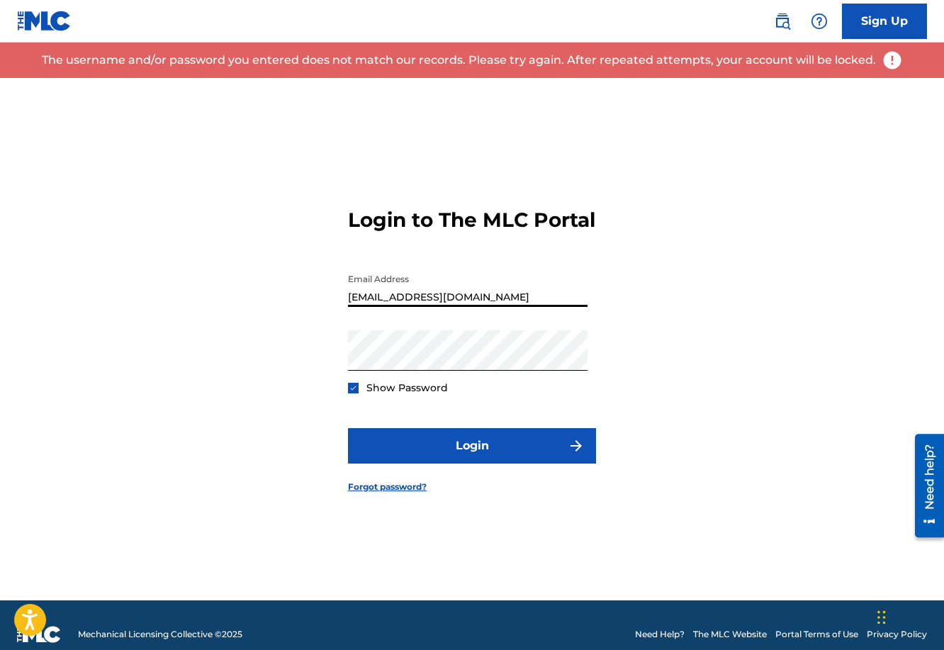
click at [507, 307] on input "[EMAIL_ADDRESS][DOMAIN_NAME]" at bounding box center [467, 286] width 239 height 40
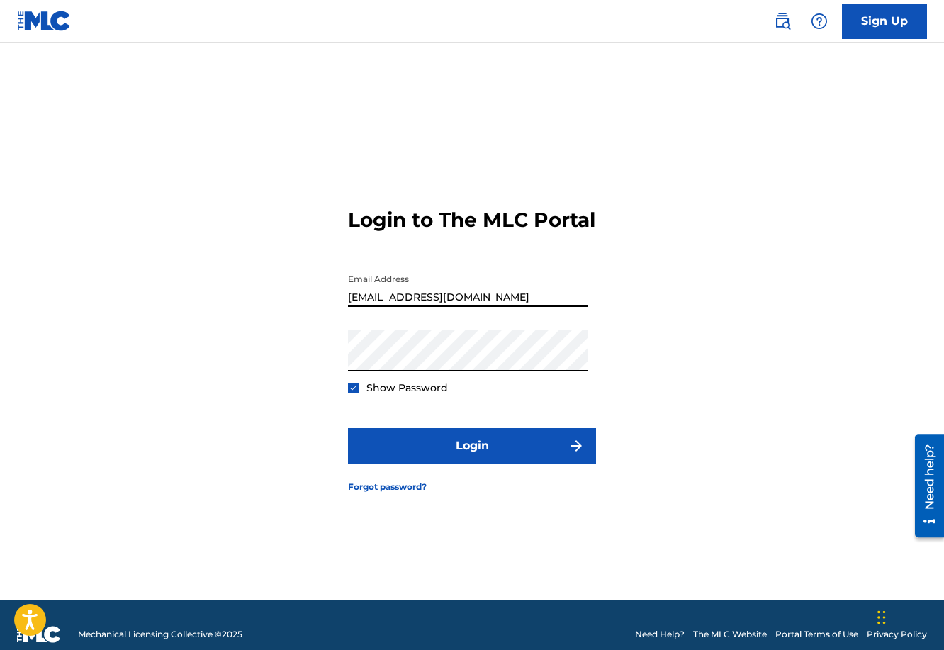
type input "[EMAIL_ADDRESS][DOMAIN_NAME]"
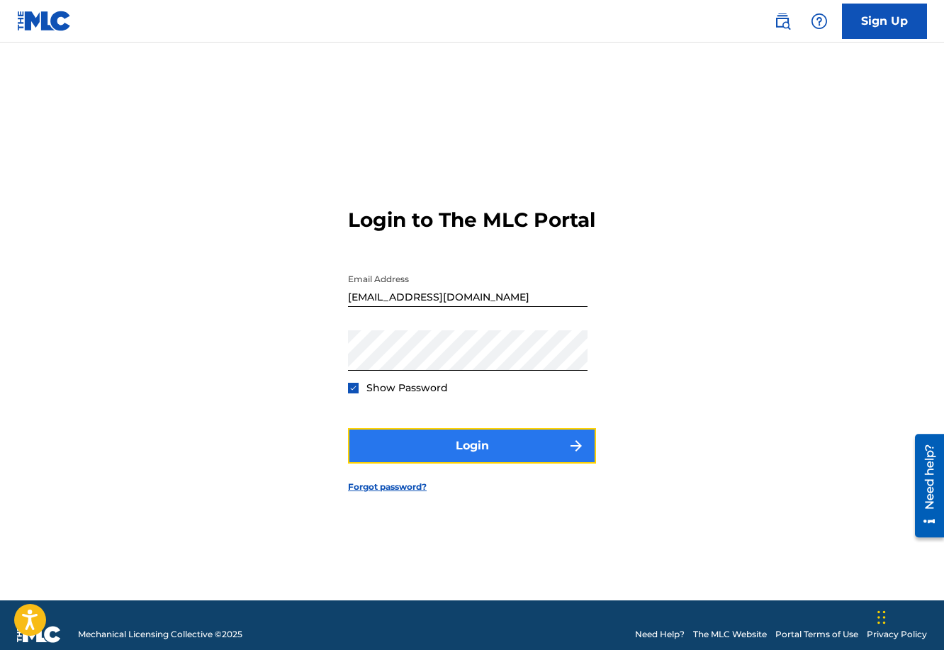
click at [471, 451] on button "Login" at bounding box center [472, 445] width 248 height 35
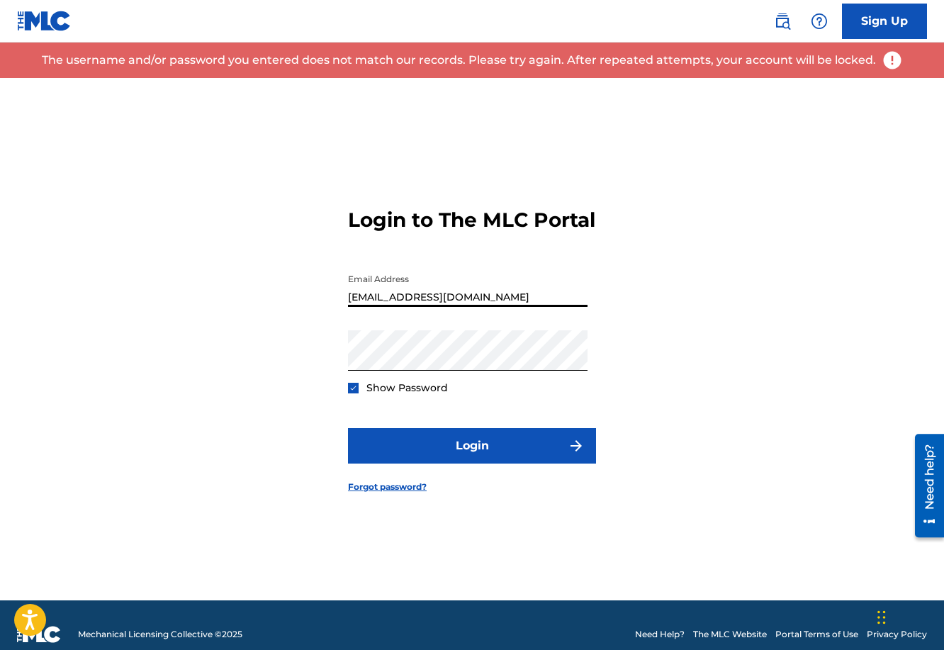
click at [503, 305] on input "[EMAIL_ADDRESS][DOMAIN_NAME]" at bounding box center [467, 286] width 239 height 40
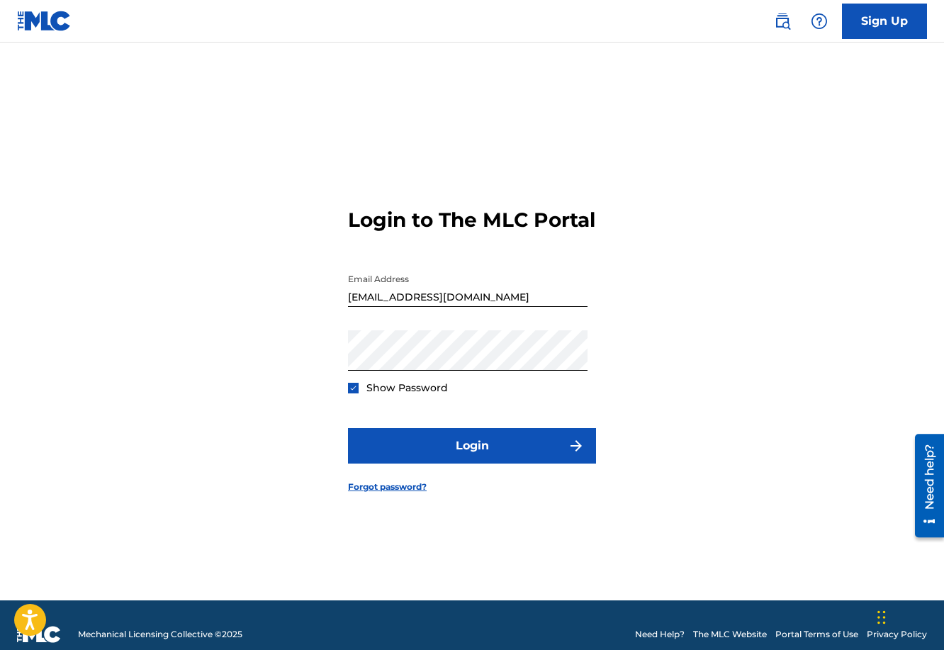
click at [596, 303] on div "Login to The MLC Portal Email Address [EMAIL_ADDRESS][DOMAIN_NAME] Password Sho…" at bounding box center [472, 339] width 944 height 522
click at [510, 305] on input "[EMAIL_ADDRESS][DOMAIN_NAME]" at bounding box center [467, 286] width 239 height 40
drag, startPoint x: 519, startPoint y: 314, endPoint x: 310, endPoint y: 295, distance: 210.5
click at [310, 295] on div "Login to The MLC Portal Email Address [EMAIL_ADDRESS][DOMAIN_NAME] Password Sho…" at bounding box center [472, 339] width 944 height 522
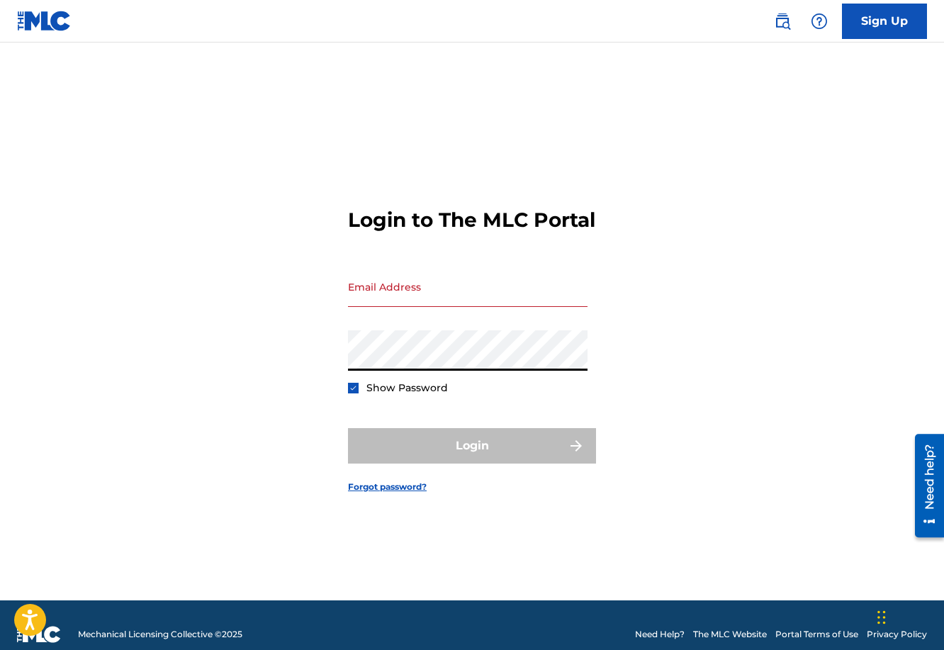
click at [331, 378] on div "Login to The MLC Portal Email Address Password Show Password Login Forgot passw…" at bounding box center [472, 339] width 944 height 522
click at [502, 306] on input "Email Address" at bounding box center [467, 286] width 239 height 40
type input "[EMAIL_ADDRESS][DOMAIN_NAME]"
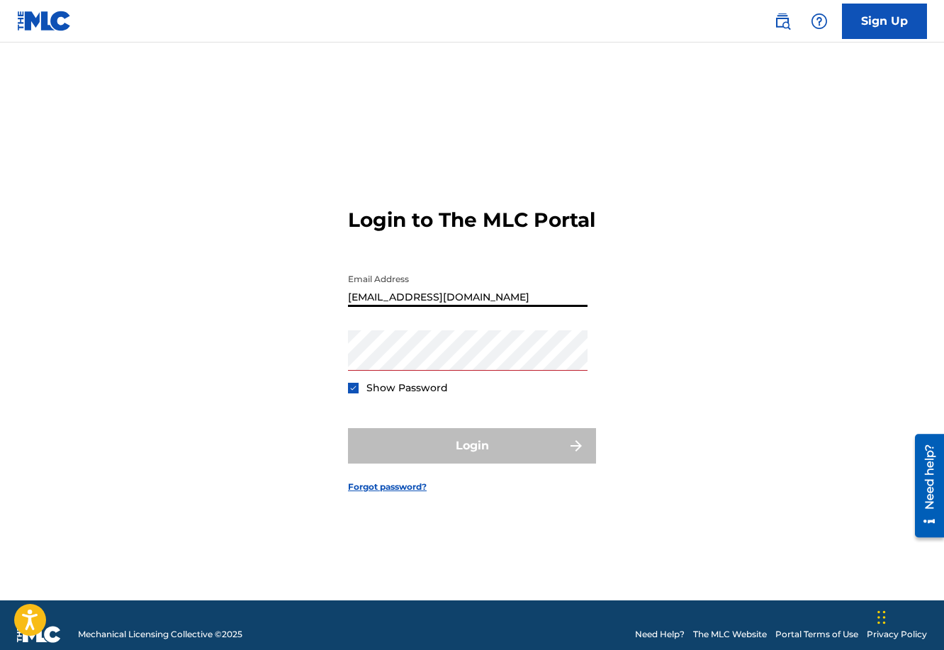
drag, startPoint x: 465, startPoint y: 291, endPoint x: 473, endPoint y: 295, distance: 9.5
click at [470, 294] on input "[EMAIL_ADDRESS][DOMAIN_NAME]" at bounding box center [467, 286] width 239 height 40
drag, startPoint x: 444, startPoint y: 308, endPoint x: 283, endPoint y: 310, distance: 160.1
click at [283, 310] on div "Login to The MLC Portal Email Address [EMAIL_ADDRESS][DOMAIN_NAME] Password Sho…" at bounding box center [472, 339] width 944 height 522
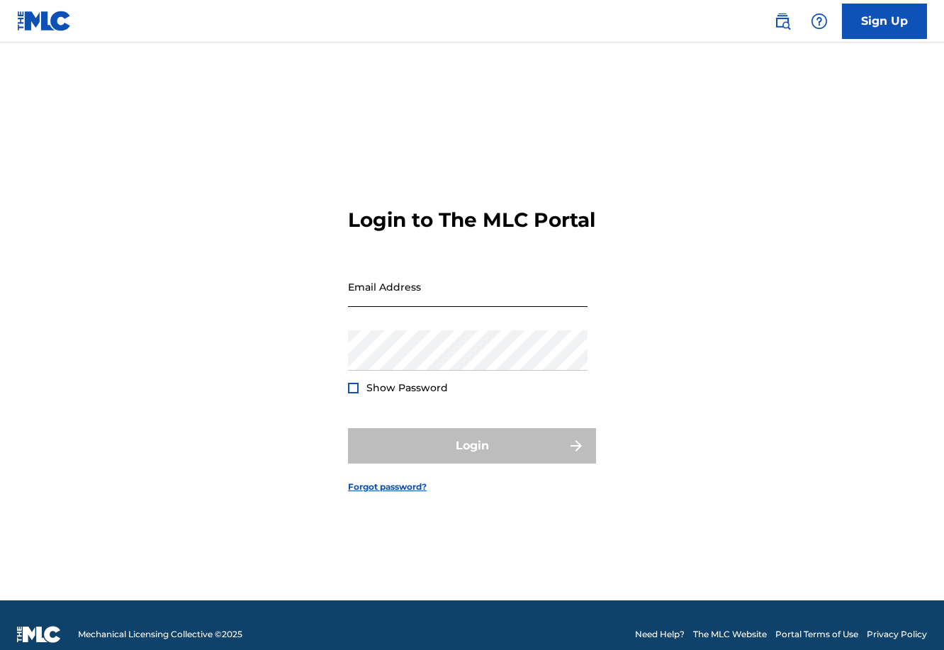
click at [441, 305] on input "Email Address" at bounding box center [467, 286] width 239 height 40
type input "[PERSON_NAME][EMAIL_ADDRESS][PERSON_NAME][DOMAIN_NAME]"
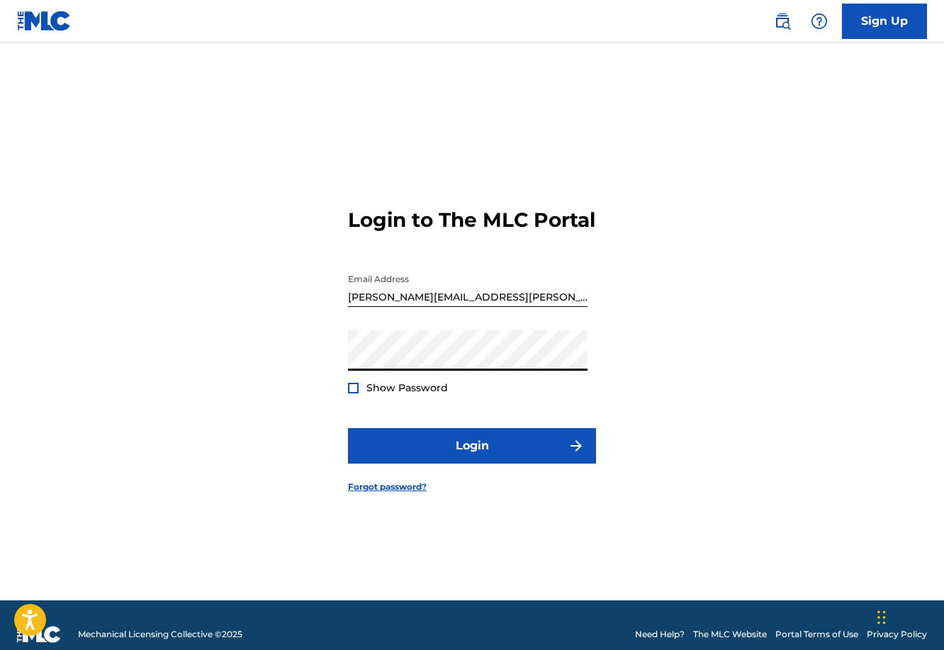
click at [352, 393] on div at bounding box center [353, 388] width 11 height 11
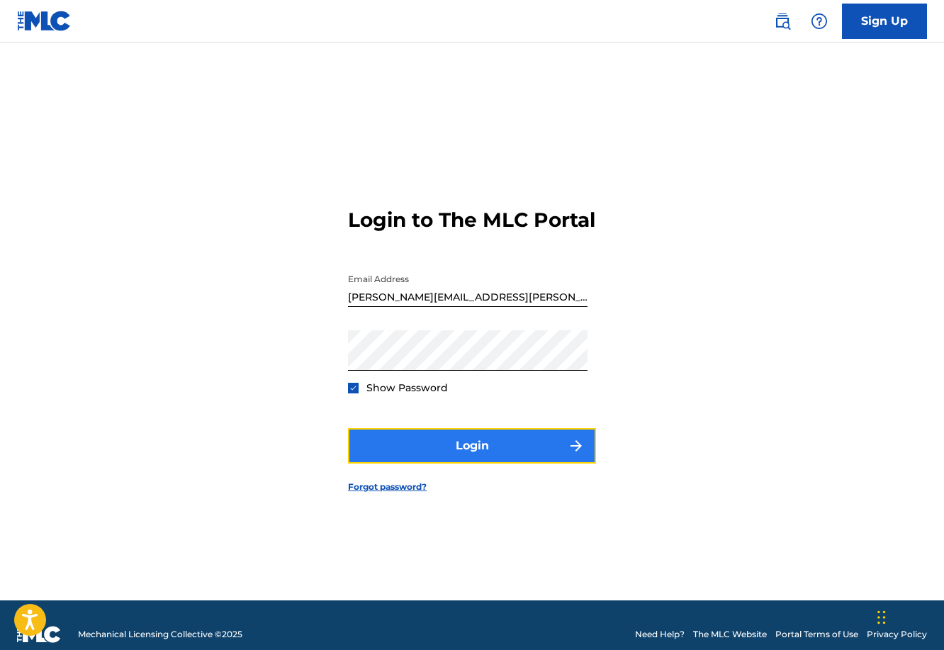
click at [426, 463] on button "Login" at bounding box center [472, 445] width 248 height 35
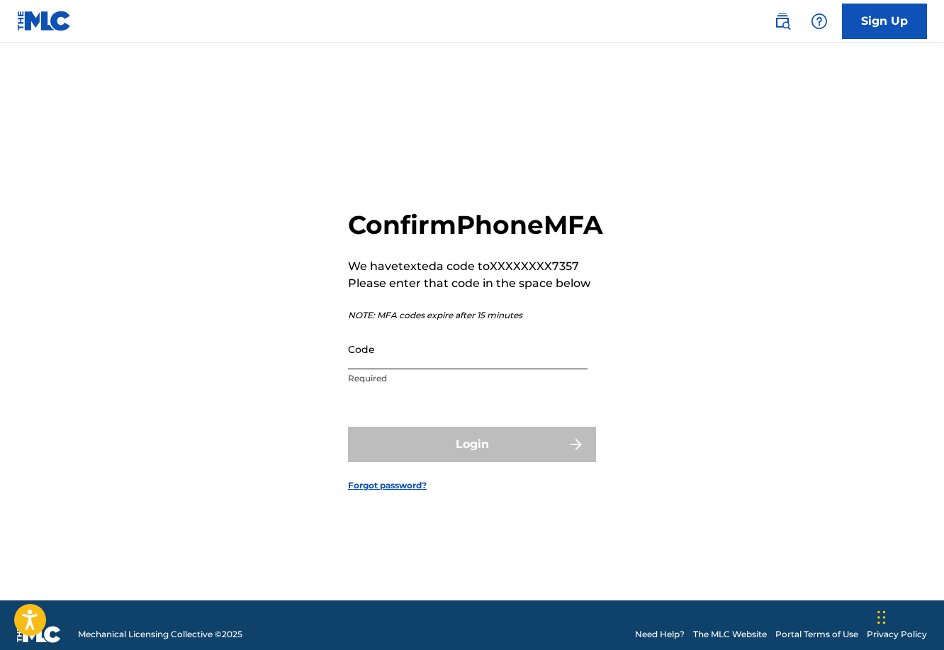
click at [434, 369] on input "Code" at bounding box center [467, 349] width 239 height 40
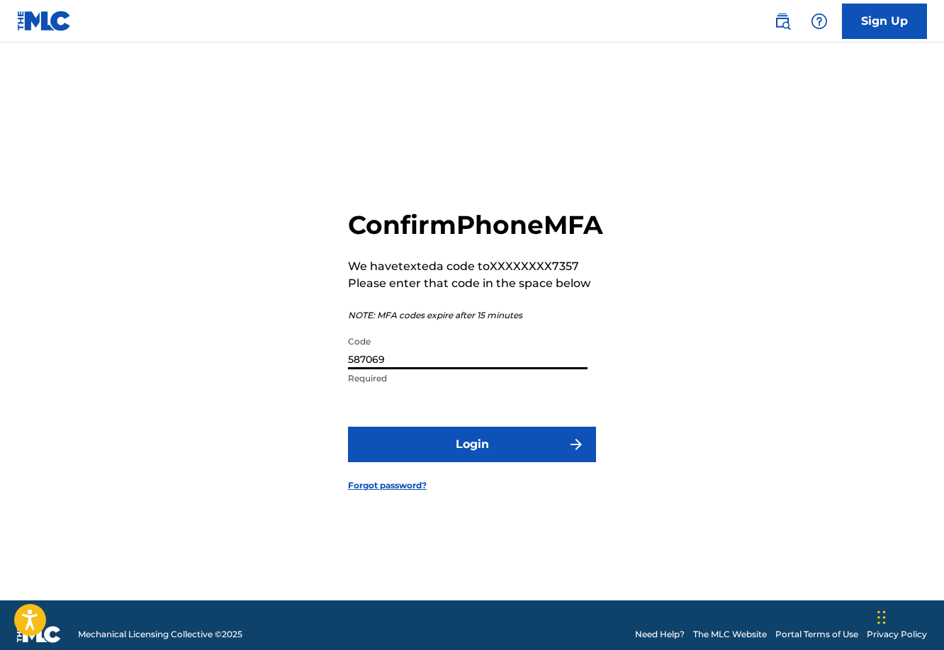
type input "587069"
click at [348, 427] on button "Login" at bounding box center [472, 444] width 248 height 35
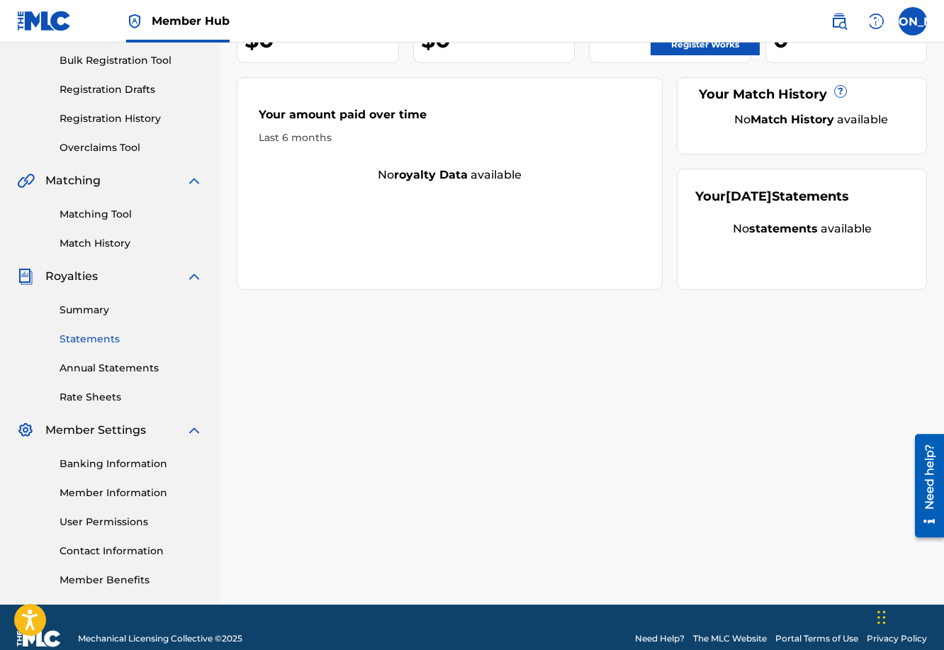
scroll to position [229, 0]
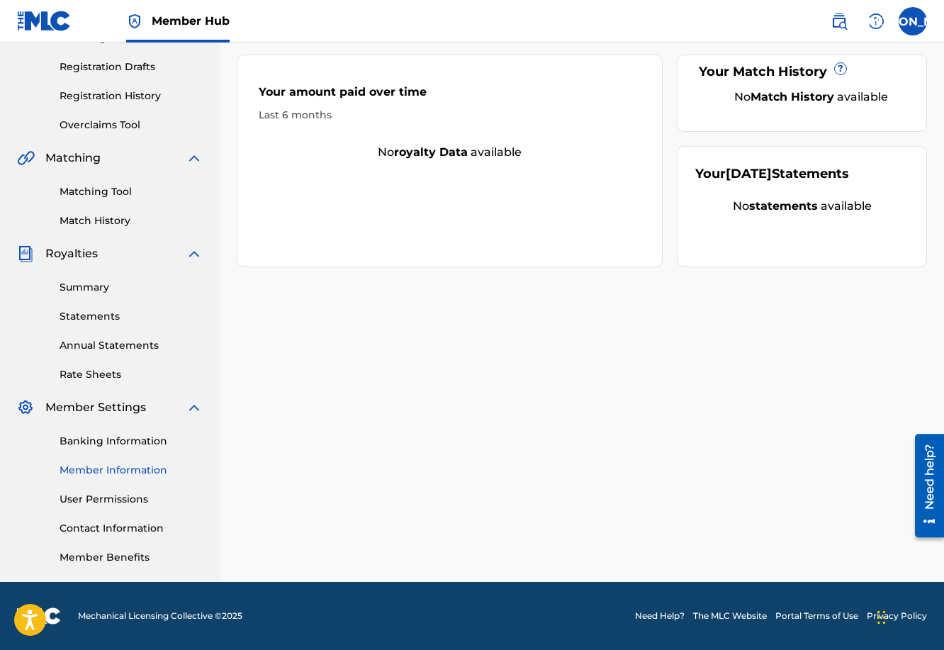
click at [125, 466] on link "Member Information" at bounding box center [131, 470] width 143 height 15
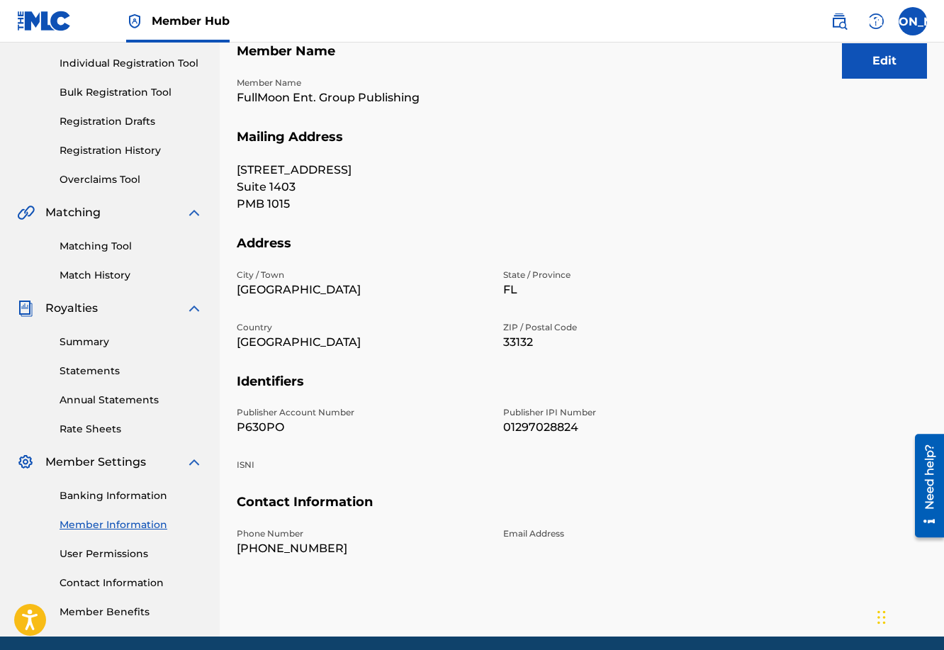
scroll to position [179, 0]
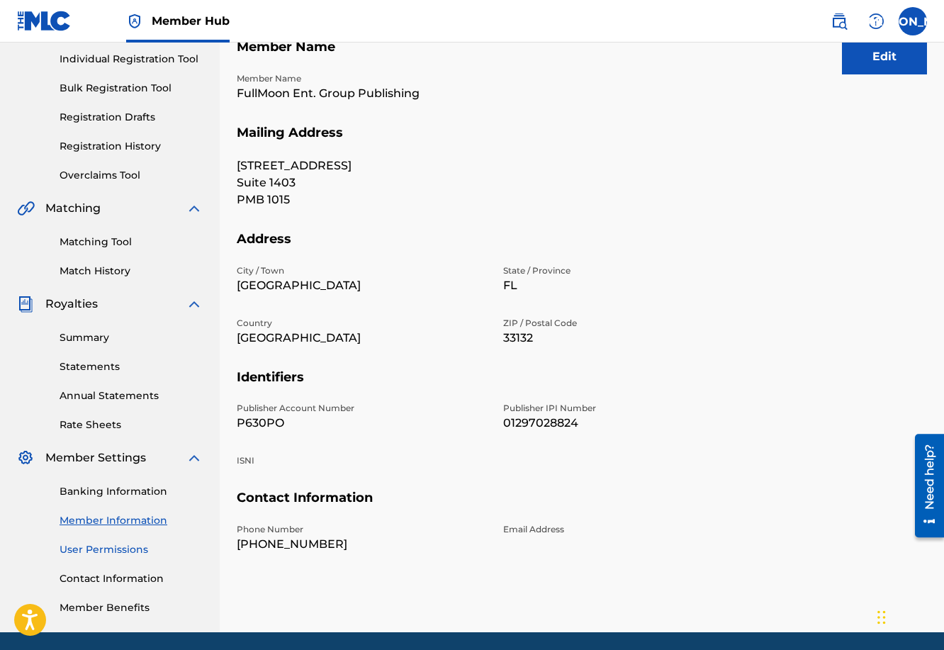
click at [126, 547] on link "User Permissions" at bounding box center [131, 549] width 143 height 15
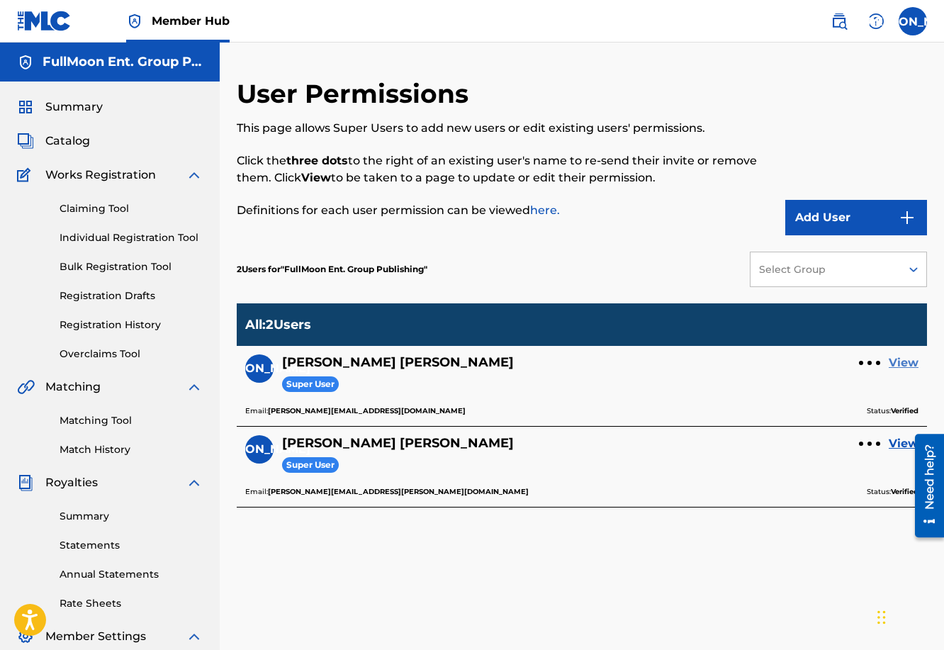
click at [903, 361] on link "View" at bounding box center [904, 362] width 30 height 17
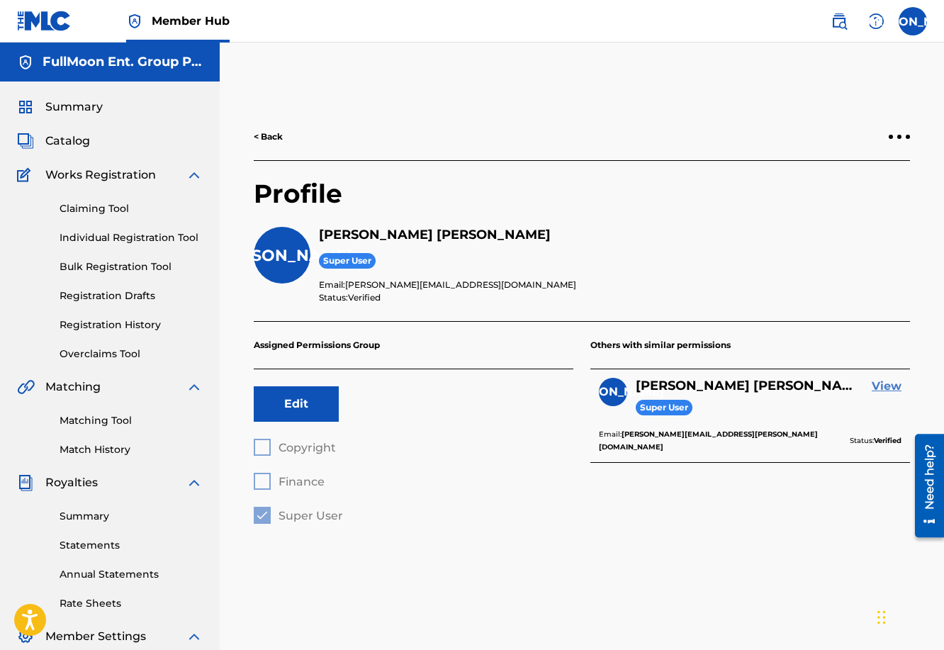
click at [896, 389] on link "View" at bounding box center [887, 386] width 30 height 17
click at [278, 141] on link "< Back" at bounding box center [268, 136] width 29 height 13
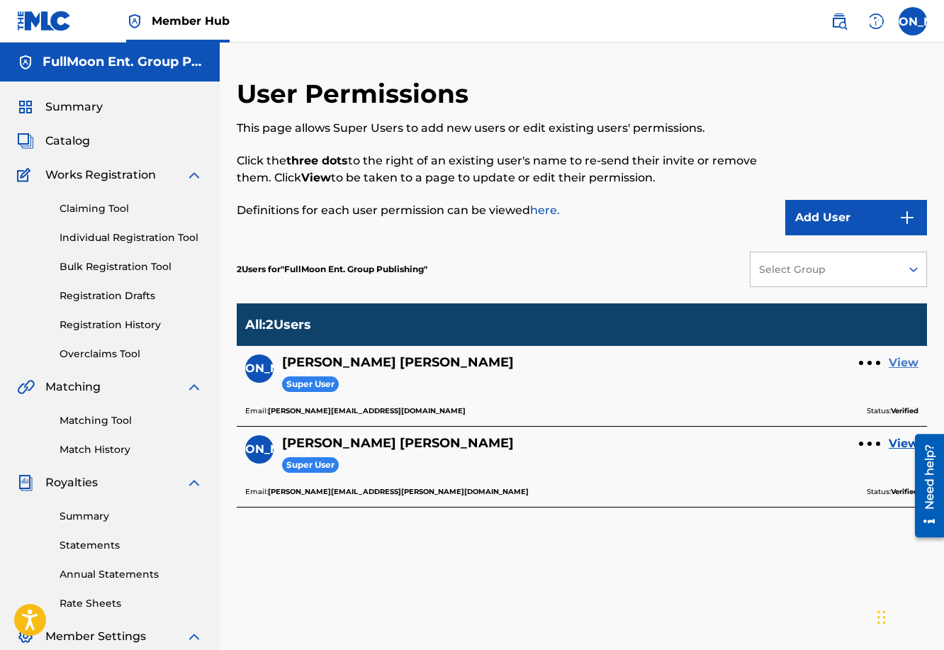
click at [913, 363] on link "View" at bounding box center [904, 362] width 30 height 17
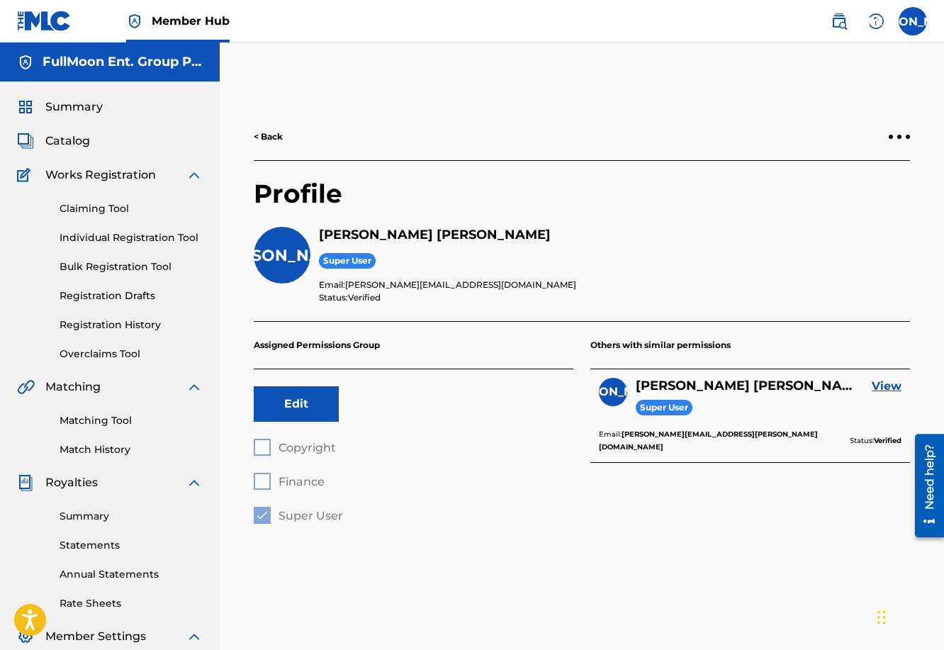
click at [656, 405] on span "Super User" at bounding box center [664, 408] width 57 height 16
click at [882, 383] on link "View" at bounding box center [887, 386] width 30 height 17
drag, startPoint x: 273, startPoint y: 442, endPoint x: 298, endPoint y: 432, distance: 27.6
click at [287, 436] on div "Assigned Permissions Group Edit Copyright Finance Super User" at bounding box center [414, 423] width 320 height 202
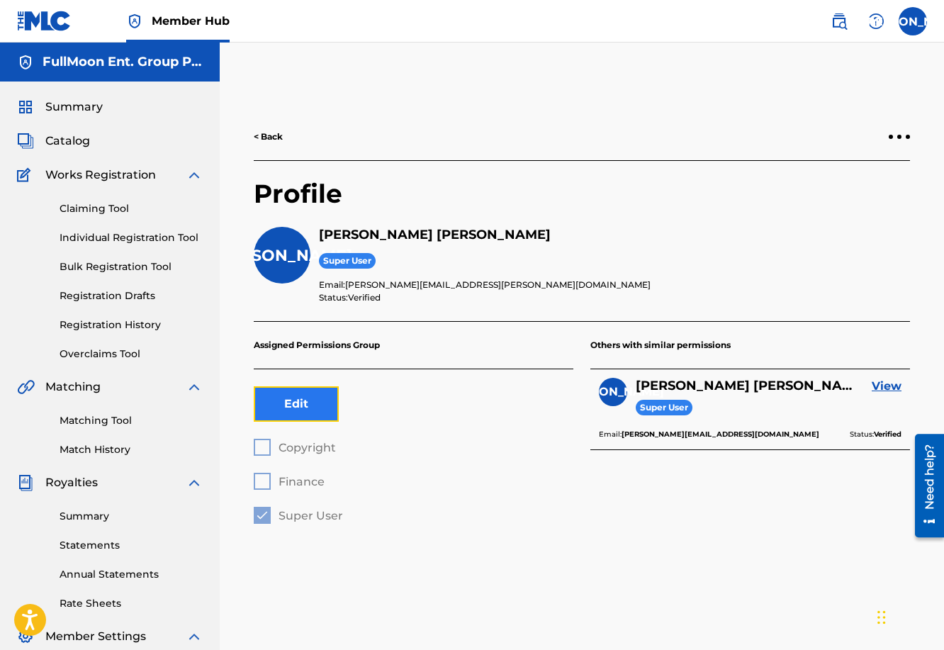
click at [314, 407] on button "Edit" at bounding box center [296, 403] width 85 height 35
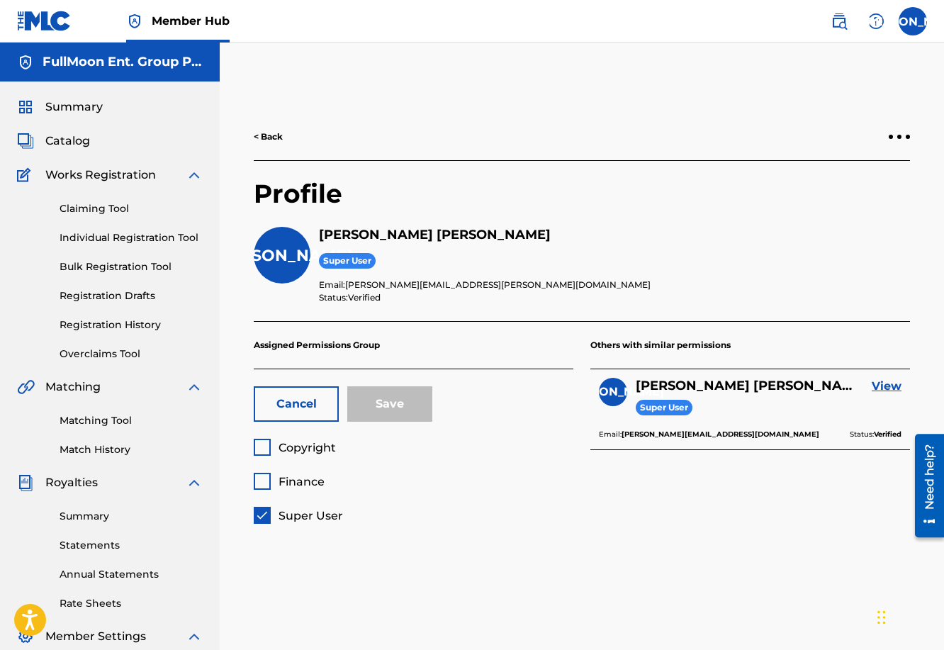
click at [473, 537] on div "< Back Profile JO Jorge Orozco Super User Email: orozco.jorge.e@gmail.com Statu…" at bounding box center [582, 335] width 690 height 444
click at [303, 401] on button "Cancel" at bounding box center [296, 403] width 85 height 35
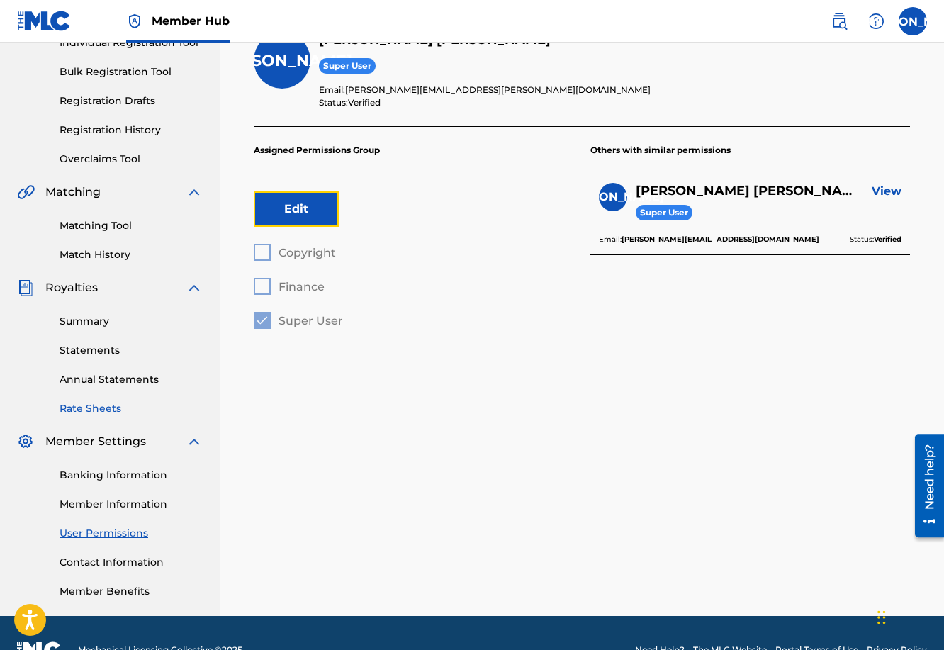
scroll to position [229, 0]
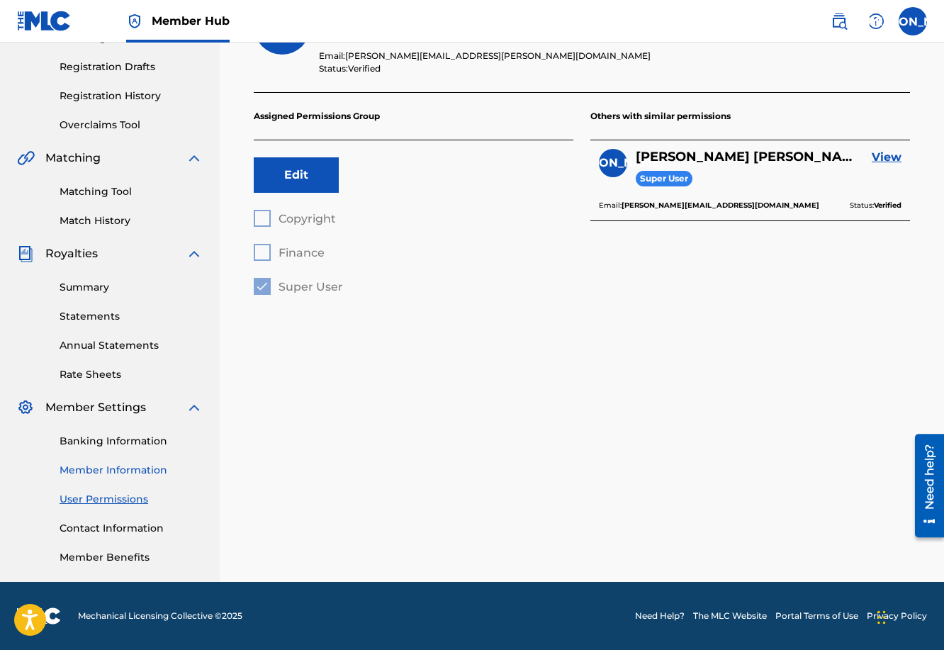
click at [110, 466] on link "Member Information" at bounding box center [131, 470] width 143 height 15
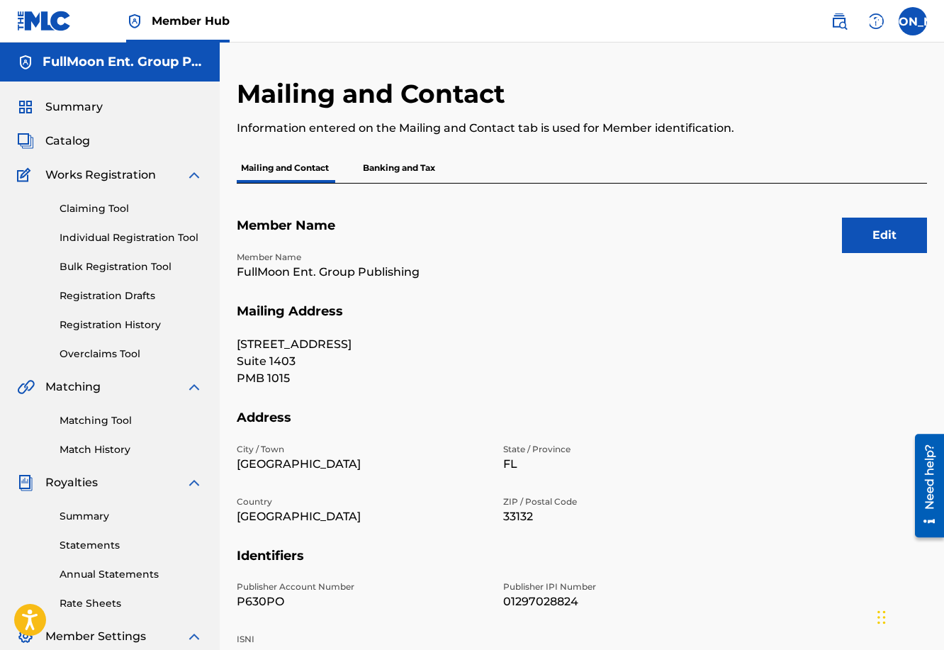
scroll to position [224, 0]
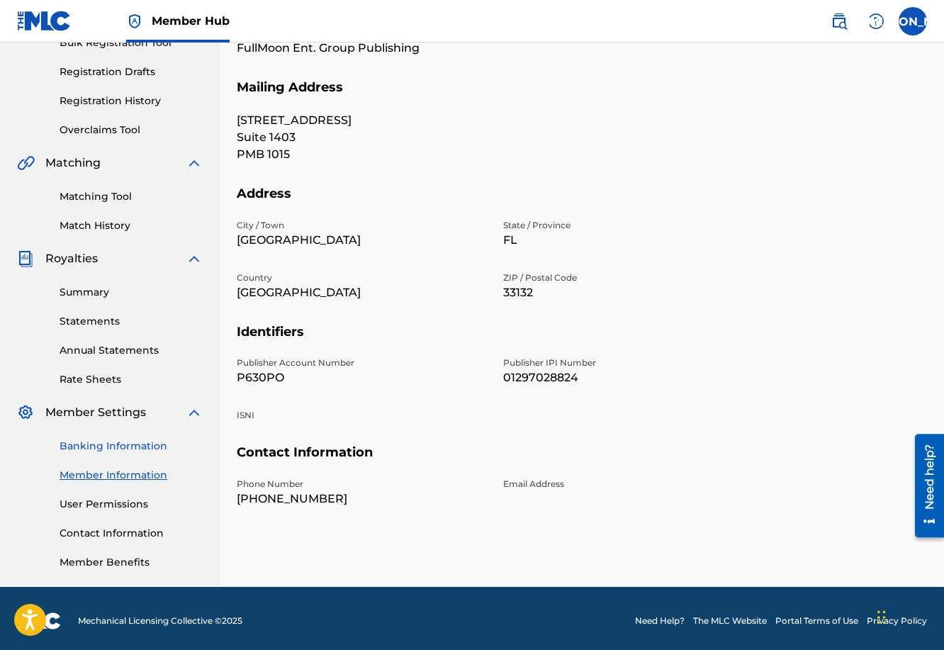
click at [113, 443] on link "Banking Information" at bounding box center [131, 446] width 143 height 15
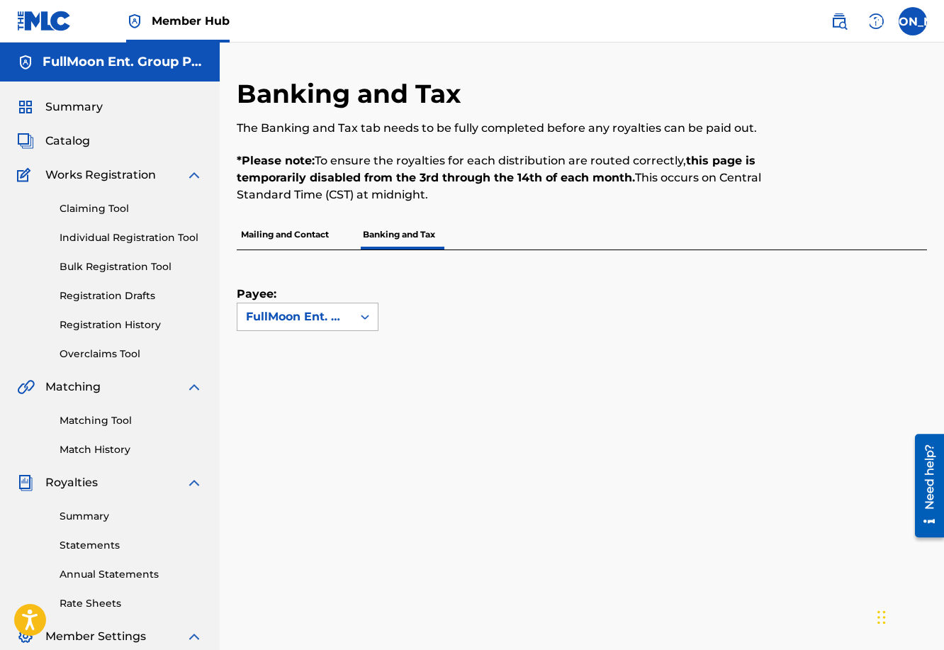
click at [367, 312] on icon at bounding box center [365, 317] width 14 height 14
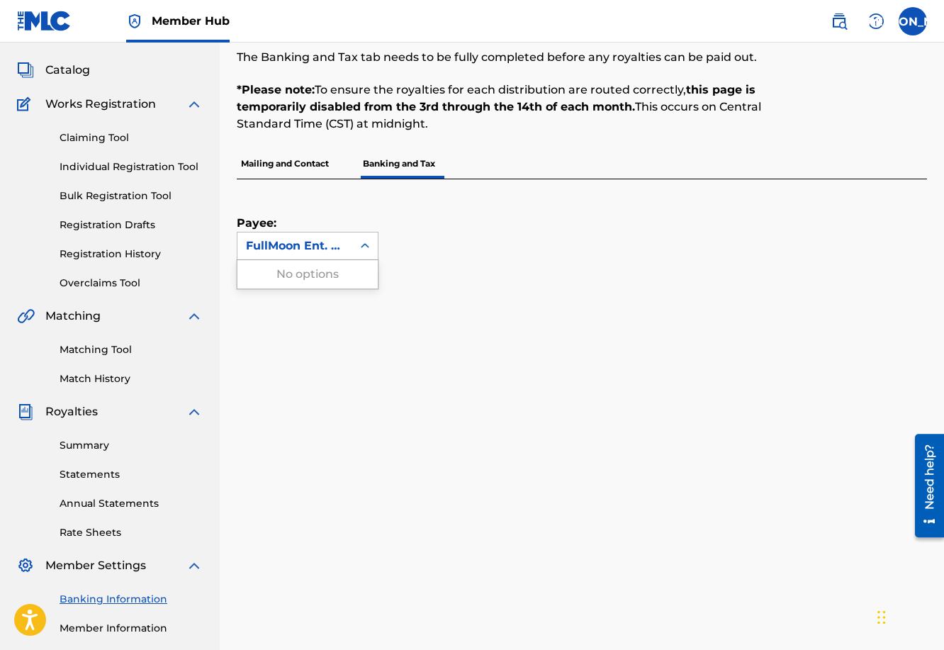
scroll to position [65, 0]
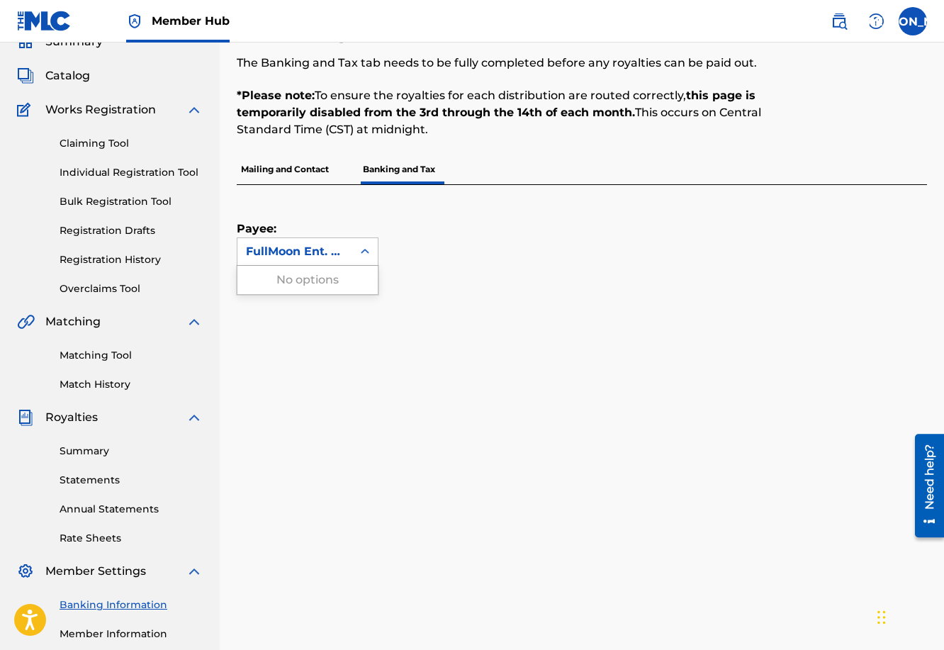
click at [318, 253] on div "FullMoon Ent. Group Publishing" at bounding box center [295, 251] width 98 height 17
click at [319, 253] on div "FullMoon Ent. Group Publishing" at bounding box center [295, 251] width 98 height 17
click at [364, 251] on icon at bounding box center [365, 251] width 14 height 14
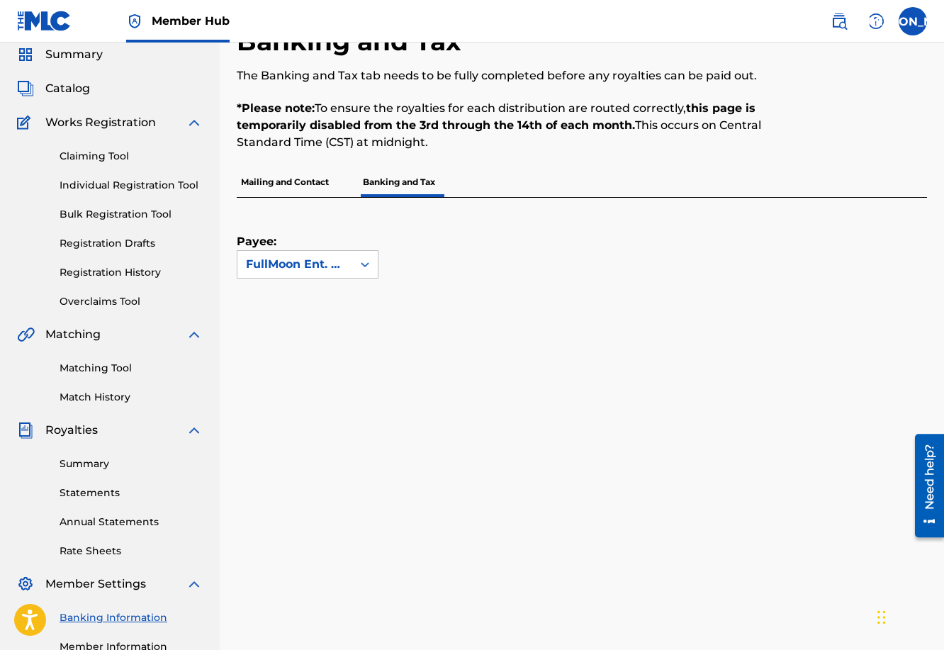
scroll to position [0, 0]
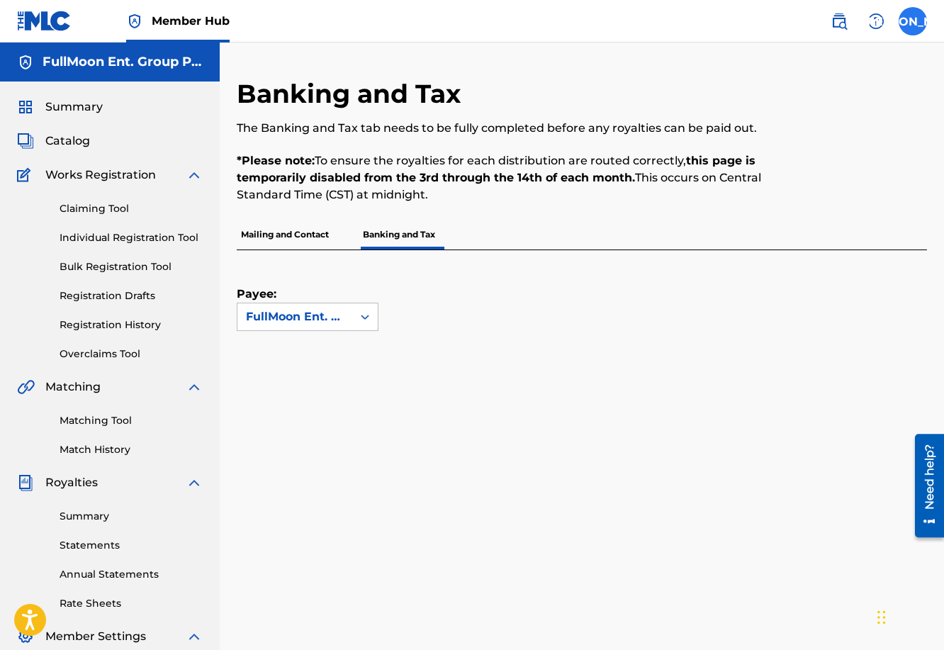
click at [910, 27] on label at bounding box center [912, 21] width 28 height 28
click at [913, 21] on input "[PERSON_NAME] Jorge Orozco [EMAIL_ADDRESS][PERSON_NAME][DOMAIN_NAME] Notificati…" at bounding box center [913, 21] width 0 height 0
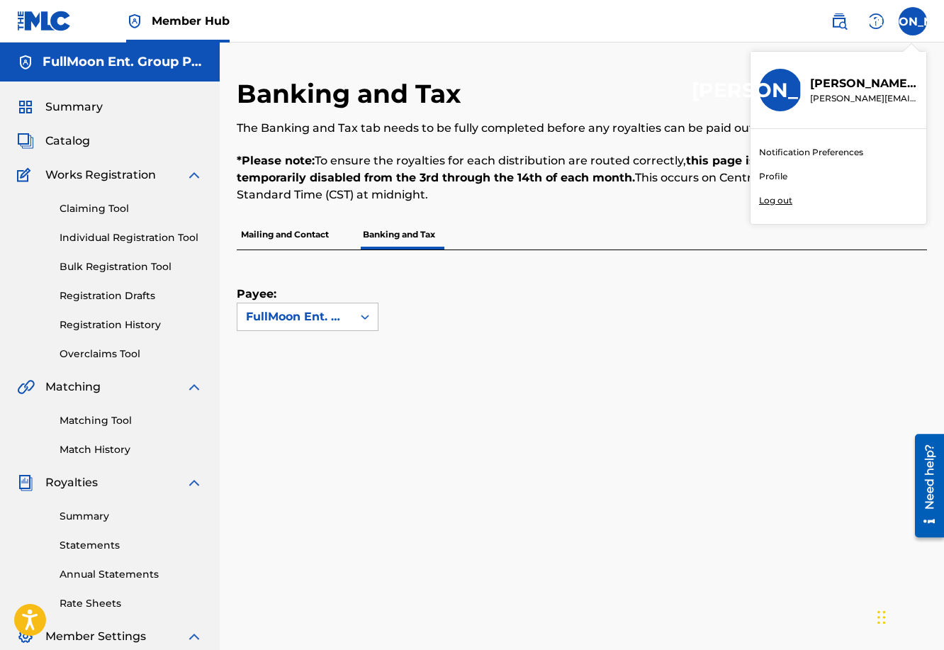
click at [665, 214] on div "Banking and Tax The Banking and Tax tab needs to be fully completed before any …" at bounding box center [502, 149] width 531 height 142
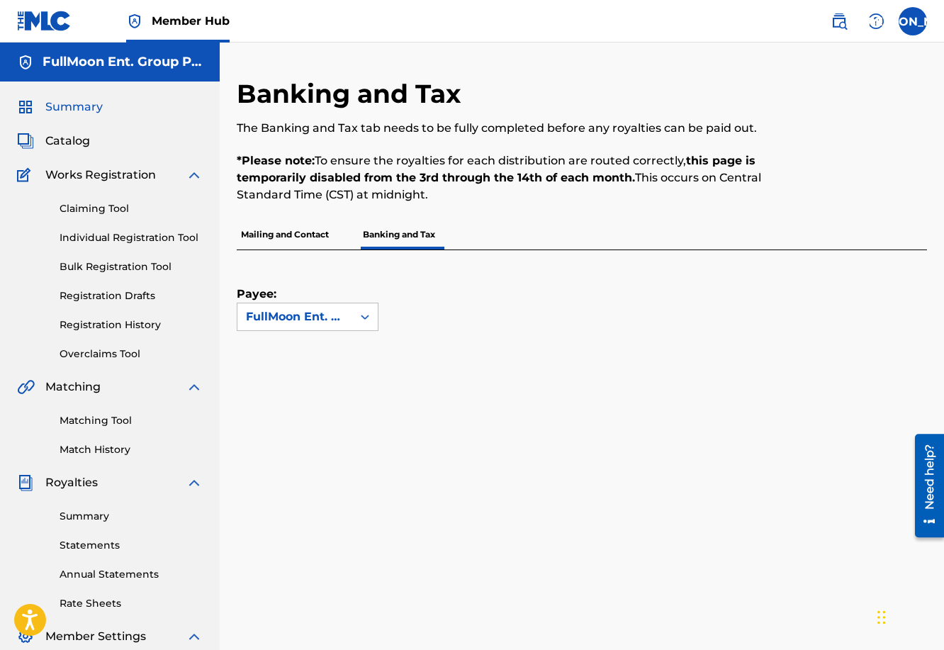
click at [81, 107] on span "Summary" at bounding box center [73, 106] width 57 height 17
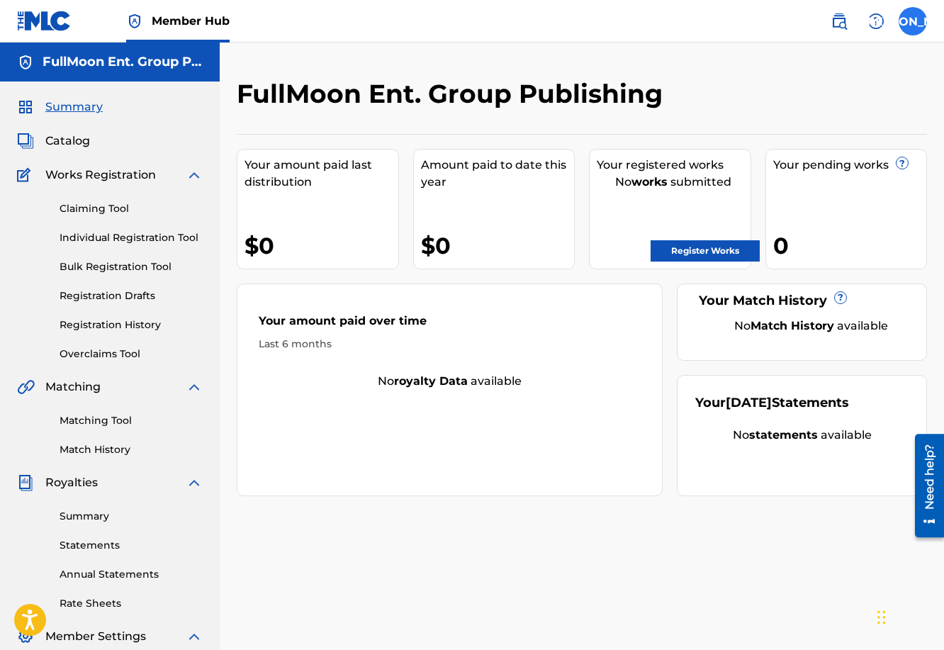
click at [909, 21] on label at bounding box center [912, 21] width 28 height 28
click at [913, 21] on input "[PERSON_NAME] Jorge Orozco [EMAIL_ADDRESS][PERSON_NAME][DOMAIN_NAME] Notificati…" at bounding box center [913, 21] width 0 height 0
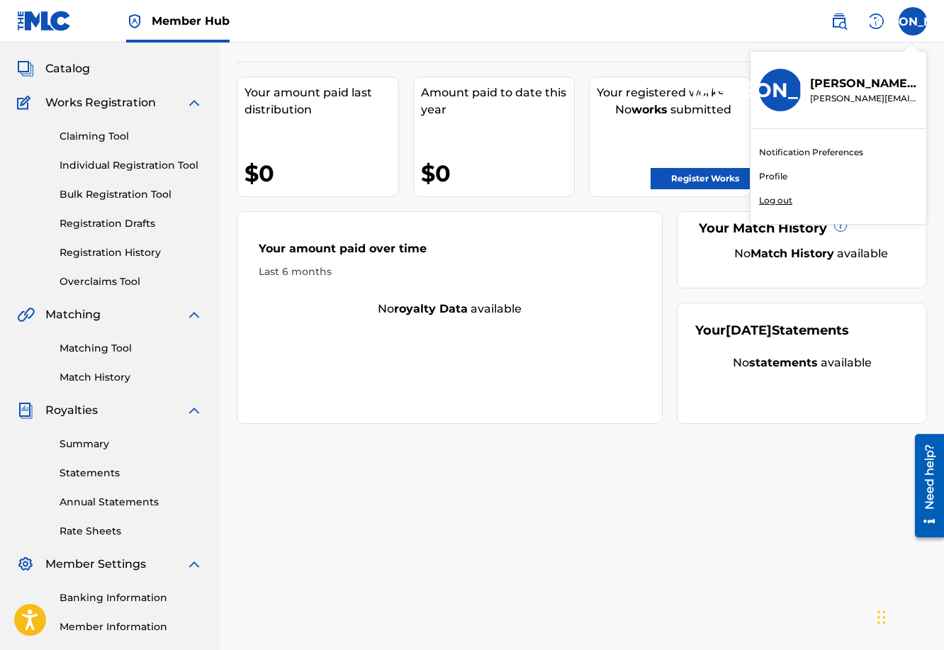
scroll to position [229, 0]
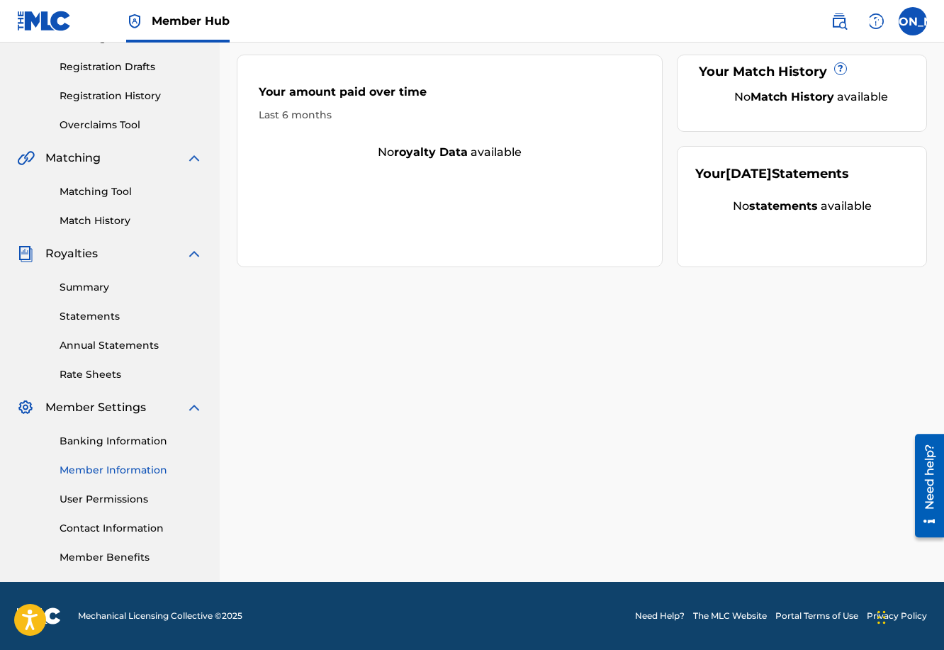
click at [139, 468] on link "Member Information" at bounding box center [131, 470] width 143 height 15
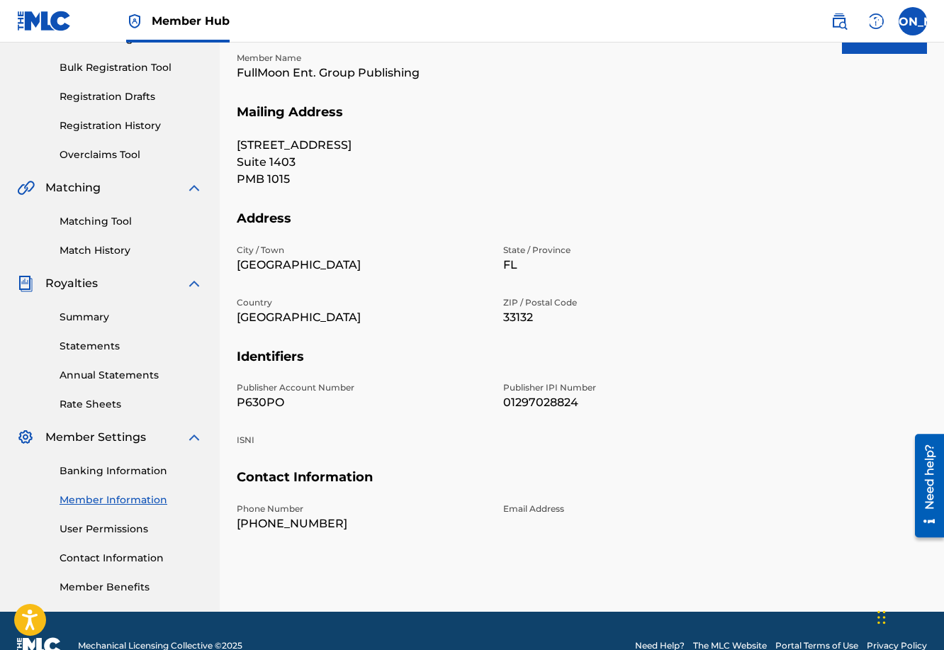
scroll to position [198, 0]
click at [247, 440] on p "ISNI" at bounding box center [361, 440] width 249 height 13
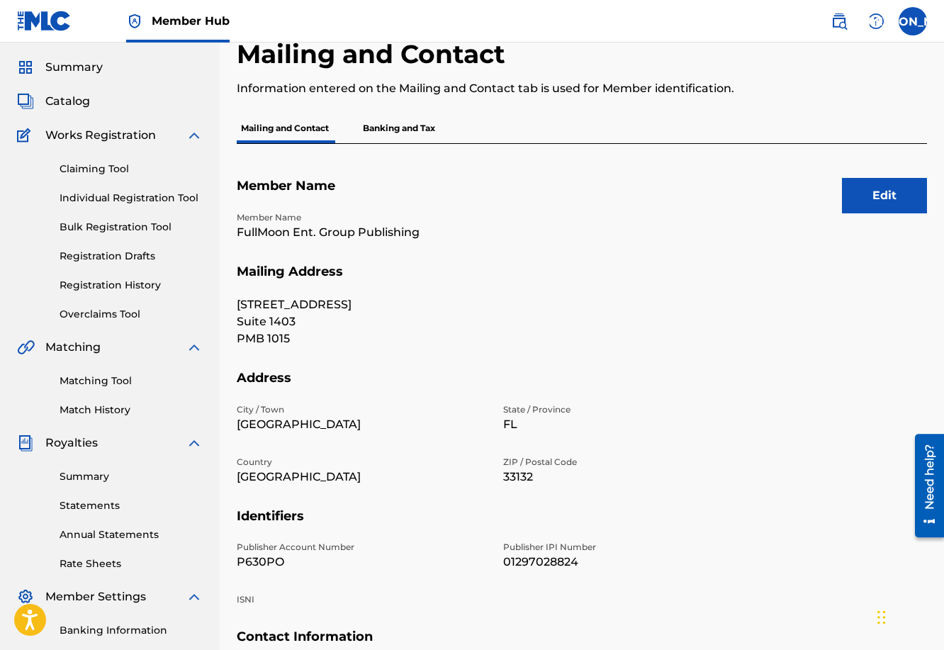
scroll to position [26, 0]
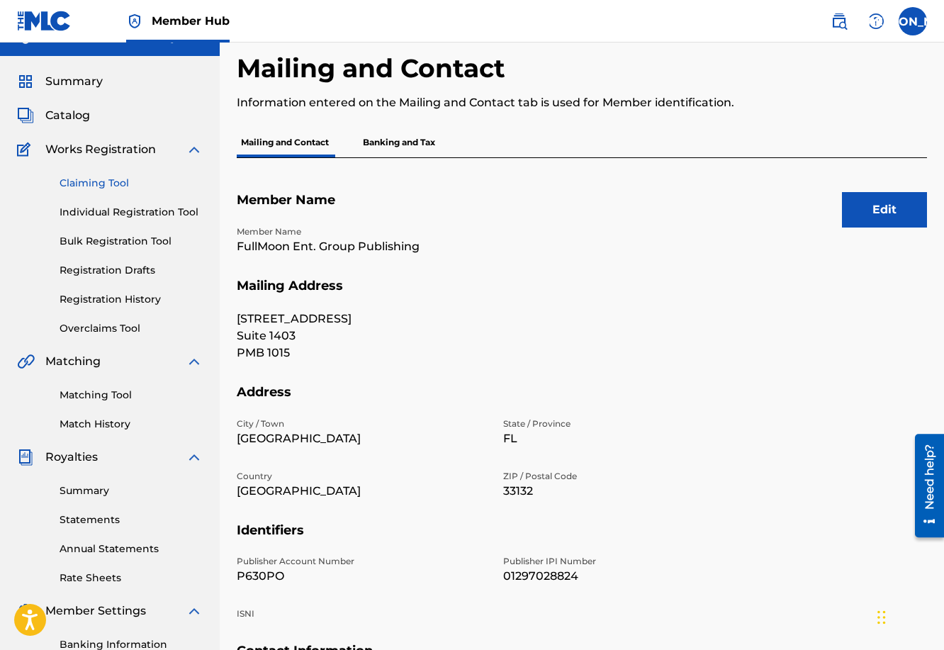
click at [81, 181] on link "Claiming Tool" at bounding box center [131, 183] width 143 height 15
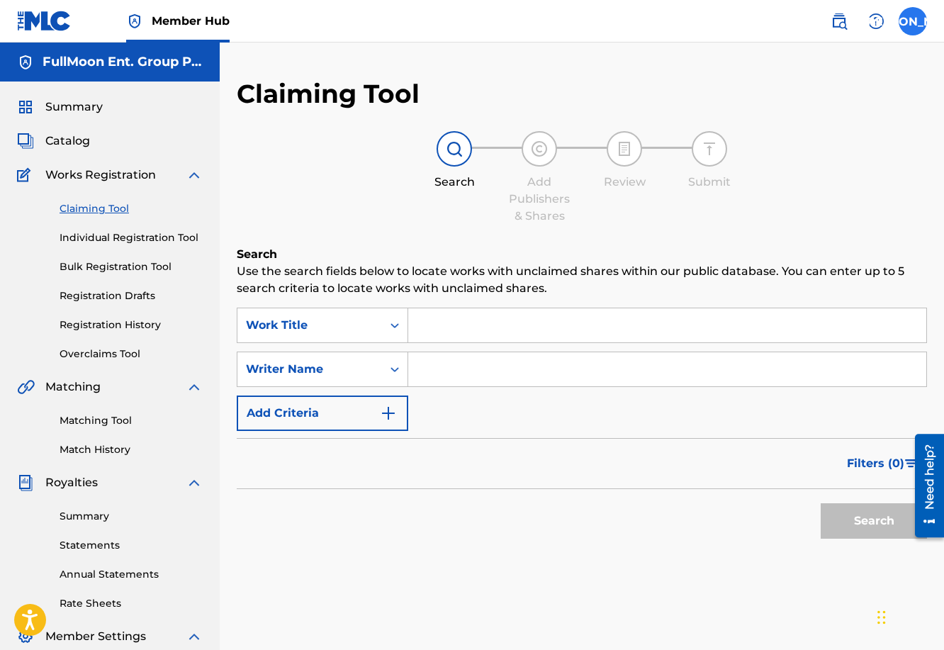
click at [913, 23] on label at bounding box center [912, 21] width 28 height 28
click at [913, 21] on input "[PERSON_NAME] Jorge Orozco [EMAIL_ADDRESS][PERSON_NAME][DOMAIN_NAME] Notificati…" at bounding box center [913, 21] width 0 height 0
click at [776, 179] on link "Profile" at bounding box center [773, 176] width 28 height 13
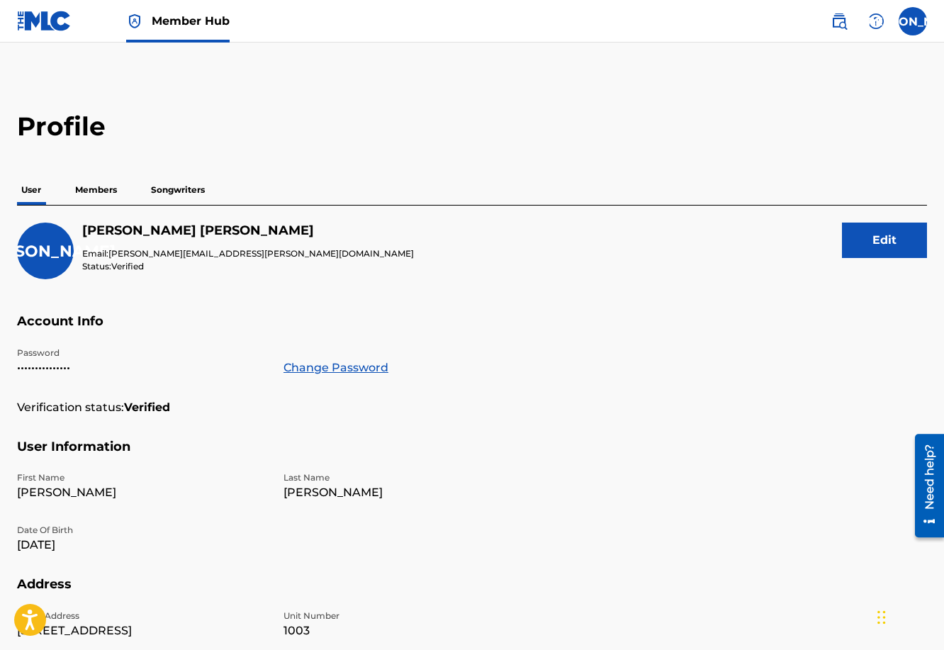
click at [98, 191] on p "Members" at bounding box center [96, 190] width 50 height 30
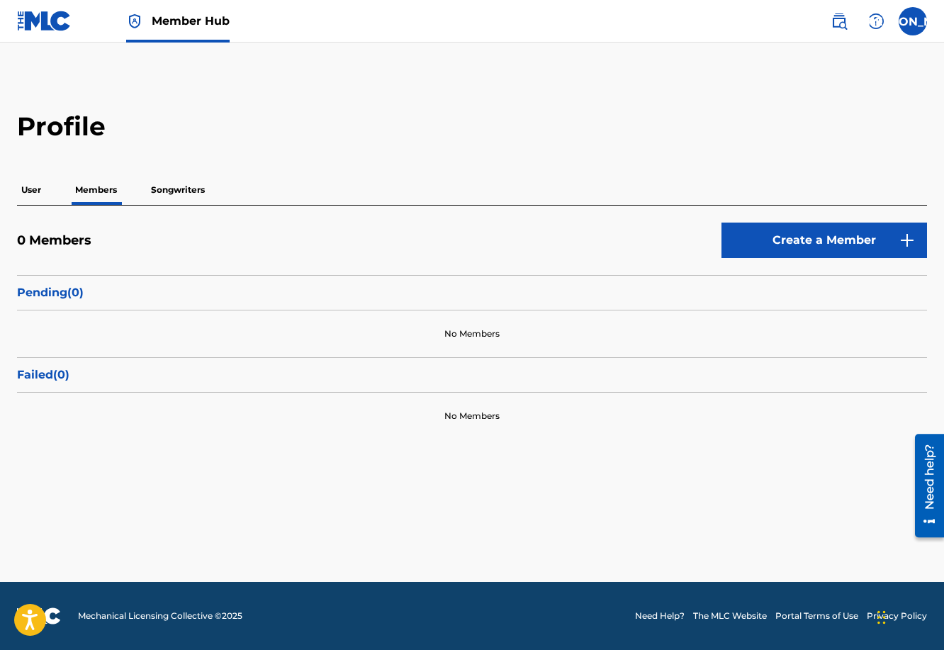
click at [168, 188] on p "Songwriters" at bounding box center [178, 190] width 62 height 30
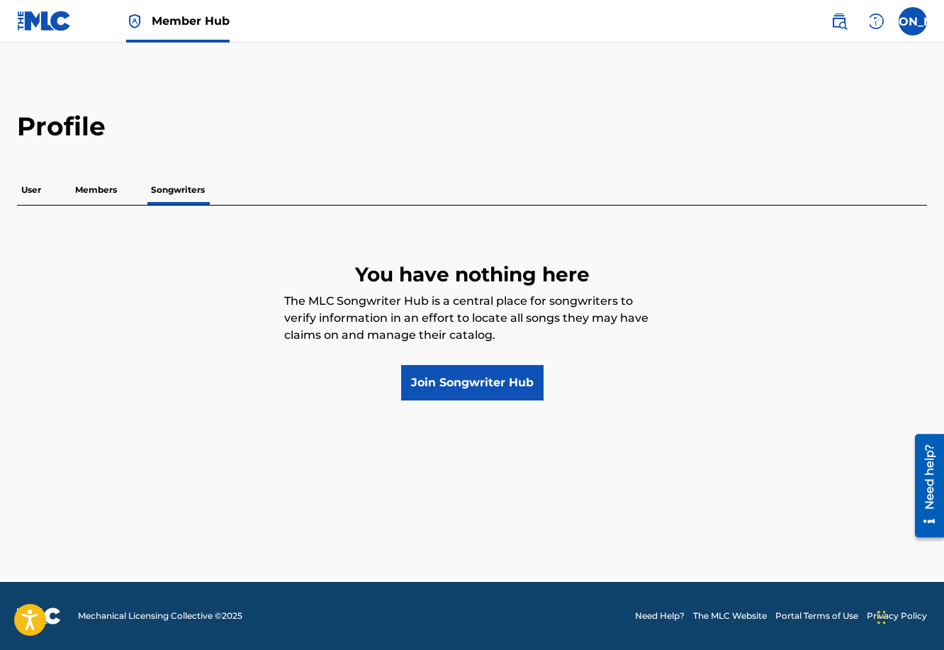
click at [97, 188] on p "Members" at bounding box center [96, 190] width 50 height 30
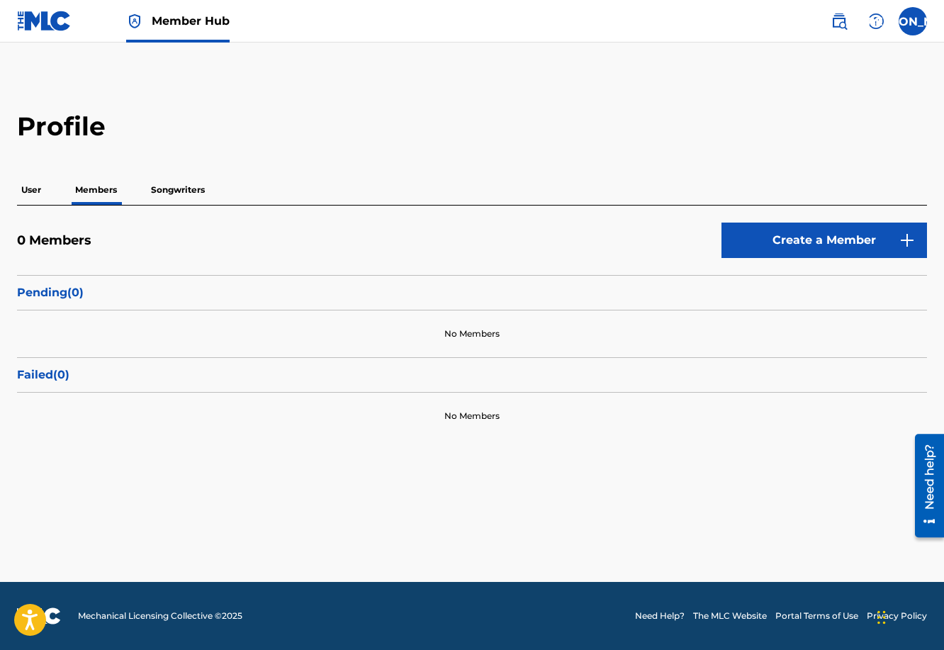
click at [30, 186] on p "User" at bounding box center [31, 190] width 28 height 30
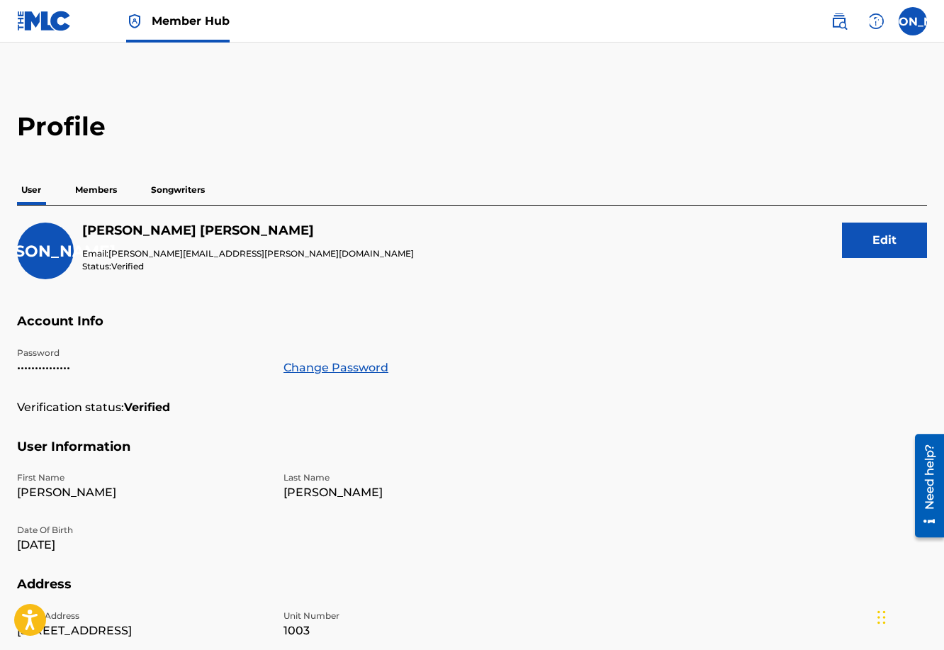
click at [169, 188] on p "Songwriters" at bounding box center [178, 190] width 62 height 30
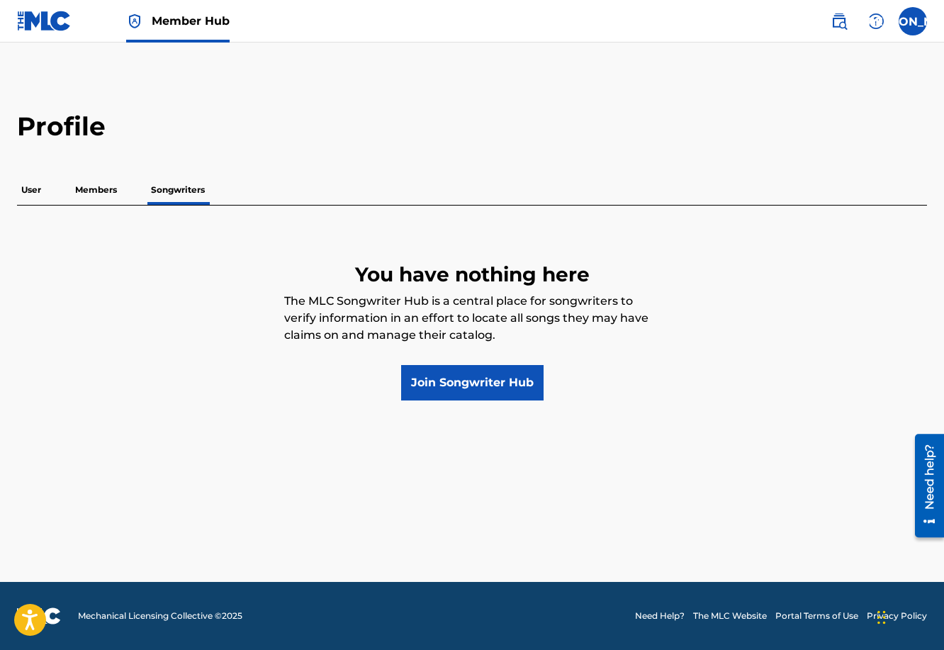
click at [91, 186] on p "Members" at bounding box center [96, 190] width 50 height 30
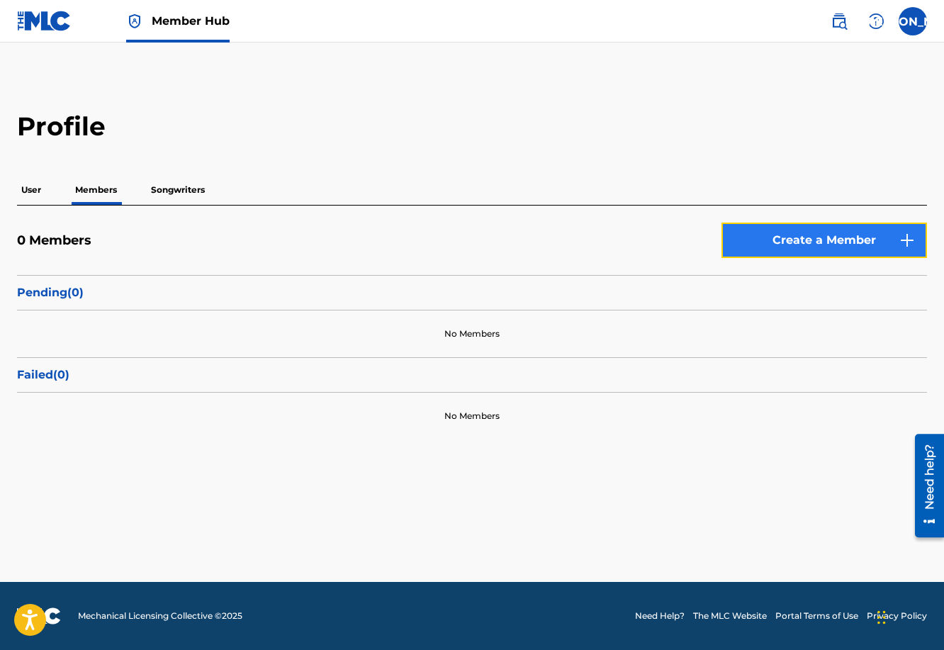
click at [803, 238] on link "Create a Member" at bounding box center [823, 239] width 205 height 35
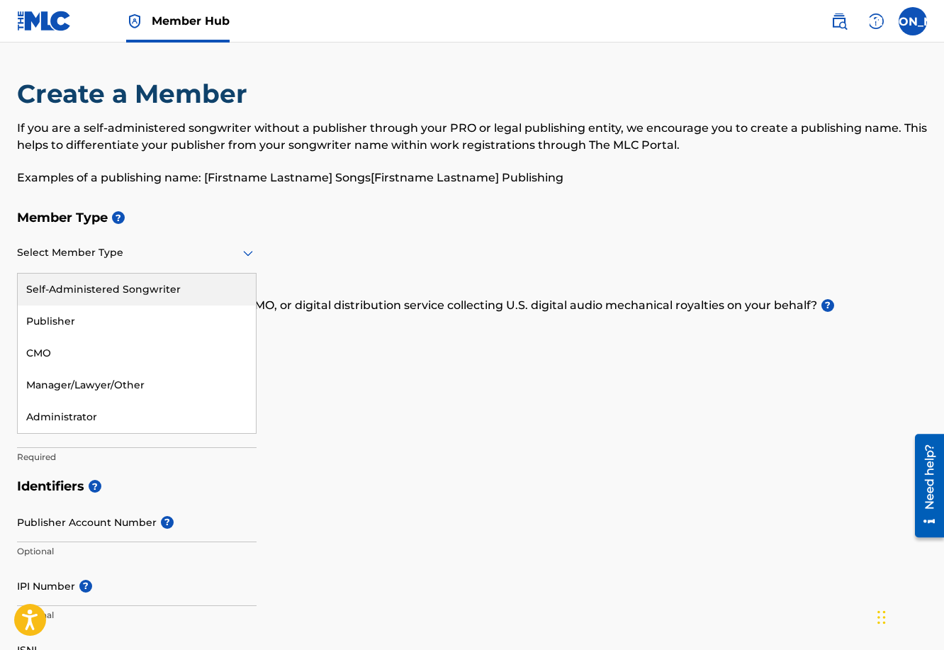
click at [123, 252] on div at bounding box center [136, 253] width 239 height 18
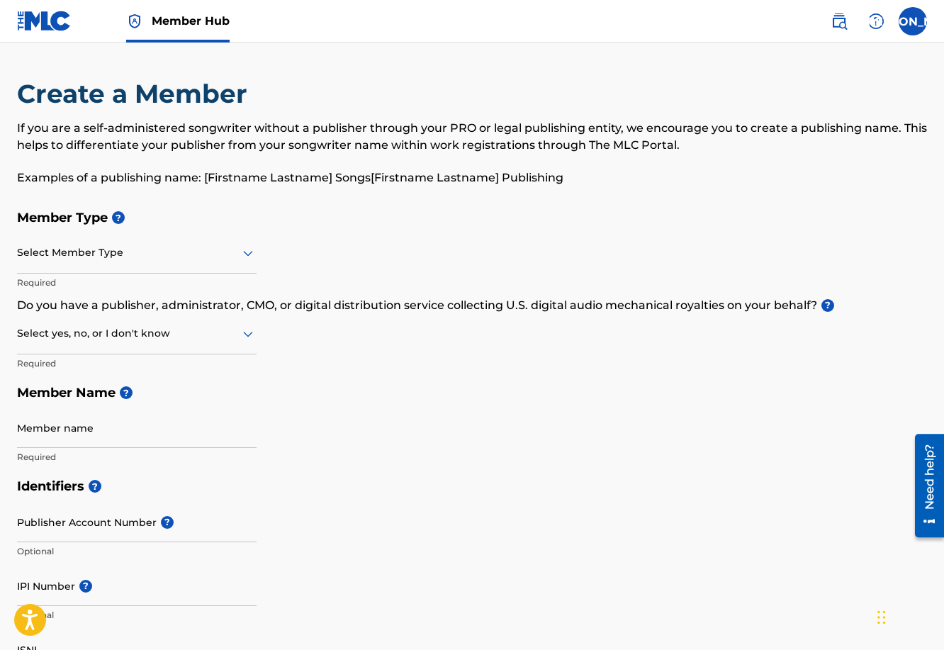
click at [430, 215] on h5 "Member Type ?" at bounding box center [472, 218] width 910 height 30
click at [526, 347] on div "Member Type ? Select Member Type Required Do you have a publisher, administrato…" at bounding box center [472, 337] width 910 height 269
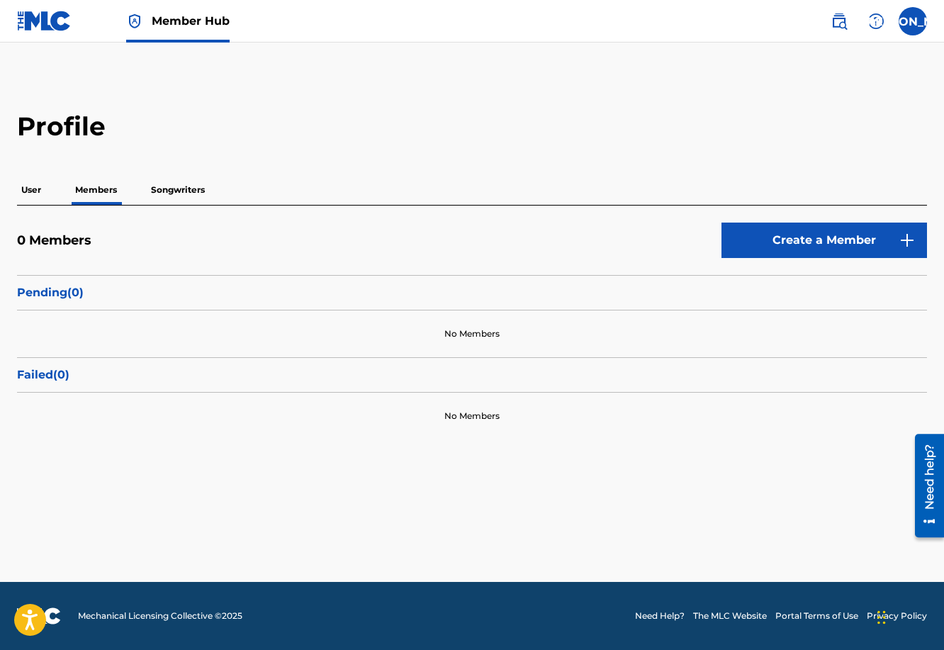
click at [181, 184] on p "Songwriters" at bounding box center [178, 190] width 62 height 30
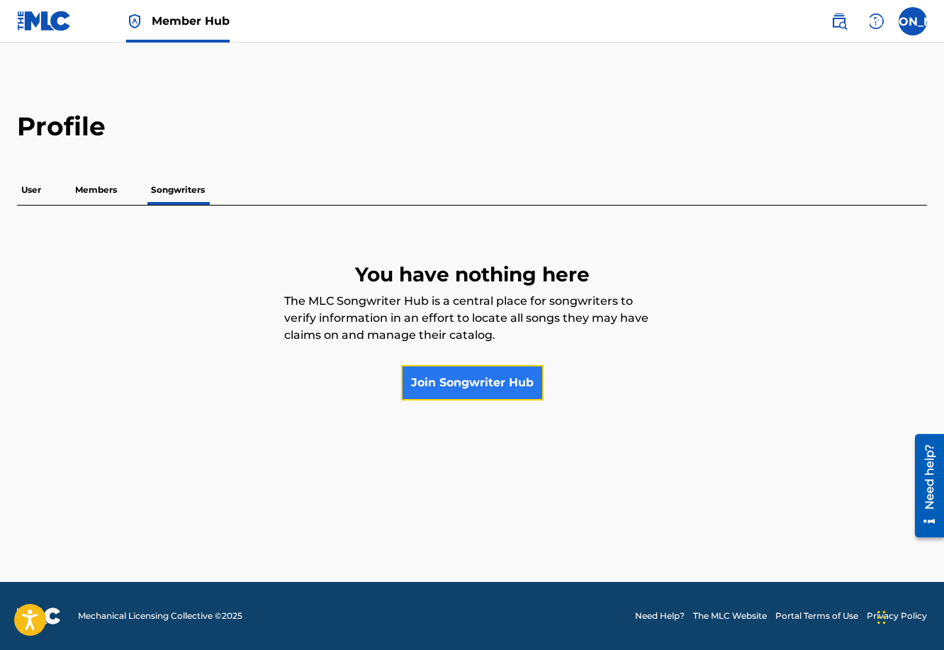
click at [473, 380] on link "Join Songwriter Hub" at bounding box center [472, 382] width 142 height 35
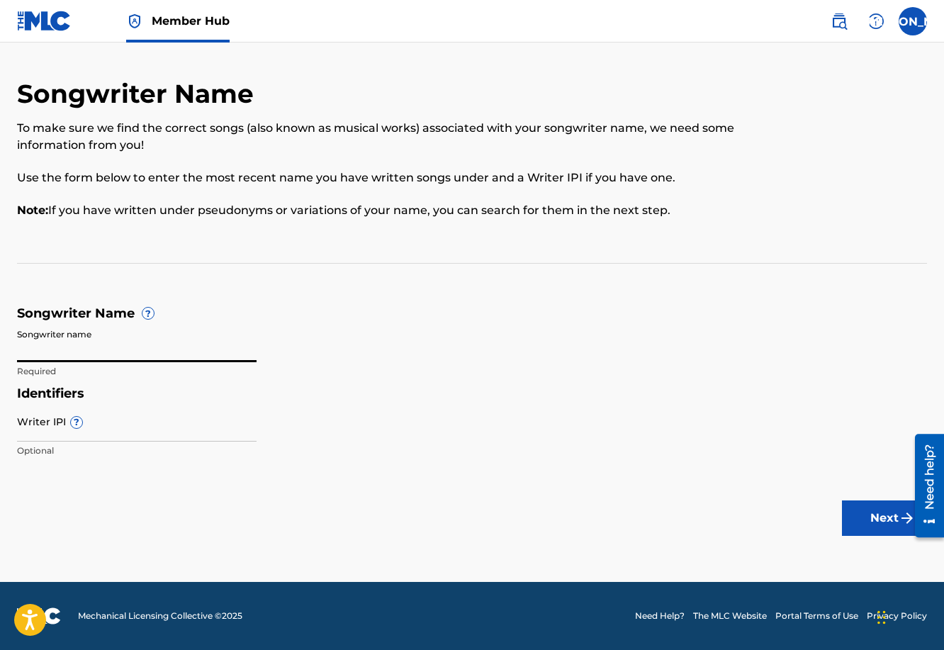
click at [146, 346] on input "Songwriter name" at bounding box center [136, 342] width 239 height 40
type input "[PERSON_NAME]"
click at [137, 432] on input "Writer IPI ?" at bounding box center [136, 421] width 239 height 40
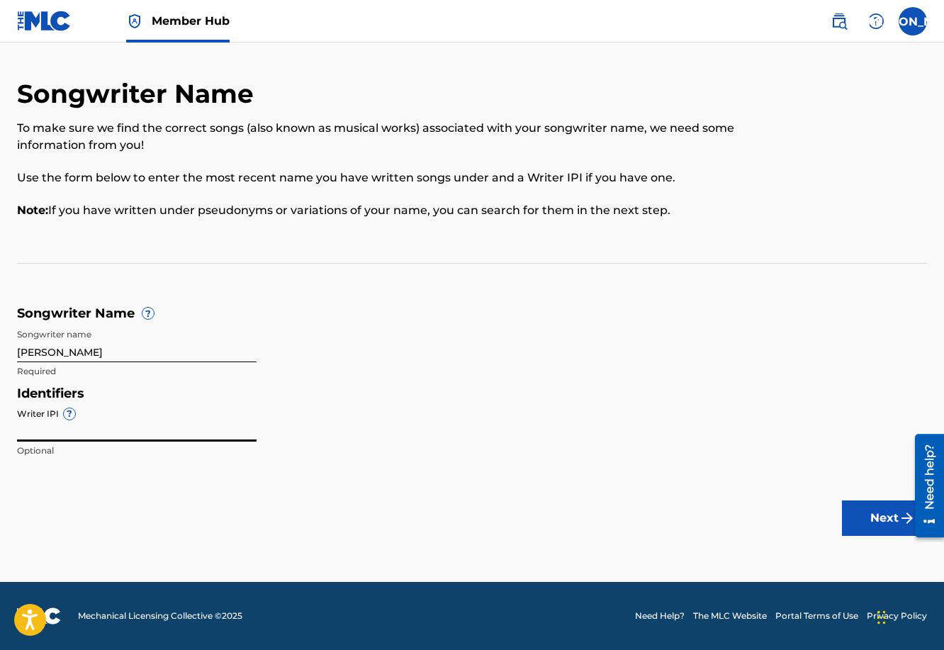
click at [99, 436] on input "Writer IPI ?" at bounding box center [136, 421] width 239 height 40
type input "703946049"
click at [879, 519] on button "Next" at bounding box center [884, 517] width 85 height 35
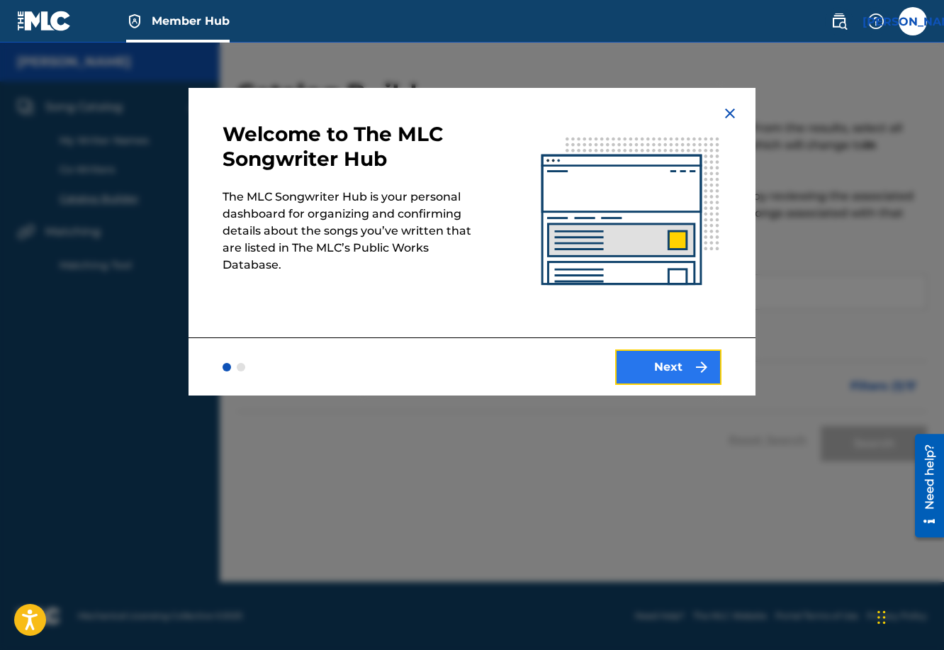
click at [659, 362] on button "Next" at bounding box center [668, 366] width 106 height 35
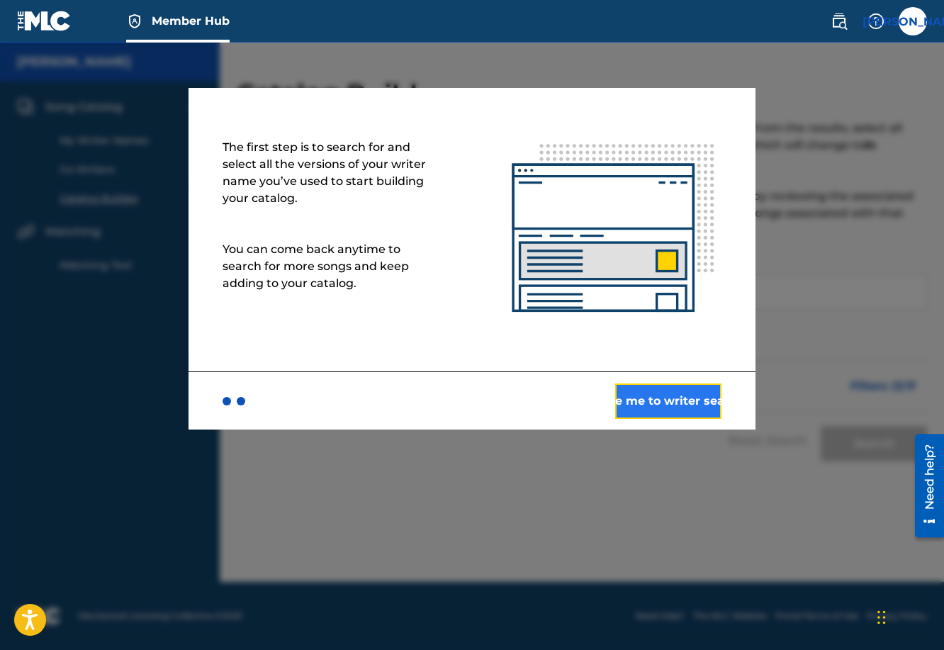
click at [670, 407] on button "Take me to writer search" at bounding box center [668, 400] width 106 height 35
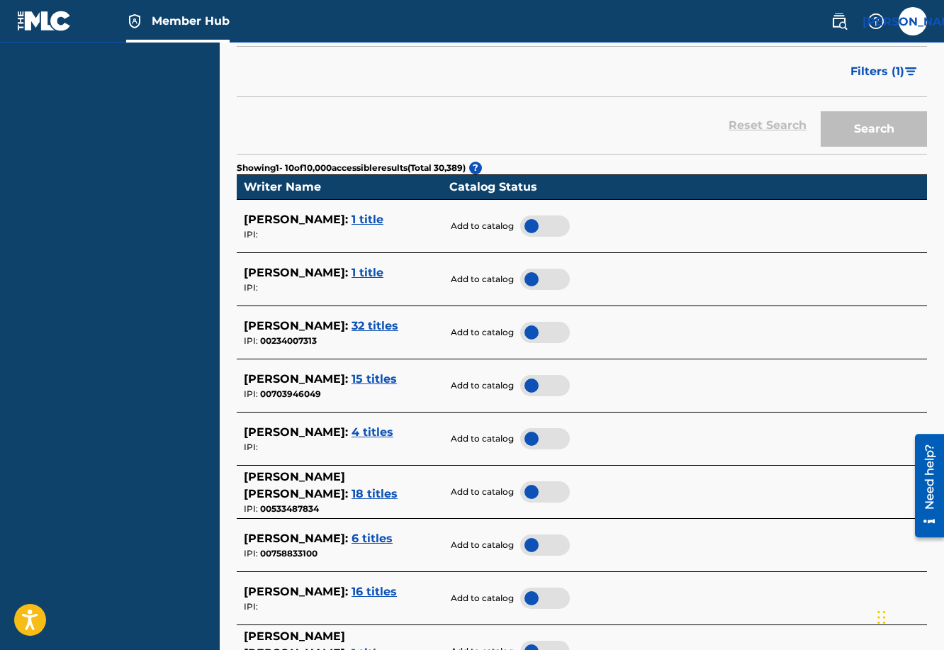
scroll to position [317, 0]
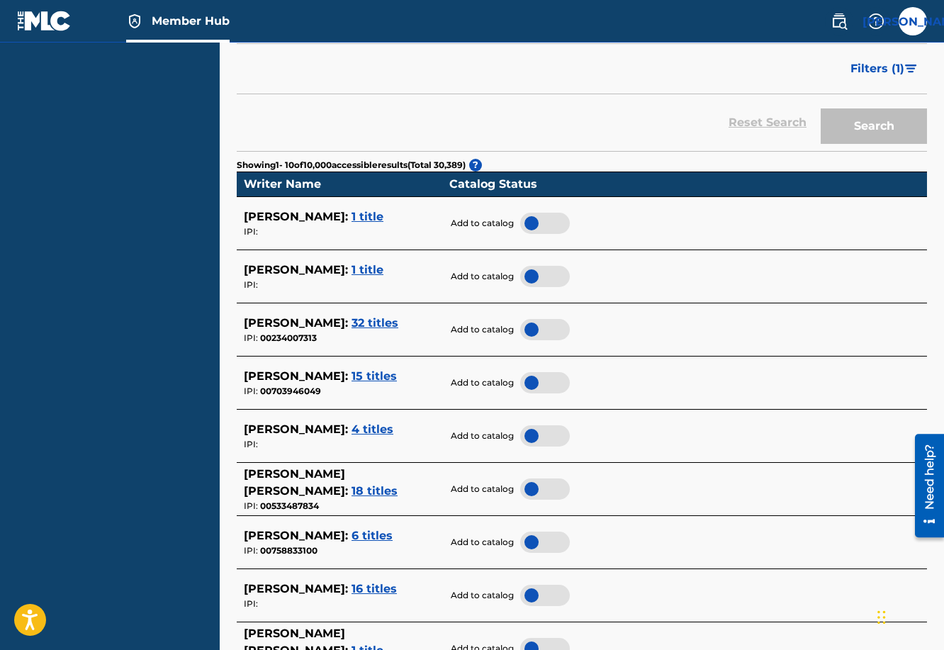
click at [385, 373] on span "15 titles" at bounding box center [373, 375] width 45 height 13
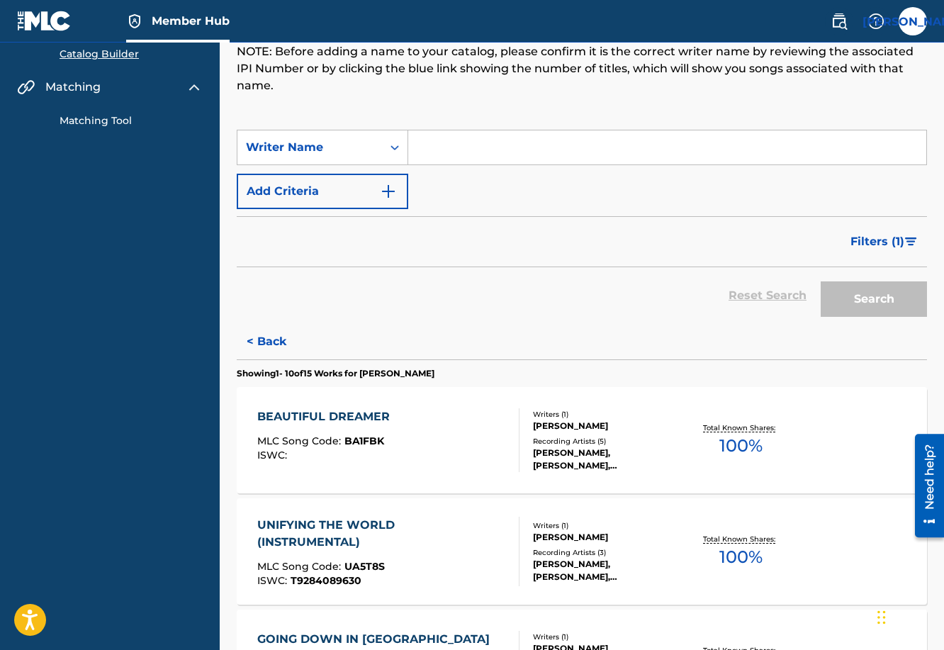
scroll to position [164, 0]
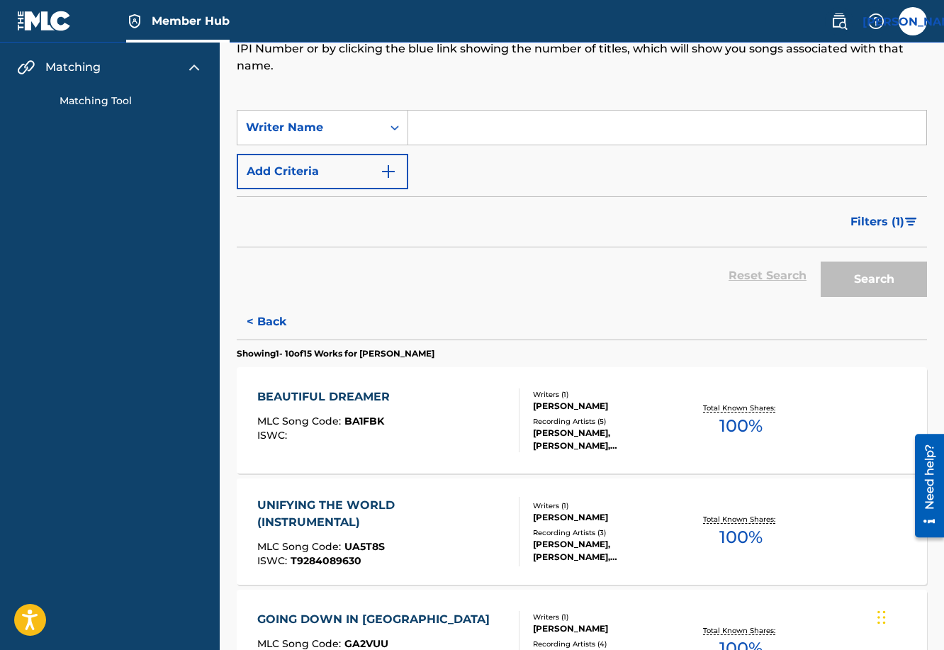
click at [556, 381] on div "BEAUTIFUL DREAMER MLC Song Code : BA1FBK ISWC : Writers ( 1 ) JORGE E OROZCO Re…" at bounding box center [582, 420] width 690 height 106
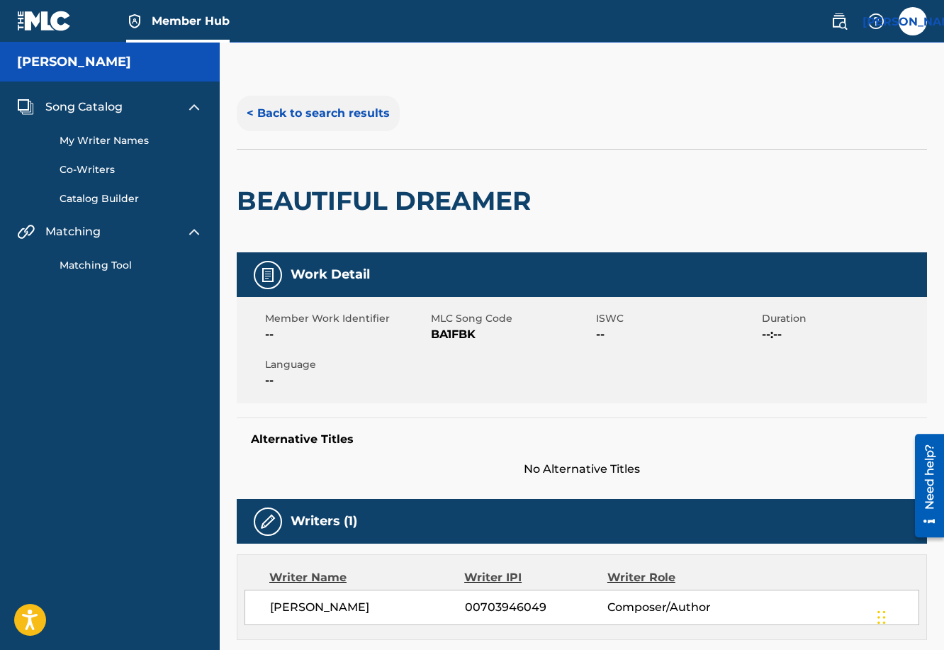
click at [351, 115] on button "< Back to search results" at bounding box center [318, 113] width 163 height 35
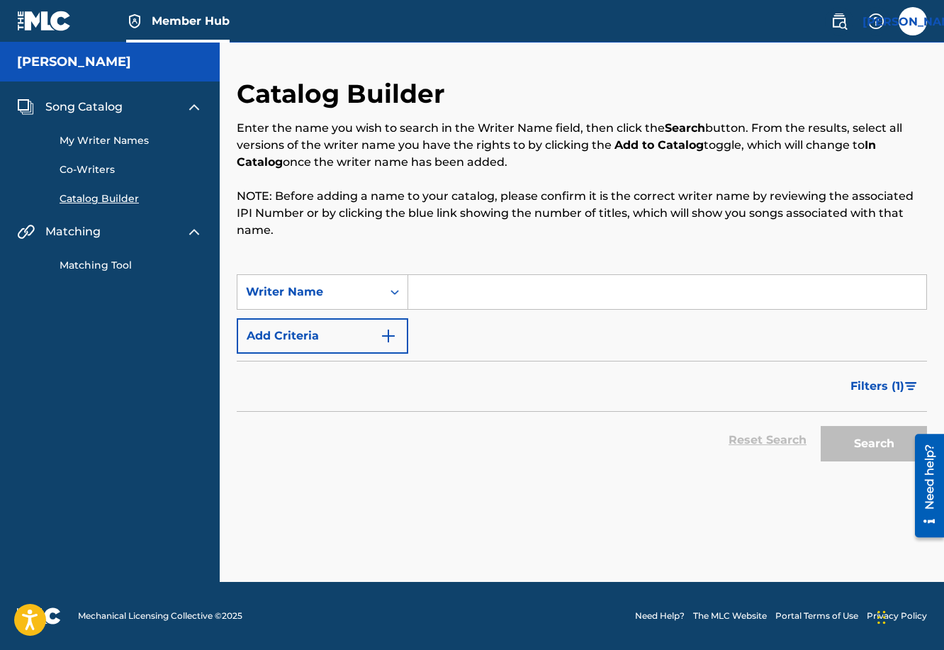
click at [104, 64] on h5 "[PERSON_NAME]" at bounding box center [74, 62] width 114 height 16
click at [123, 140] on link "My Writer Names" at bounding box center [131, 140] width 143 height 15
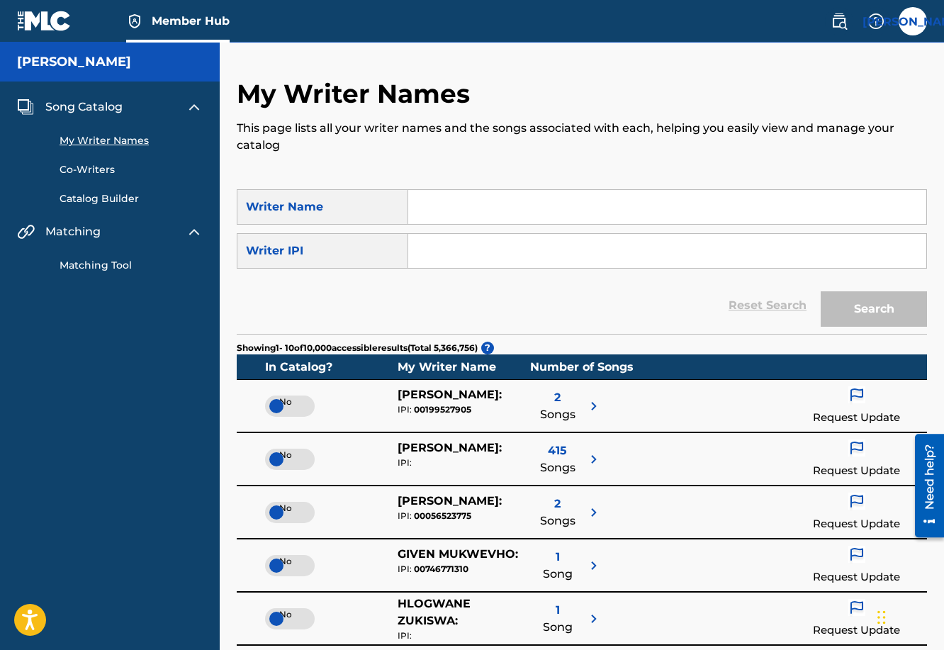
click at [94, 200] on link "Catalog Builder" at bounding box center [131, 198] width 143 height 15
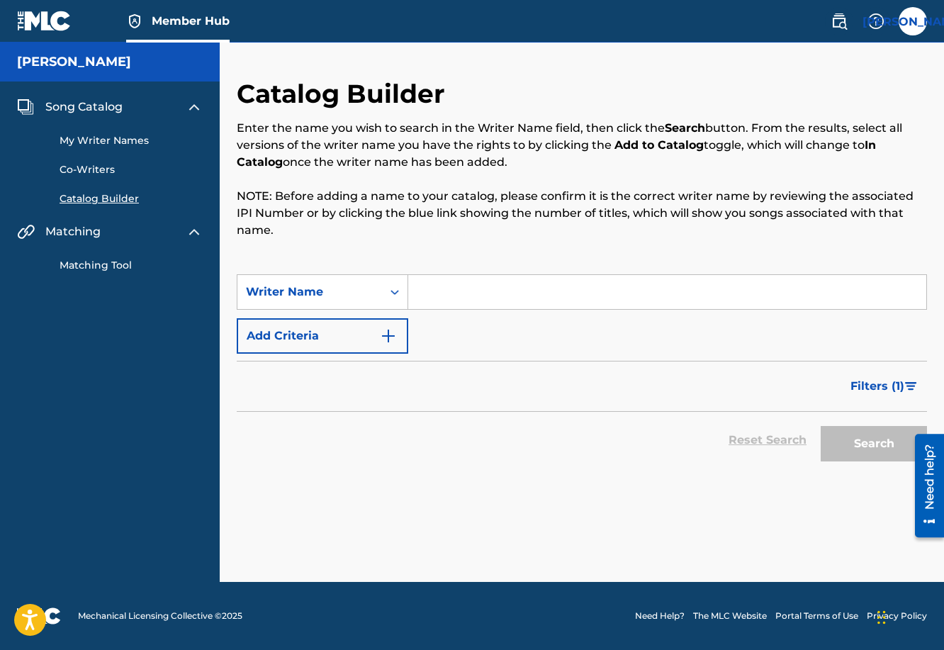
click at [95, 111] on span "Song Catalog" at bounding box center [83, 106] width 77 height 17
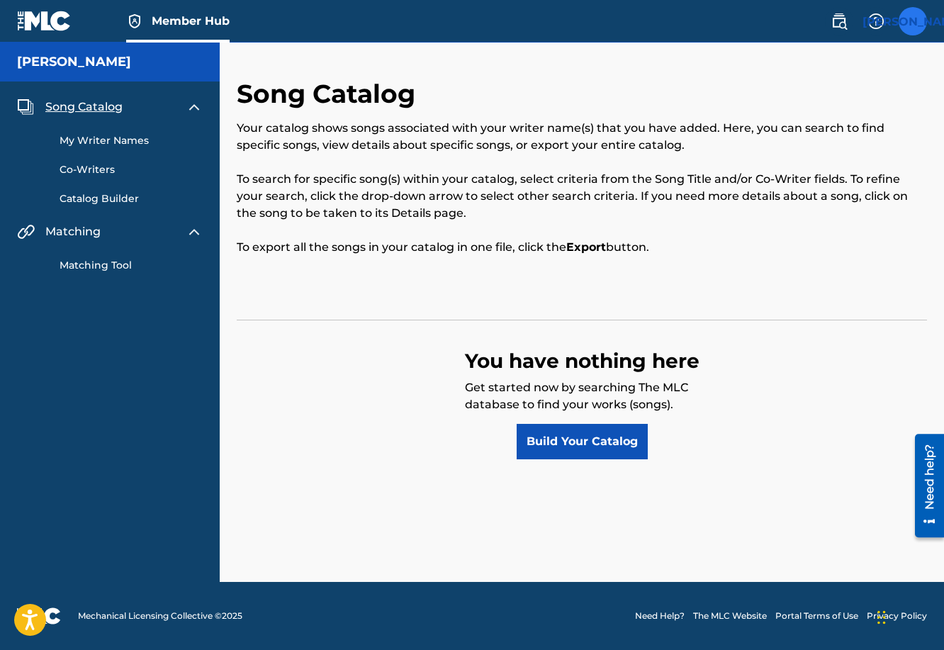
click at [906, 27] on label at bounding box center [912, 21] width 28 height 28
click at [913, 21] on input "[PERSON_NAME] Jorge Orozco [EMAIL_ADDRESS][PERSON_NAME][DOMAIN_NAME] Notificati…" at bounding box center [913, 21] width 0 height 0
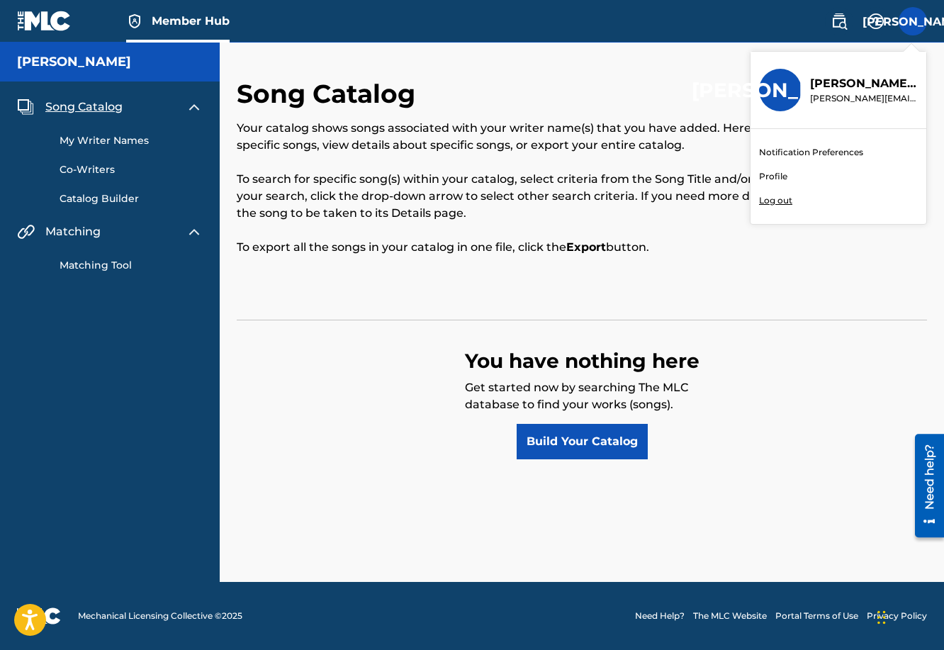
click at [767, 171] on link "Profile" at bounding box center [773, 176] width 28 height 13
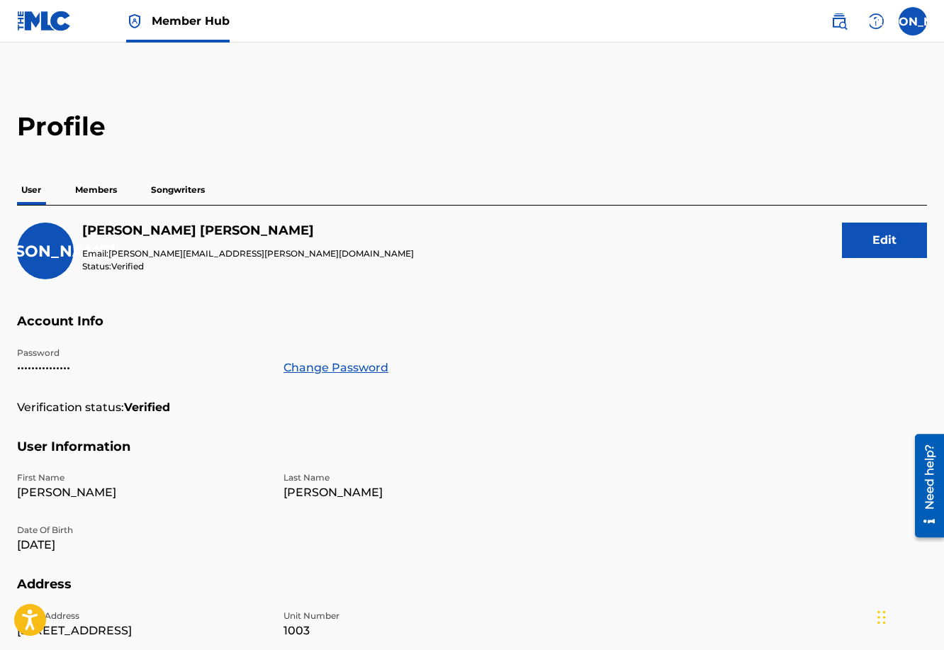
scroll to position [3, 0]
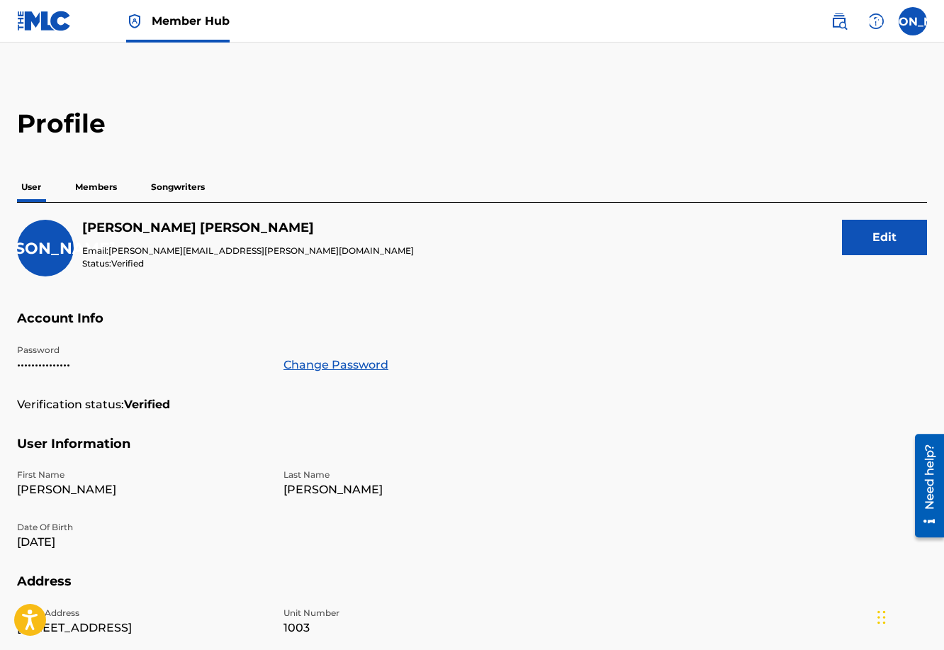
click at [112, 192] on p "Members" at bounding box center [96, 187] width 50 height 30
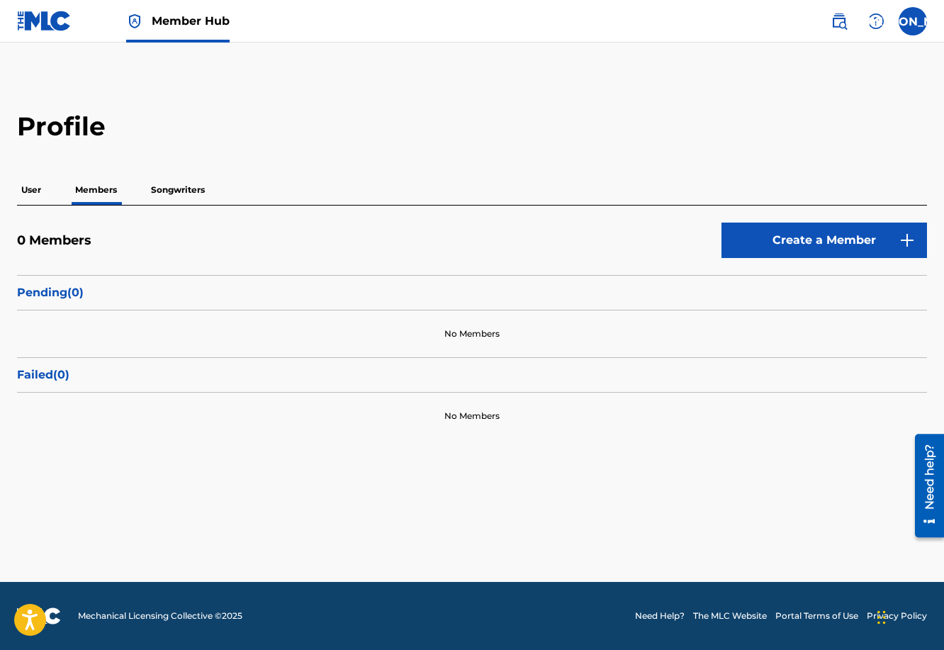
click at [31, 193] on p "User" at bounding box center [31, 190] width 28 height 30
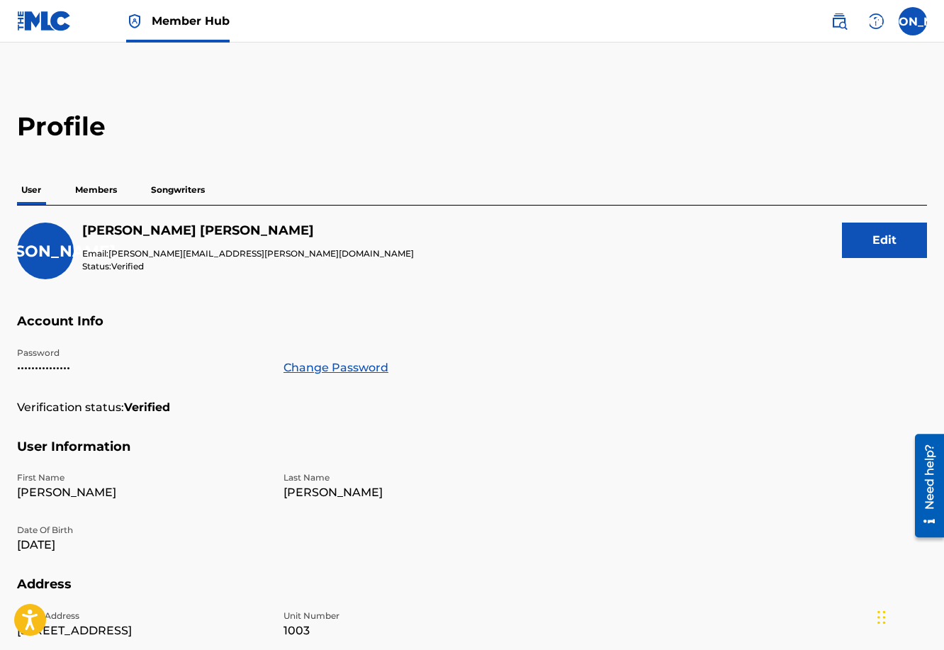
click at [33, 194] on p "User" at bounding box center [31, 190] width 28 height 30
click at [921, 18] on label at bounding box center [912, 21] width 28 height 28
click at [913, 21] on input "[PERSON_NAME] Jorge Orozco [EMAIL_ADDRESS][PERSON_NAME][DOMAIN_NAME] Notificati…" at bounding box center [913, 21] width 0 height 0
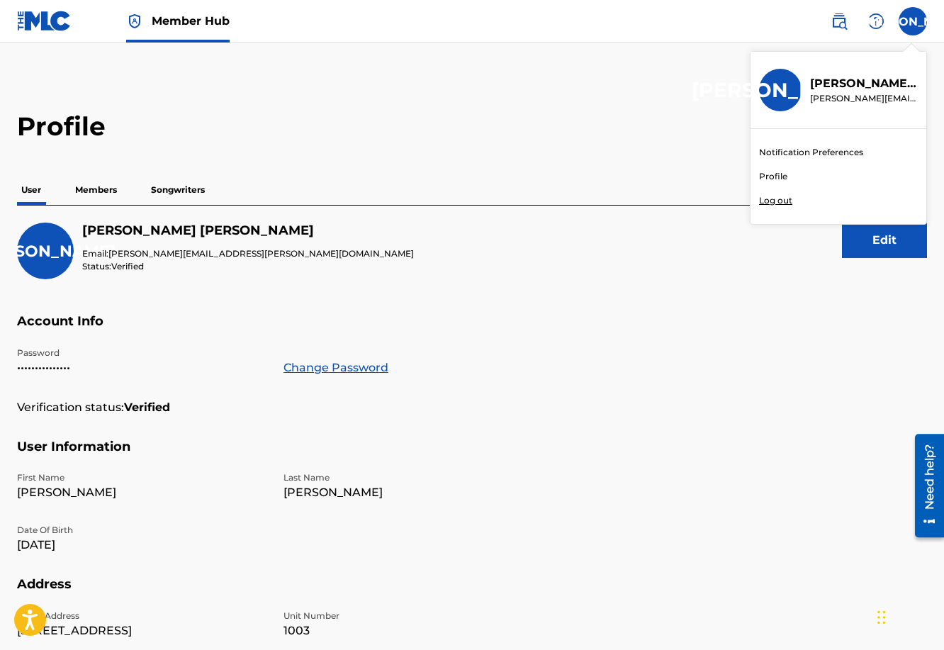
click at [772, 179] on link "Profile" at bounding box center [773, 176] width 28 height 13
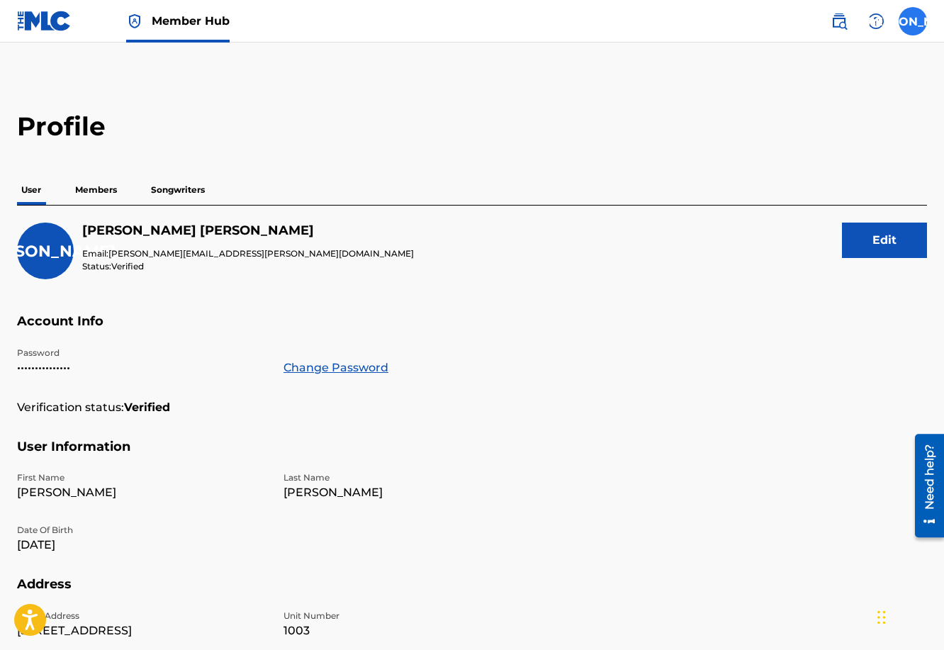
click at [917, 21] on label at bounding box center [912, 21] width 28 height 28
click at [913, 21] on input "[PERSON_NAME] Jorge Orozco [EMAIL_ADDRESS][PERSON_NAME][DOMAIN_NAME] Notificati…" at bounding box center [913, 21] width 0 height 0
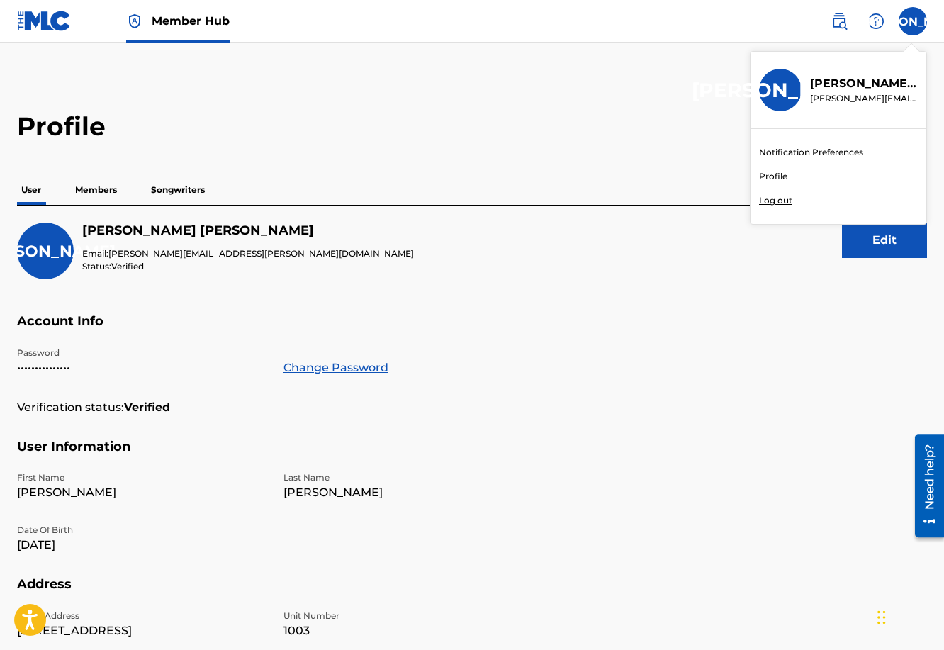
drag, startPoint x: 778, startPoint y: 166, endPoint x: 774, endPoint y: 174, distance: 9.2
click at [774, 174] on div "Notification Preferences Profile Log out" at bounding box center [838, 176] width 176 height 95
click at [913, 21] on input "[PERSON_NAME] Jorge Orozco [EMAIL_ADDRESS][PERSON_NAME][DOMAIN_NAME] Notificati…" at bounding box center [913, 21] width 0 height 0
click at [184, 18] on span "Member Hub" at bounding box center [191, 21] width 78 height 16
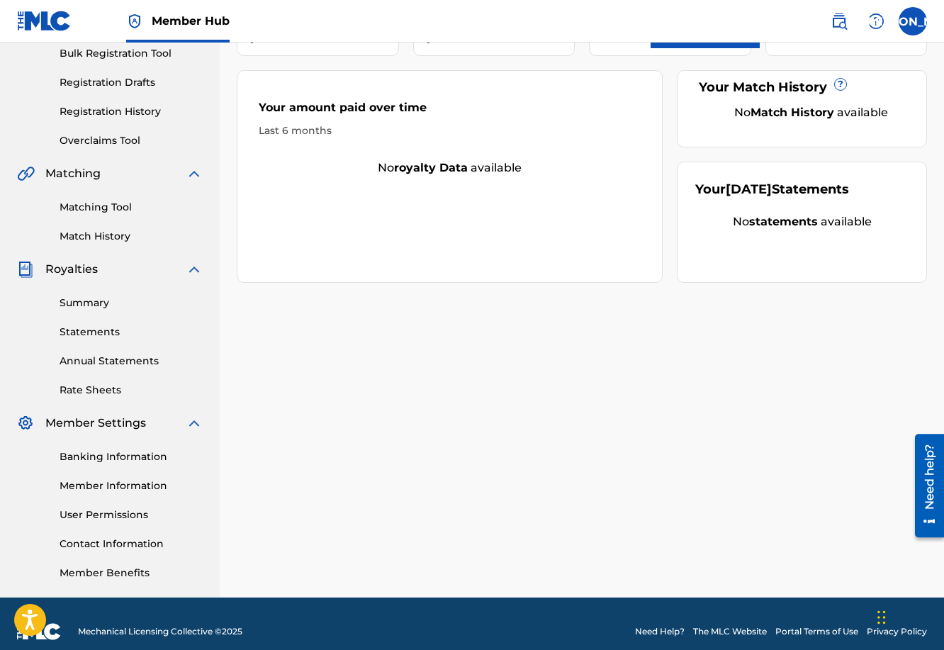
scroll to position [229, 0]
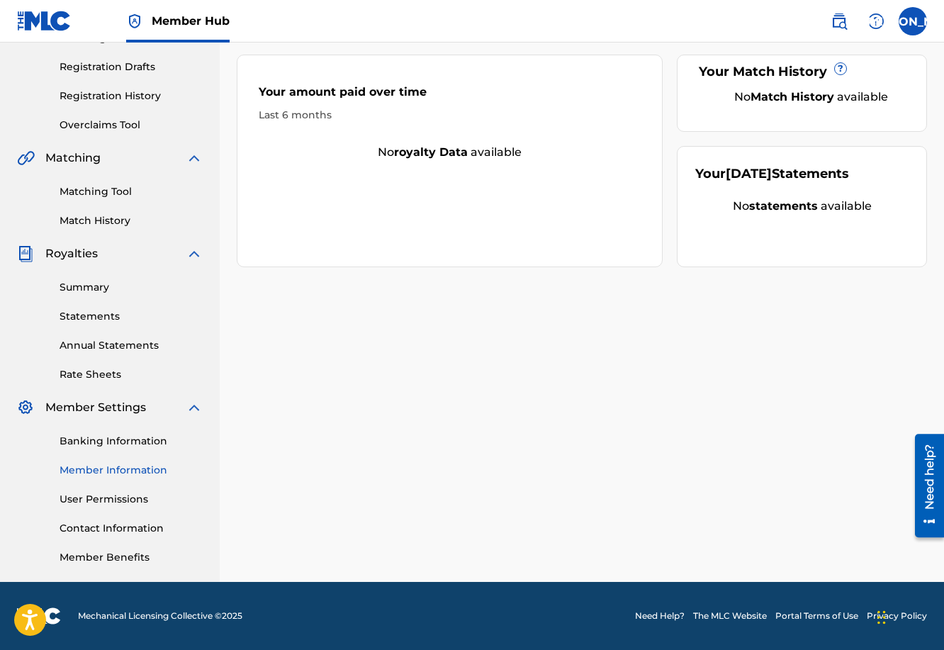
click at [108, 466] on link "Member Information" at bounding box center [131, 470] width 143 height 15
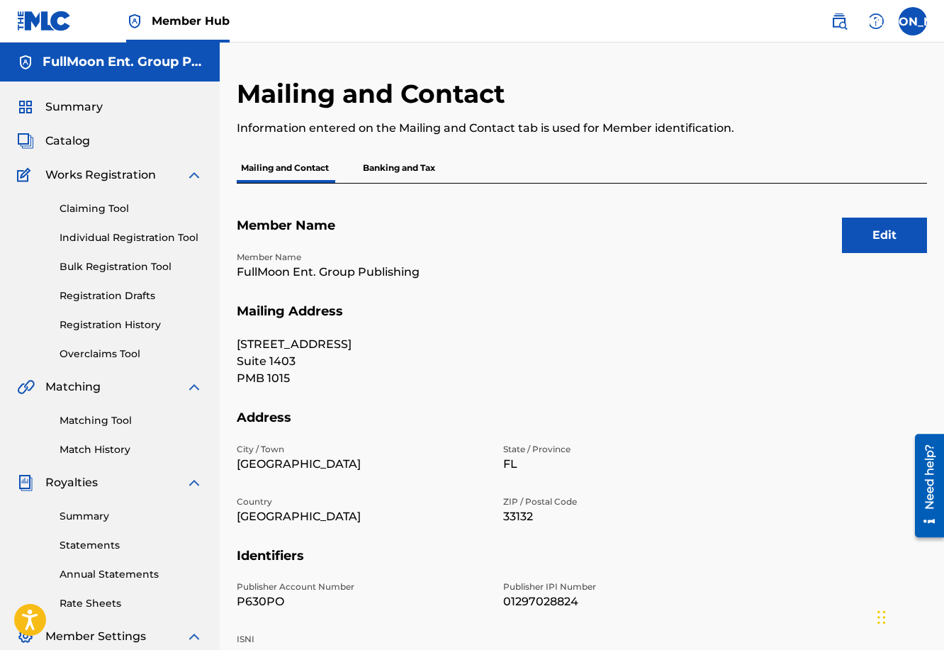
click at [220, 16] on span "Member Hub" at bounding box center [191, 21] width 78 height 16
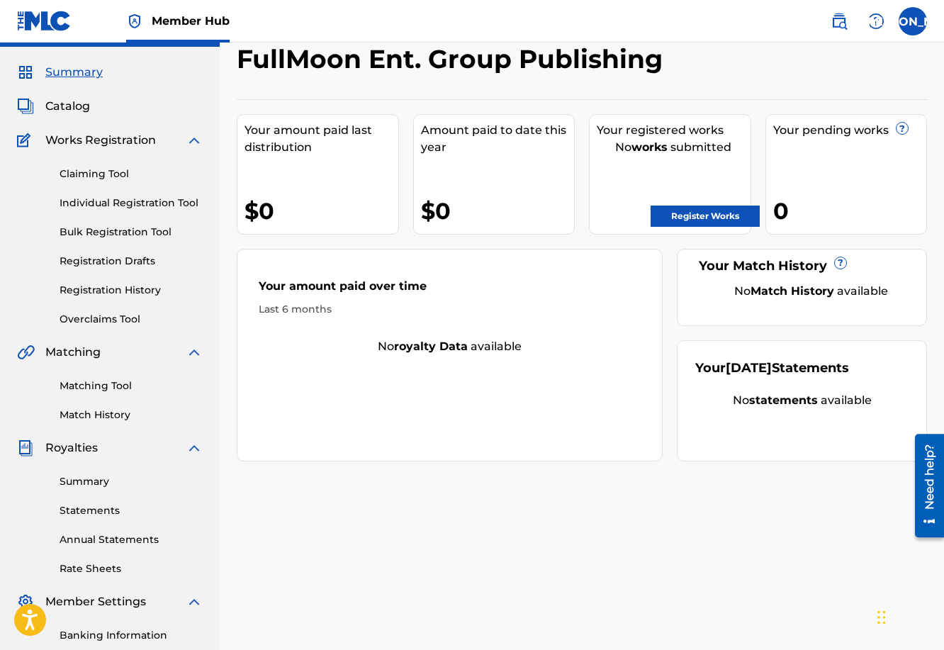
scroll to position [229, 0]
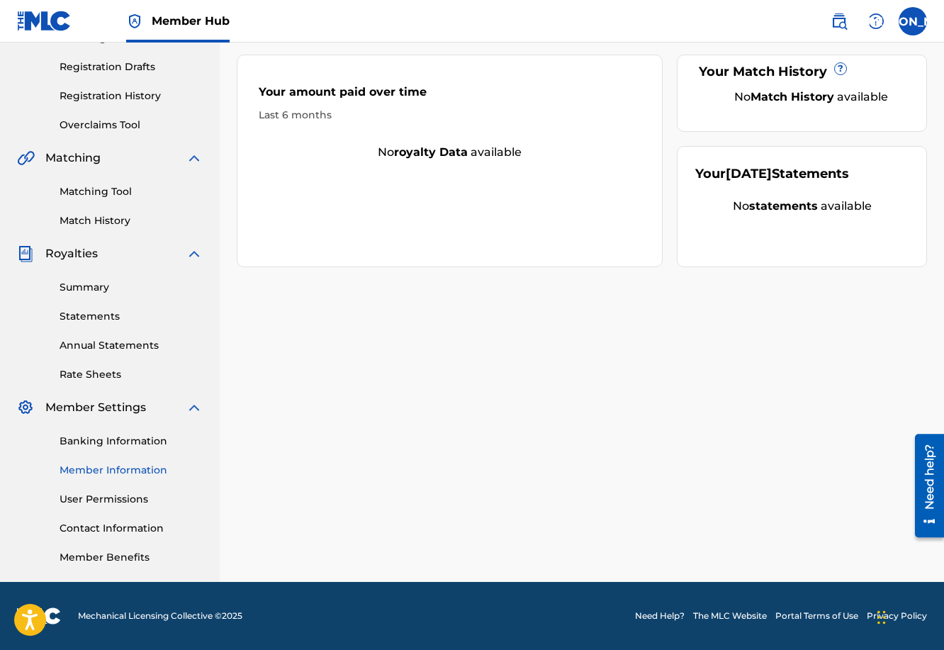
click at [100, 470] on link "Member Information" at bounding box center [131, 470] width 143 height 15
